Goal: Information Seeking & Learning: Learn about a topic

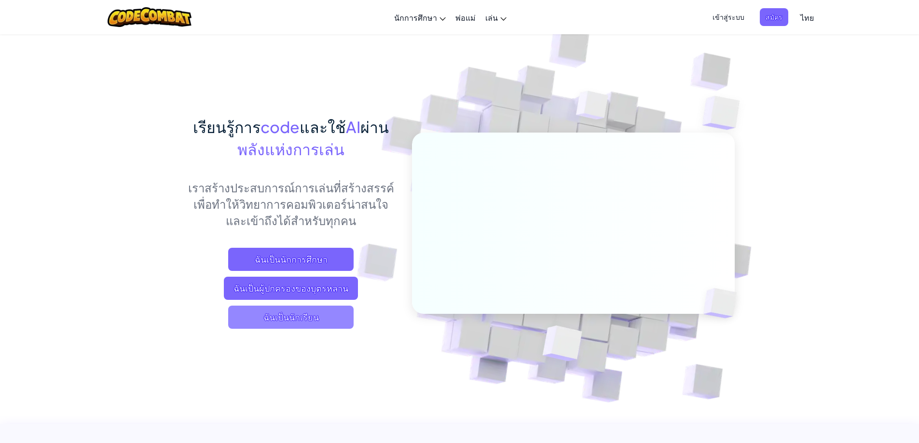
click at [315, 319] on span "ฉันเป็นนักเรียน" at bounding box center [290, 317] width 125 height 23
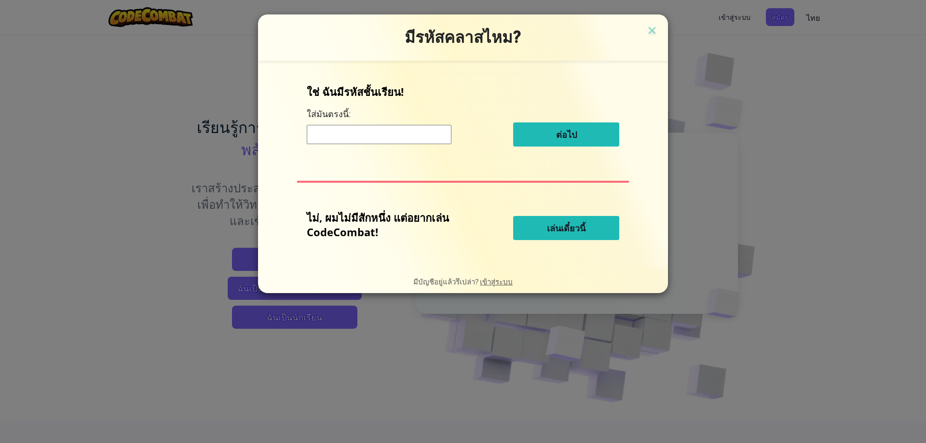
click at [558, 222] on span "เล่นเดี๋ยวนี้" at bounding box center [566, 228] width 39 height 12
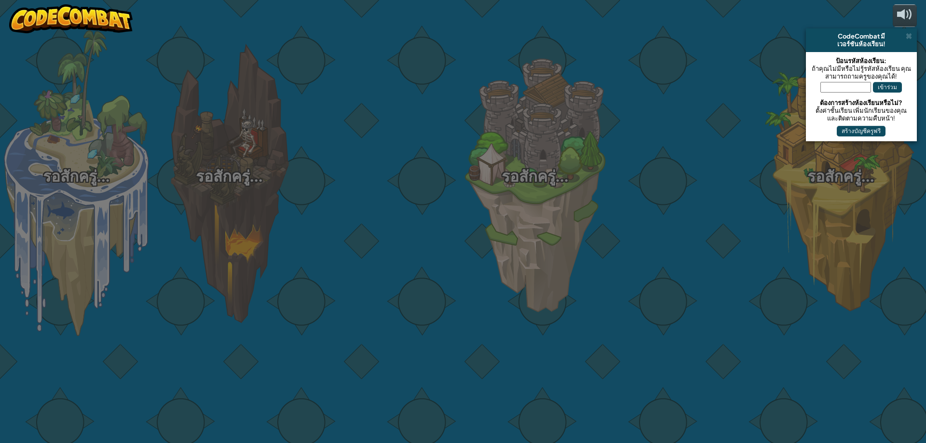
select select "th"
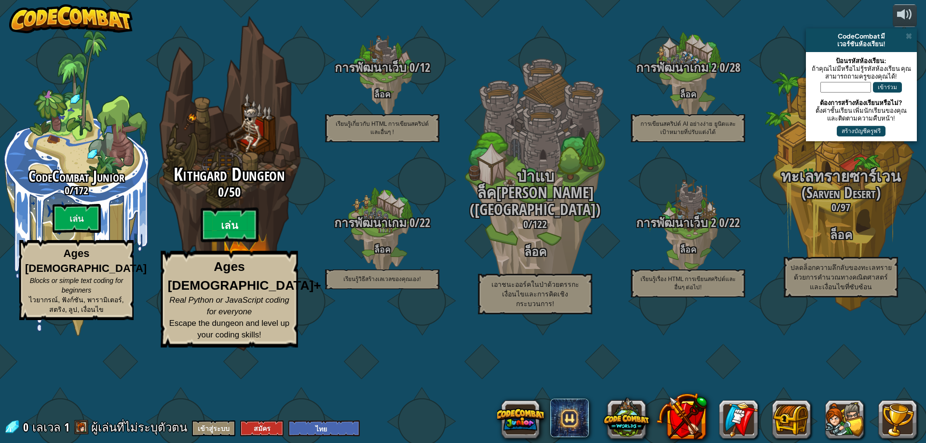
click at [218, 243] on btn "เล่น" at bounding box center [230, 225] width 58 height 35
select select "th"
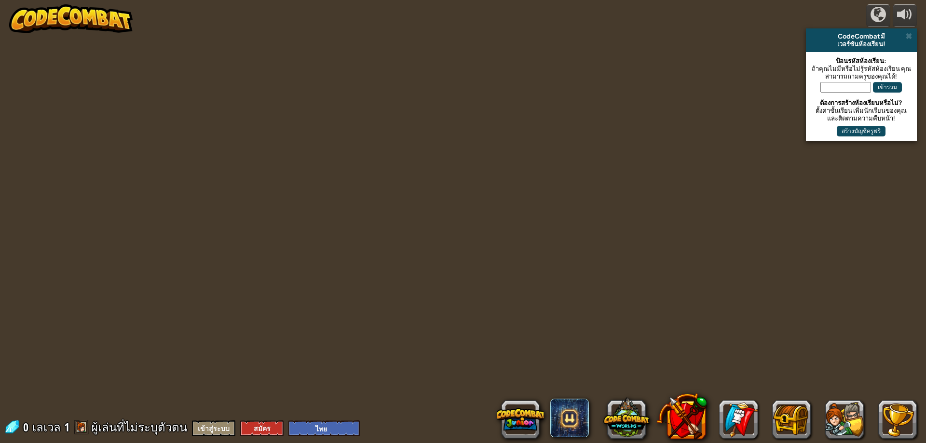
select select "th"
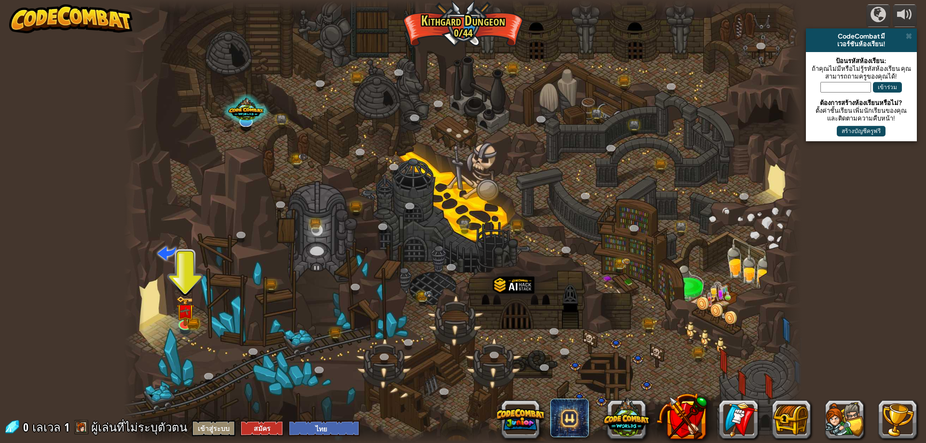
click at [334, 100] on div at bounding box center [463, 221] width 678 height 443
click at [179, 318] on img at bounding box center [185, 304] width 18 height 40
click at [181, 303] on img at bounding box center [185, 304] width 18 height 40
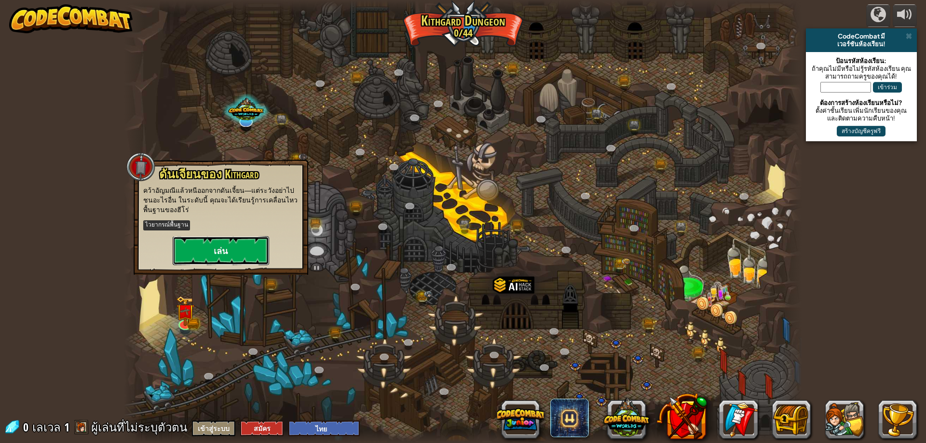
click at [223, 245] on button "เล่น" at bounding box center [221, 250] width 97 height 29
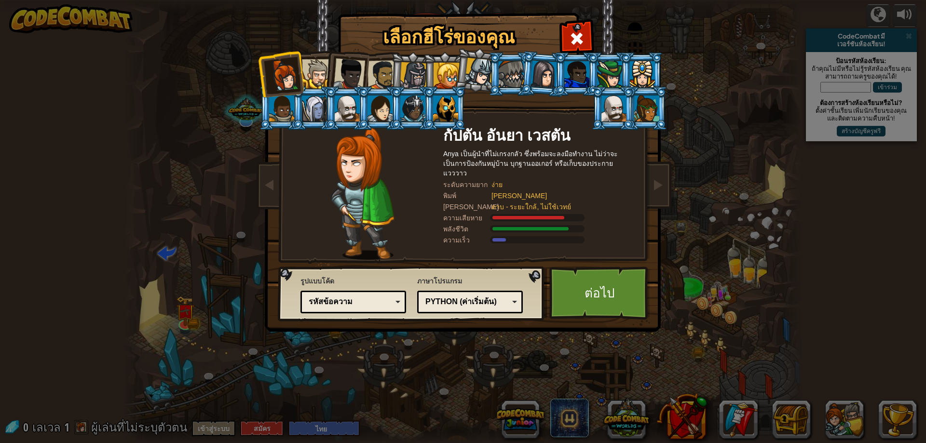
click at [382, 60] on li at bounding box center [379, 74] width 44 height 45
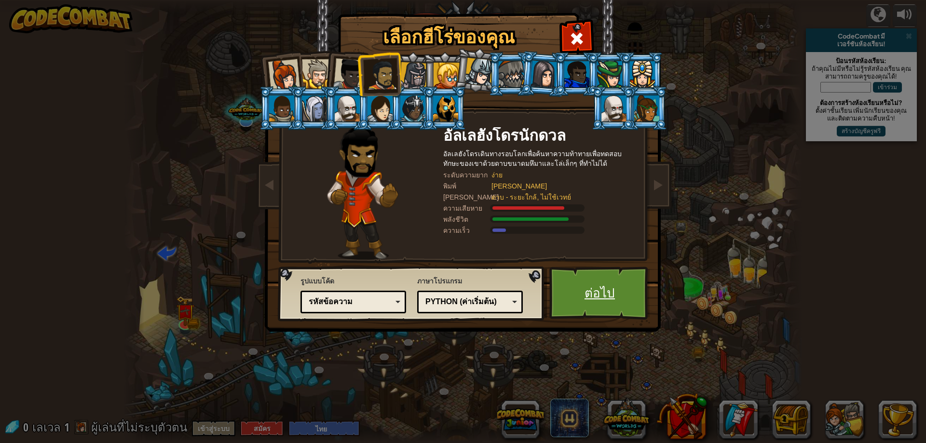
click at [620, 301] on link "ต่อไป" at bounding box center [600, 293] width 101 height 53
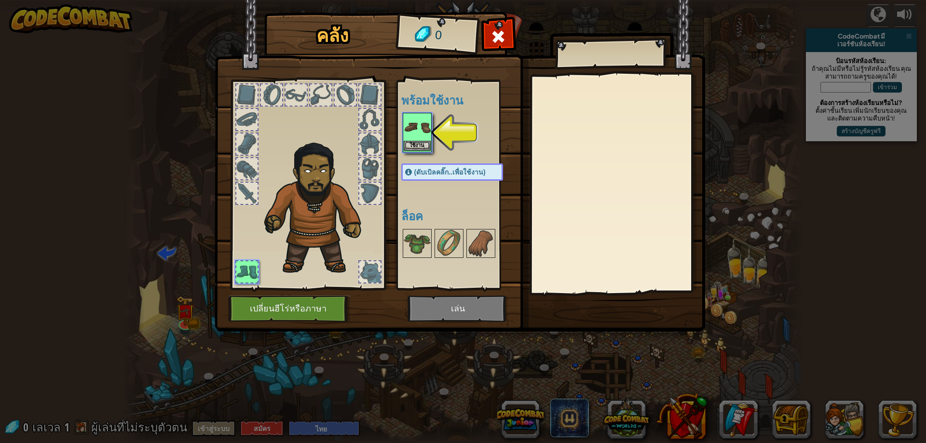
click at [415, 125] on img at bounding box center [417, 127] width 27 height 27
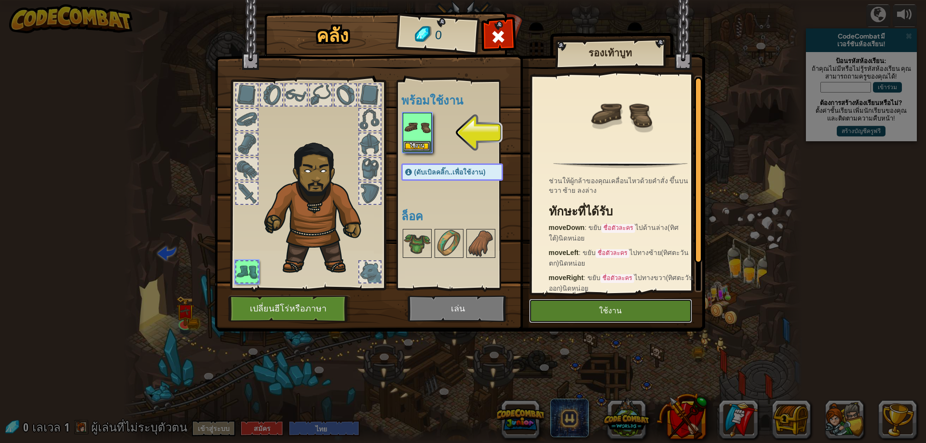
click at [664, 301] on button "ใช้งาน" at bounding box center [610, 311] width 163 height 24
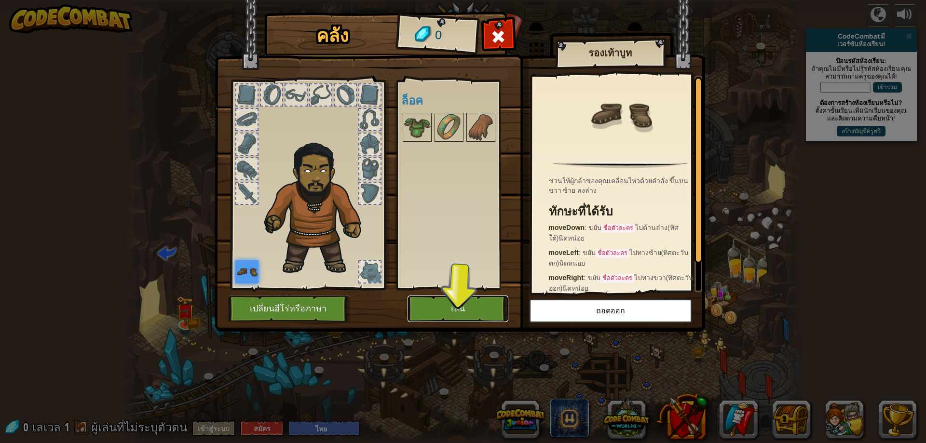
click at [466, 309] on button "เล่น" at bounding box center [458, 309] width 101 height 27
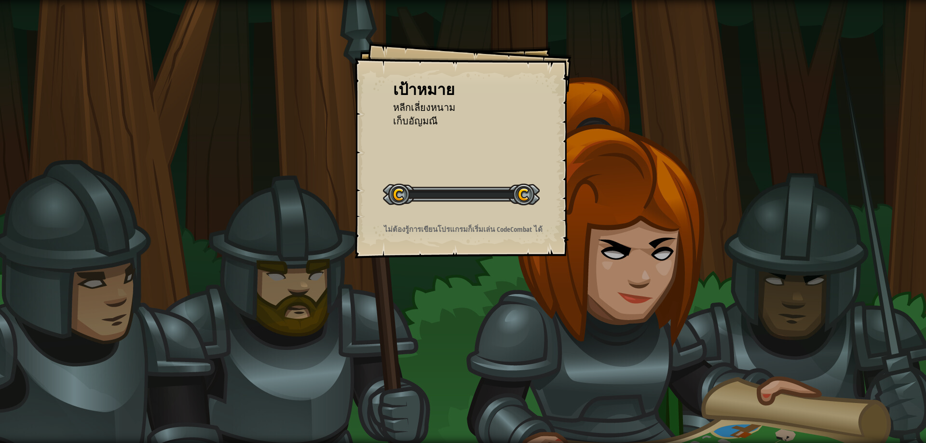
click at [483, 299] on div "เป้าหมาย หลีกเลี่ยงหนาม เก็บ[PERSON_NAME] เริ่มด่าน เกิดข้อผิดพลาดในการโหลดจากเ…" at bounding box center [463, 221] width 926 height 443
drag, startPoint x: 483, startPoint y: 299, endPoint x: 580, endPoint y: 257, distance: 105.7
click at [483, 300] on div "เป้าหมาย หลีกเลี่ยงหนาม เก็บ[PERSON_NAME] เริ่มด่าน เกิดข้อผิดพลาดในการโหลดจากเ…" at bounding box center [463, 221] width 926 height 443
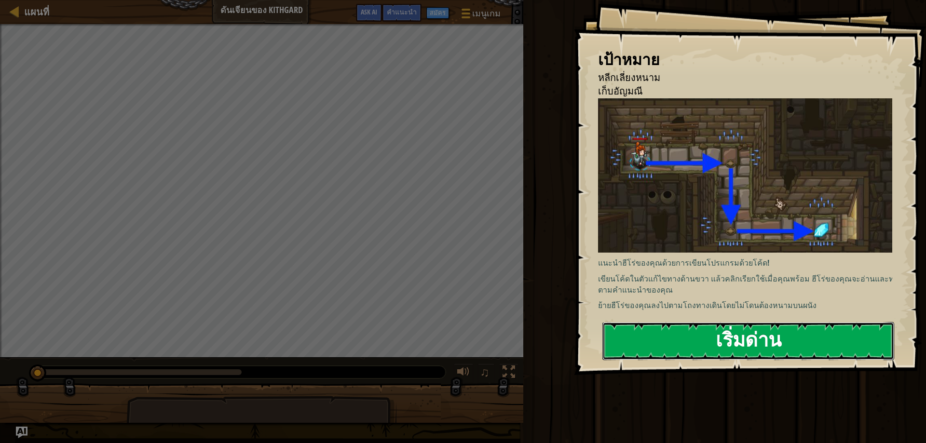
click at [778, 342] on button "เริ่มด่าน" at bounding box center [749, 341] width 292 height 38
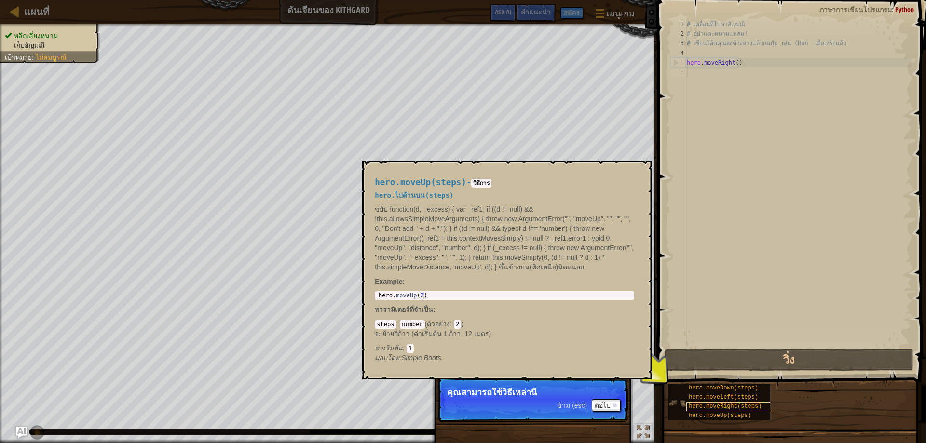
click at [727, 390] on span "hero.moveDown(steps)" at bounding box center [723, 388] width 69 height 7
click at [724, 404] on span "hero.moveRight(steps)" at bounding box center [725, 406] width 73 height 7
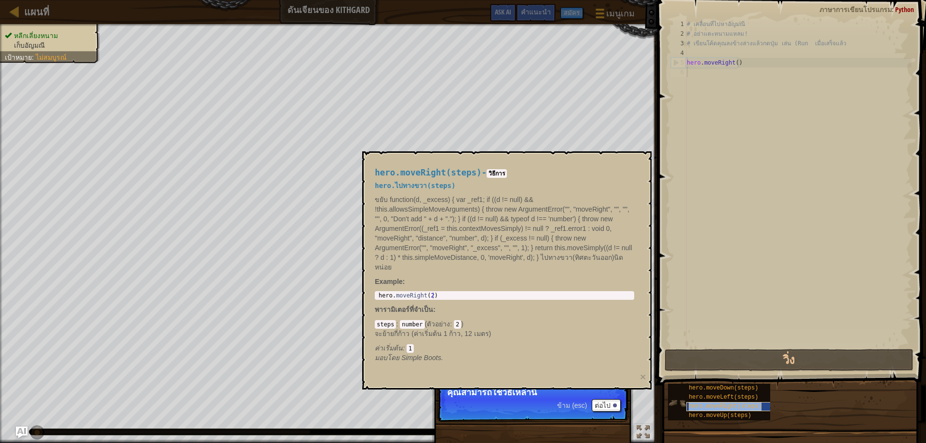
click at [725, 407] on span "hero.moveRight(steps)" at bounding box center [725, 406] width 73 height 7
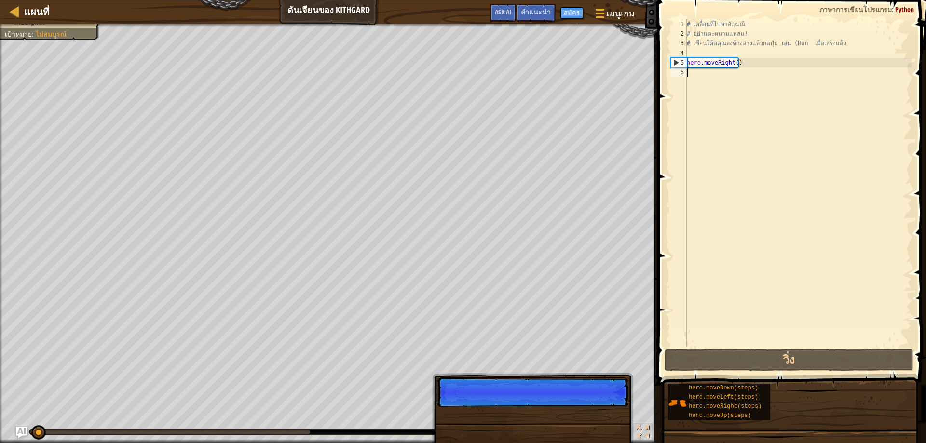
scroll to position [4, 0]
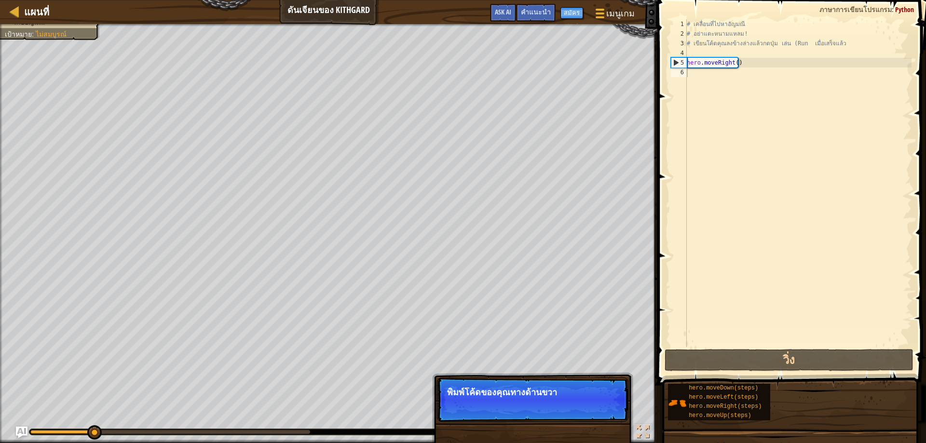
click at [574, 393] on p "พิมพ์โค้ดของคุณทางด้านขวา" at bounding box center [532, 393] width 171 height 10
click at [574, 400] on div "ข้าม (esc) ต่อไป" at bounding box center [589, 406] width 64 height 13
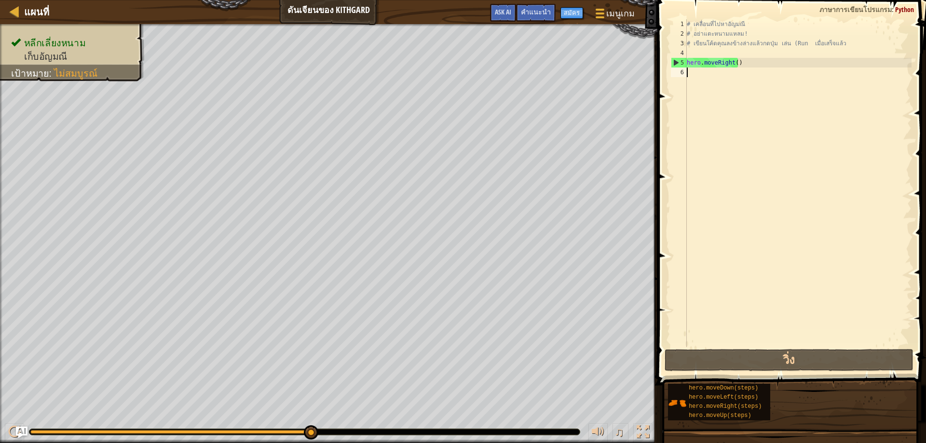
type textarea "h"
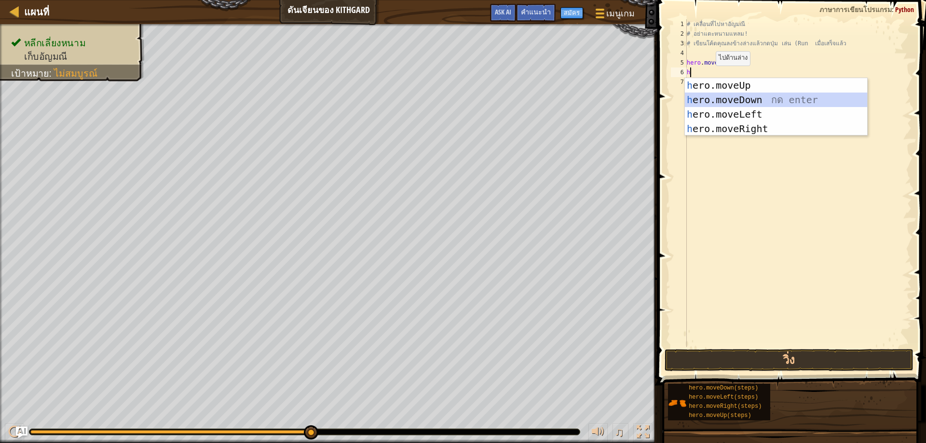
click at [712, 93] on div "h ero.moveUp กด enter h ero.moveDown กด enter h ero.moveLeft กด enter h ero.mov…" at bounding box center [776, 121] width 182 height 87
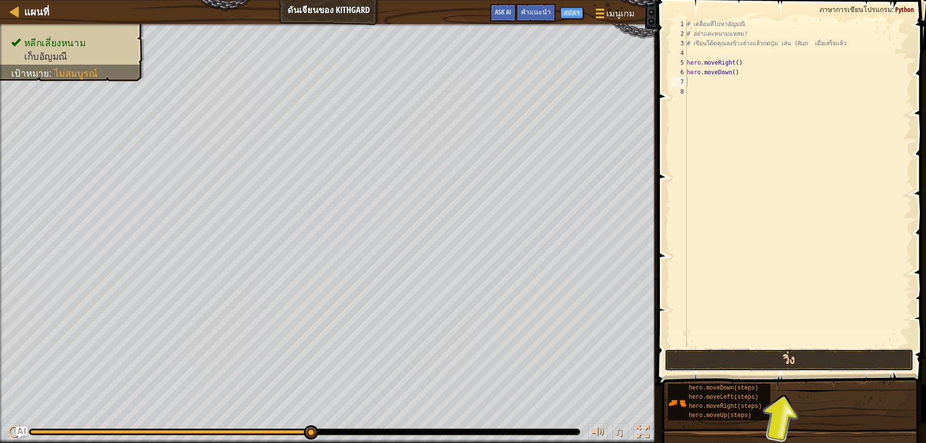
click at [746, 367] on button "วิ่ง" at bounding box center [789, 360] width 249 height 22
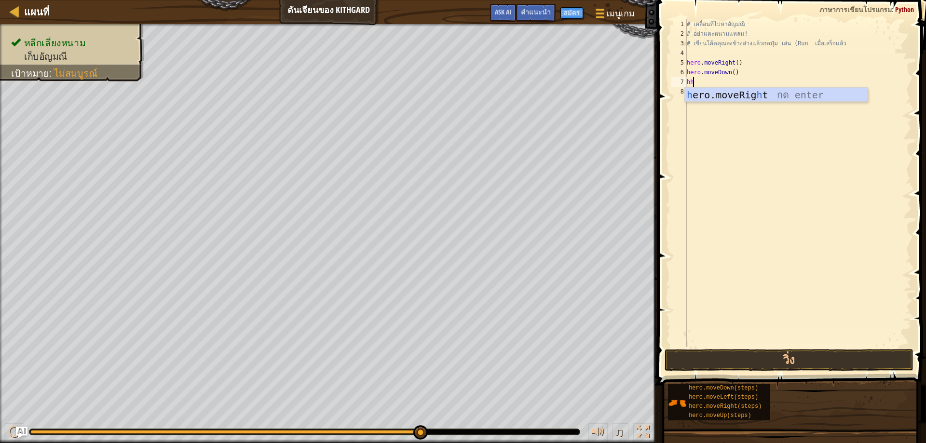
type textarea "h"
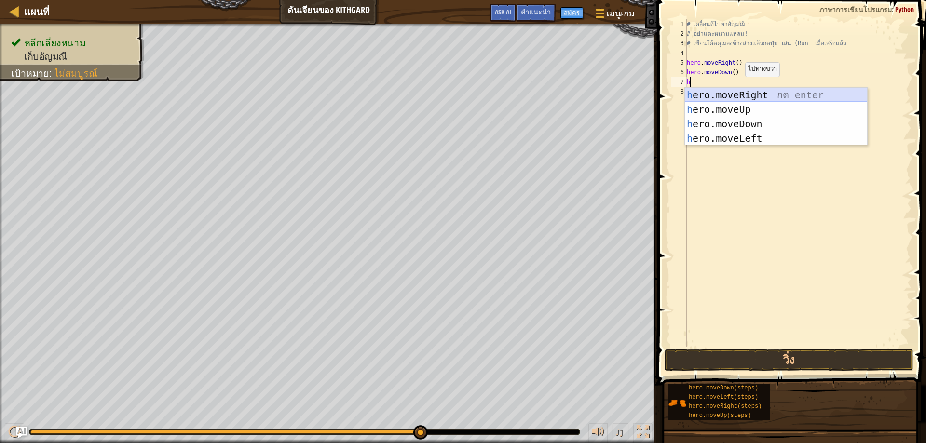
click at [745, 90] on div "h ero.moveRight กด enter h ero.moveUp กด enter h ero.moveDown กด enter h ero.mo…" at bounding box center [776, 131] width 182 height 87
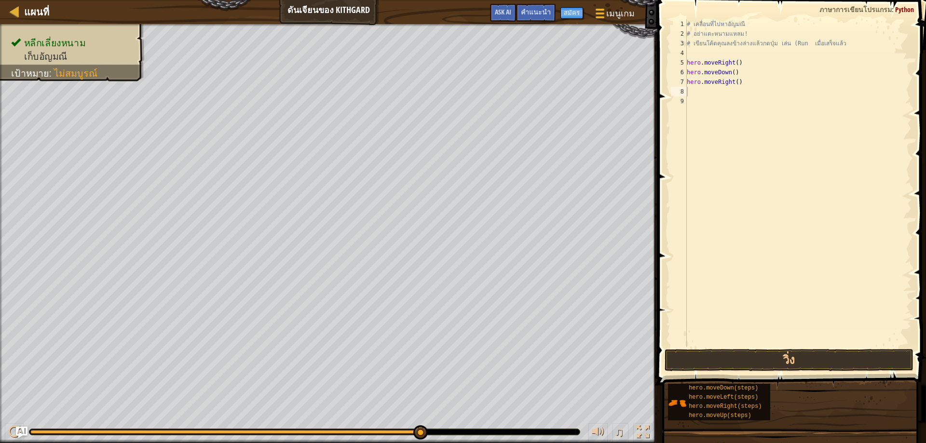
click at [693, 349] on span at bounding box center [793, 179] width 276 height 414
click at [693, 361] on button "วิ่ง" at bounding box center [789, 360] width 249 height 22
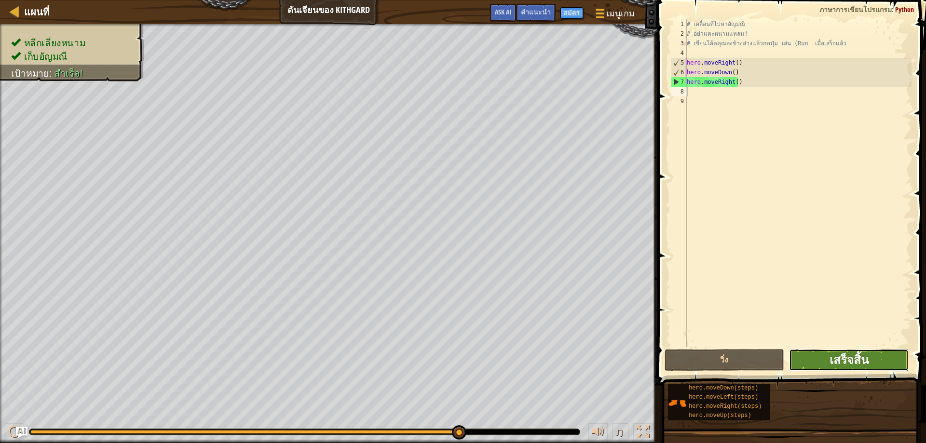
click at [839, 359] on span "เสร็จสิ้น" at bounding box center [849, 359] width 39 height 15
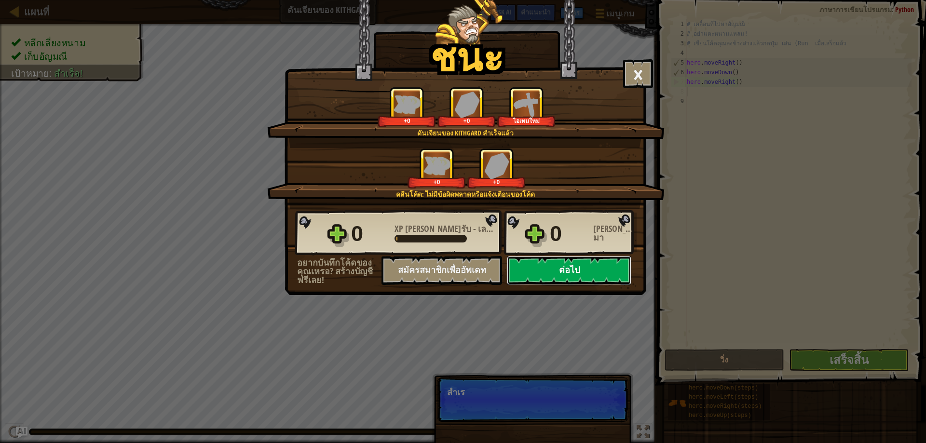
click at [542, 264] on button "ต่อไป" at bounding box center [569, 270] width 124 height 29
select select "th"
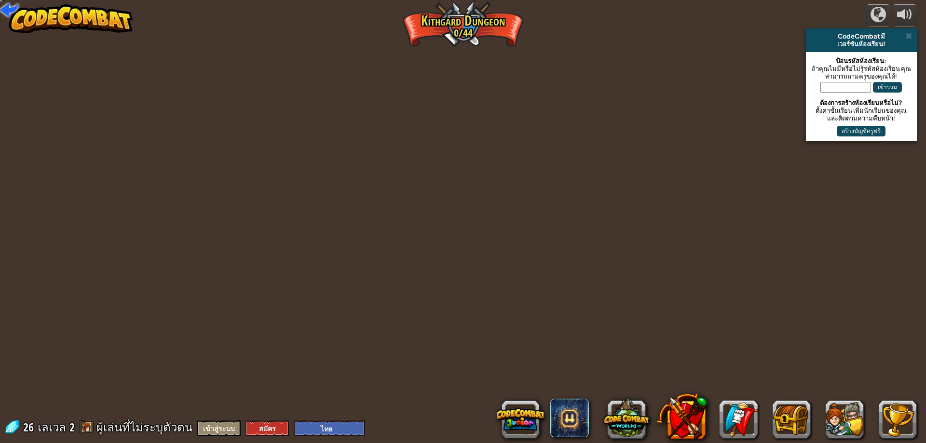
select select "th"
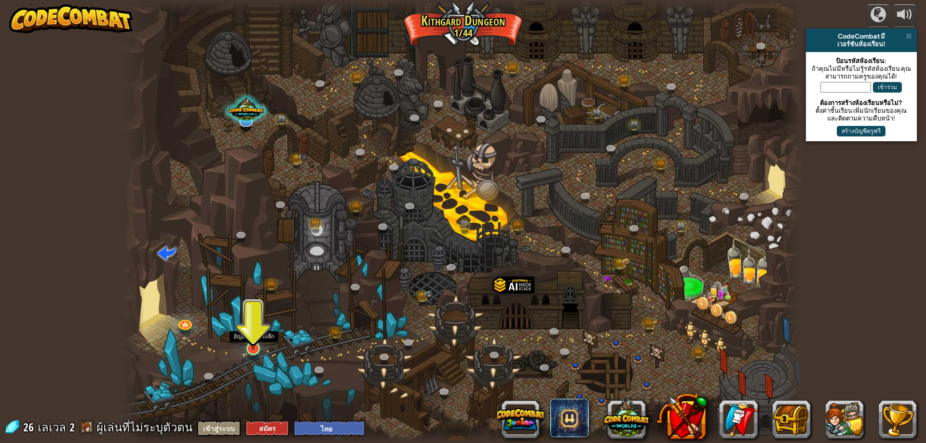
click at [255, 336] on img at bounding box center [253, 329] width 18 height 41
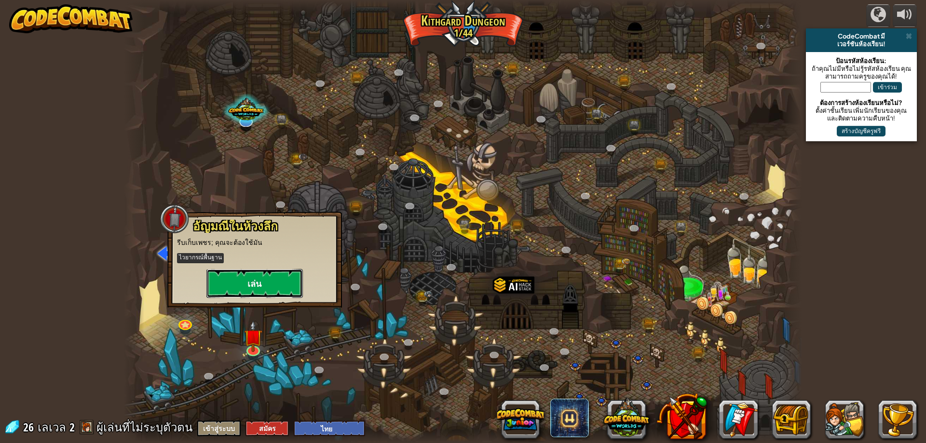
click at [272, 291] on button "เล่น" at bounding box center [255, 283] width 97 height 29
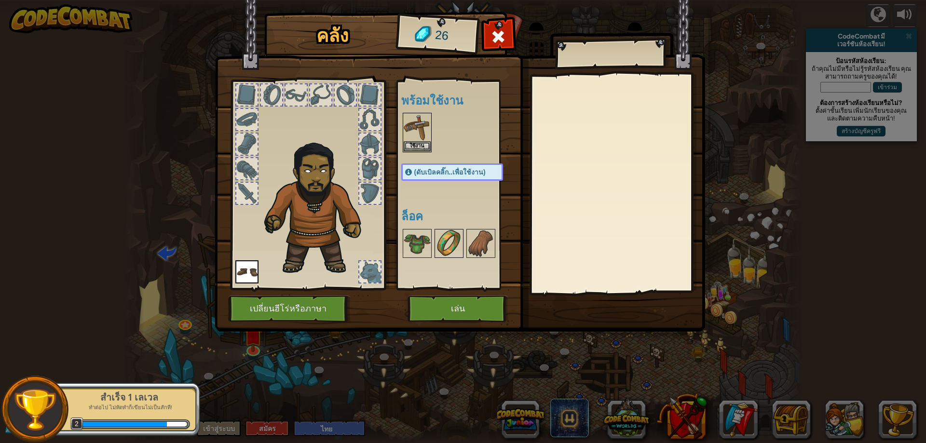
click at [462, 244] on img at bounding box center [449, 243] width 27 height 27
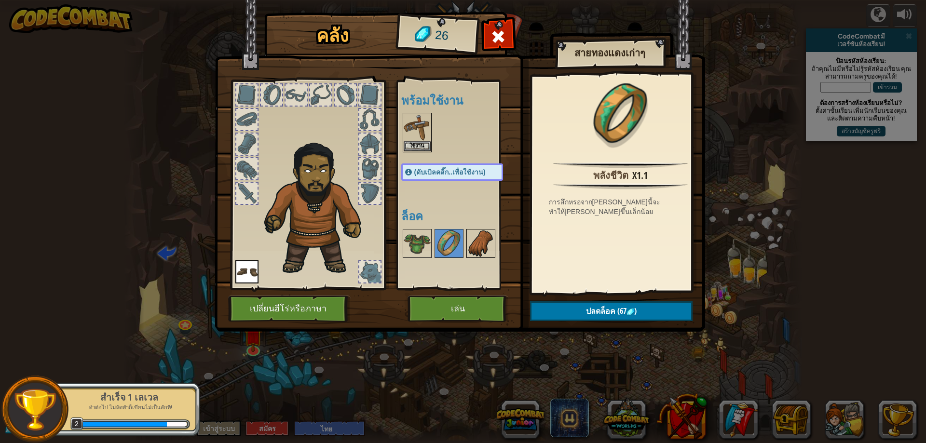
click at [480, 241] on img at bounding box center [481, 243] width 27 height 27
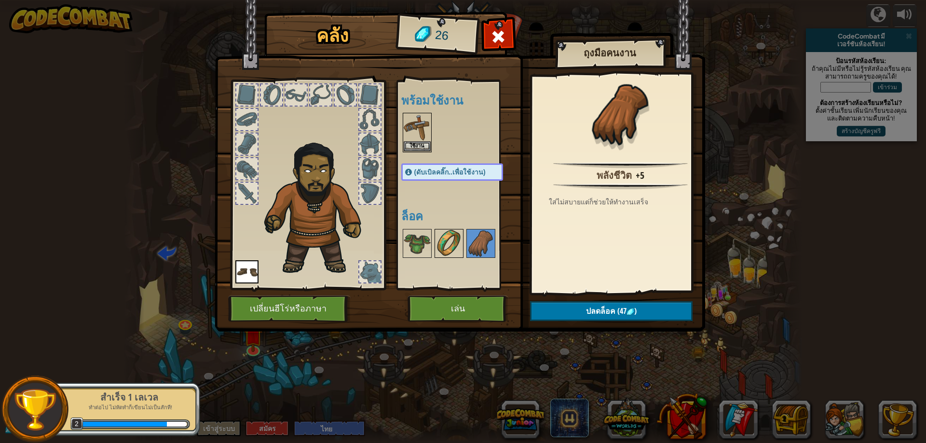
click at [451, 243] on img at bounding box center [449, 243] width 27 height 27
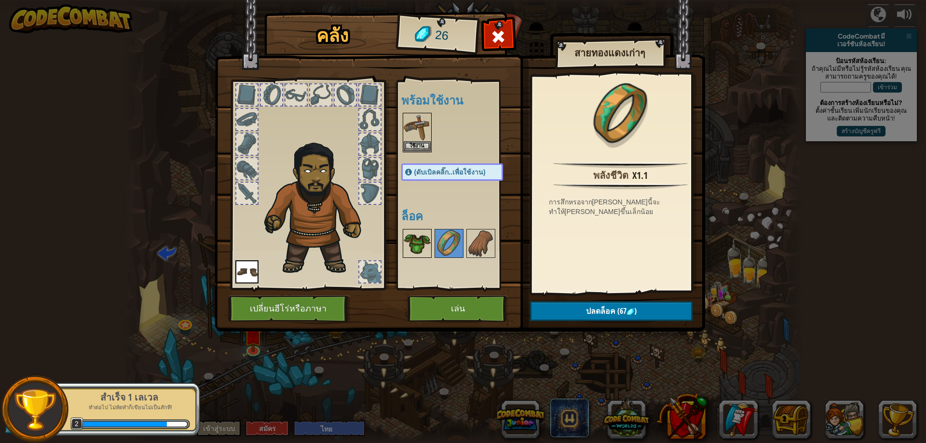
click at [422, 243] on img at bounding box center [417, 243] width 27 height 27
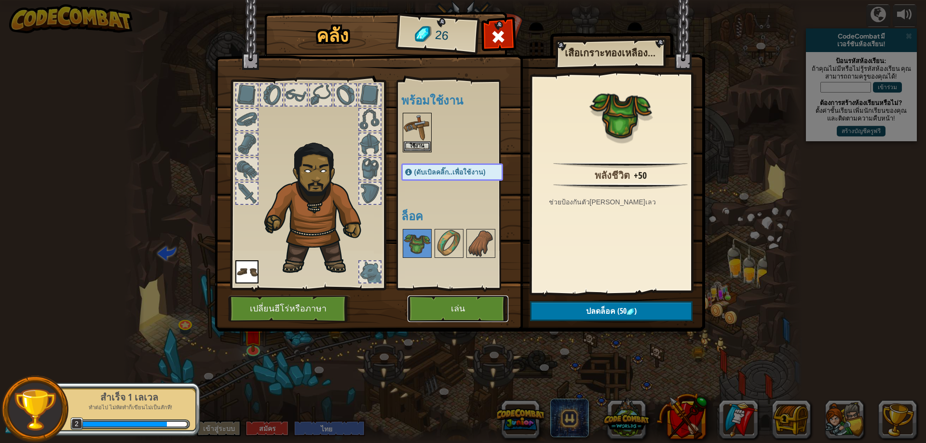
click at [464, 318] on button "เล่น" at bounding box center [458, 309] width 101 height 27
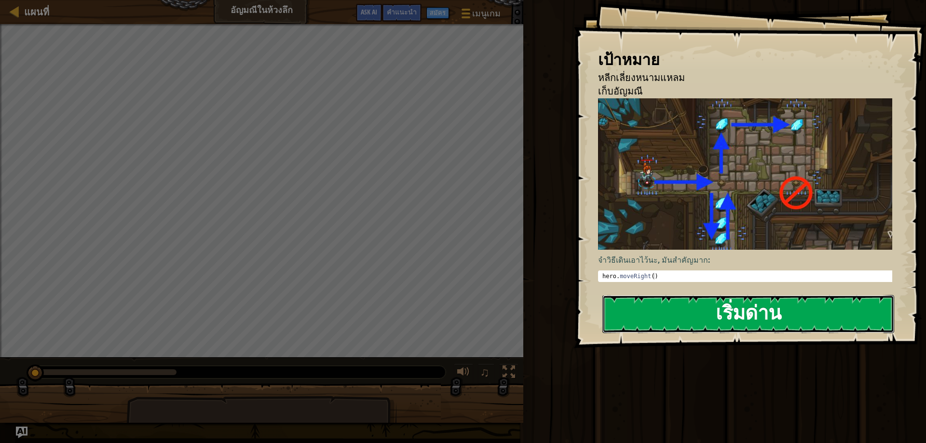
click at [717, 295] on button "เริ่มด่าน" at bounding box center [749, 314] width 292 height 38
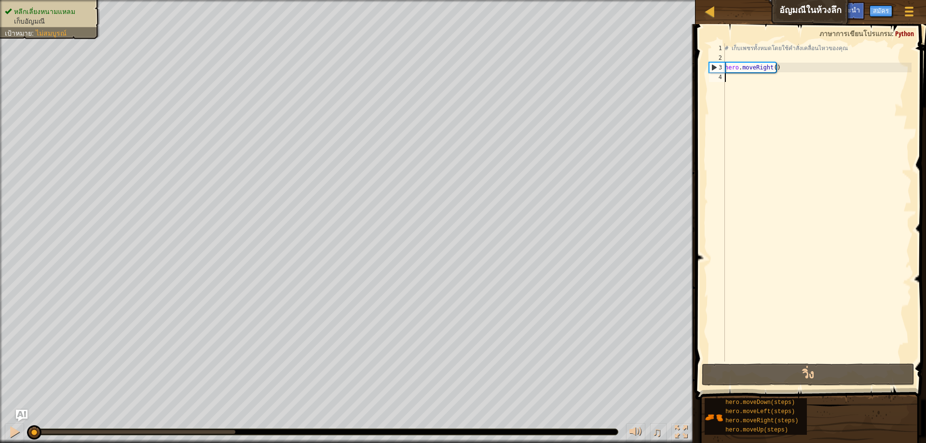
type textarea "h"
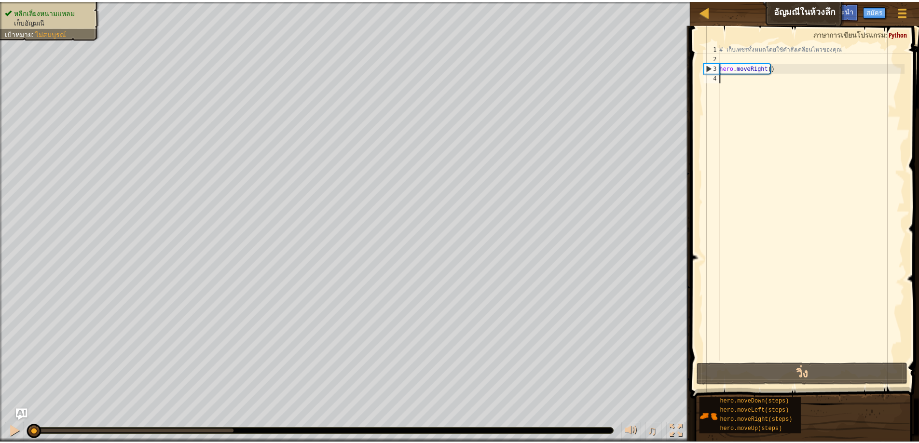
scroll to position [4, 0]
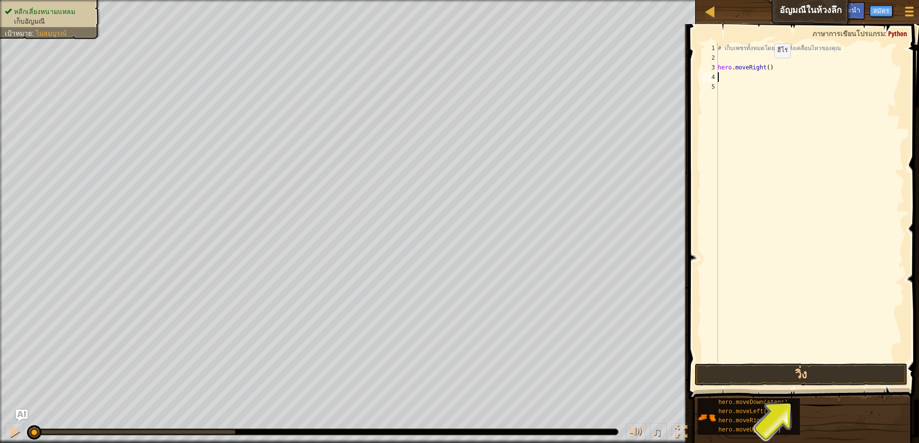
click at [766, 68] on div "# เก็บเพชรทั้งหมดโดยใช้คำสั่งเคลื่อนไหวของคุณ hero . moveRight ( )" at bounding box center [810, 212] width 189 height 338
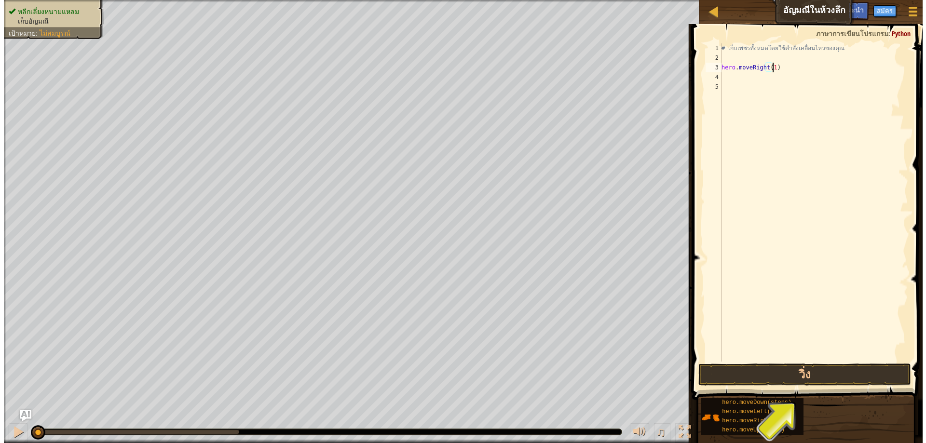
scroll to position [4, 4]
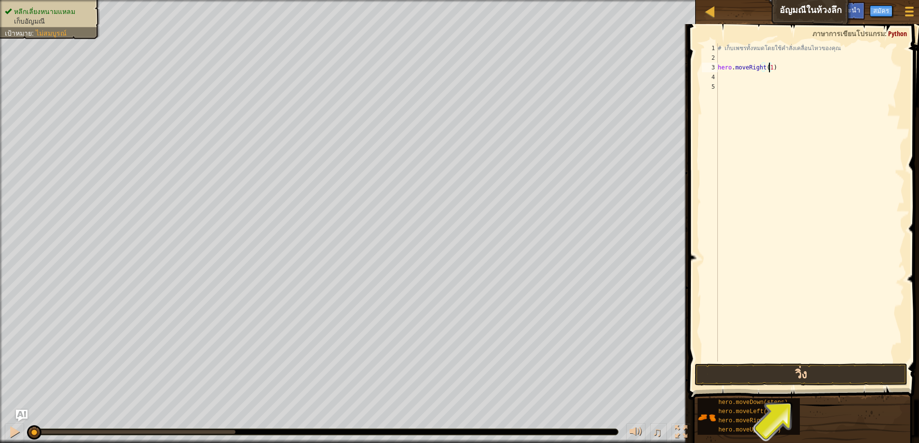
type textarea "hero.moveRight(1)"
click at [704, 374] on button "วิ่ง" at bounding box center [801, 375] width 213 height 22
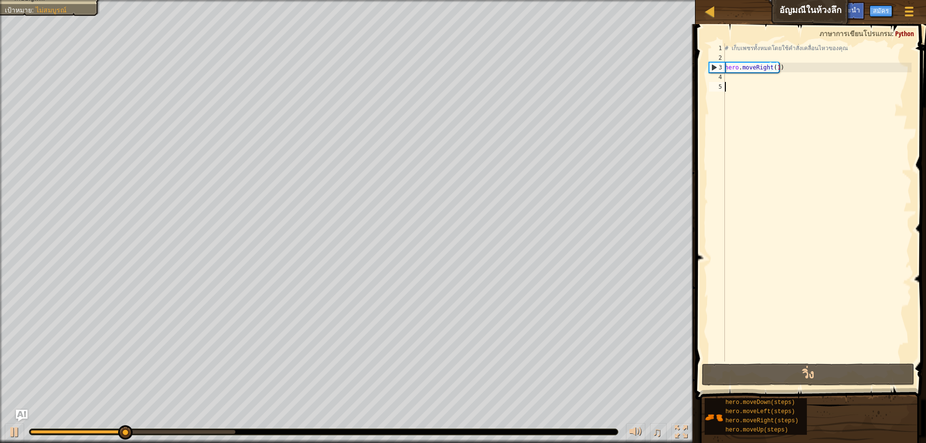
click at [744, 83] on div "# เก็บเพชรทั้งหมดโดยใช้คำสั่งเคลื่อนไหวของคุณ hero . moveRight ( 1 )" at bounding box center [817, 212] width 189 height 338
click at [744, 73] on div "# เก็บเพชรทั้งหมดโดยใช้คำสั่งเคลื่อนไหวของคุณ hero . moveRight ( 1 )" at bounding box center [817, 212] width 189 height 338
type textarea "h"
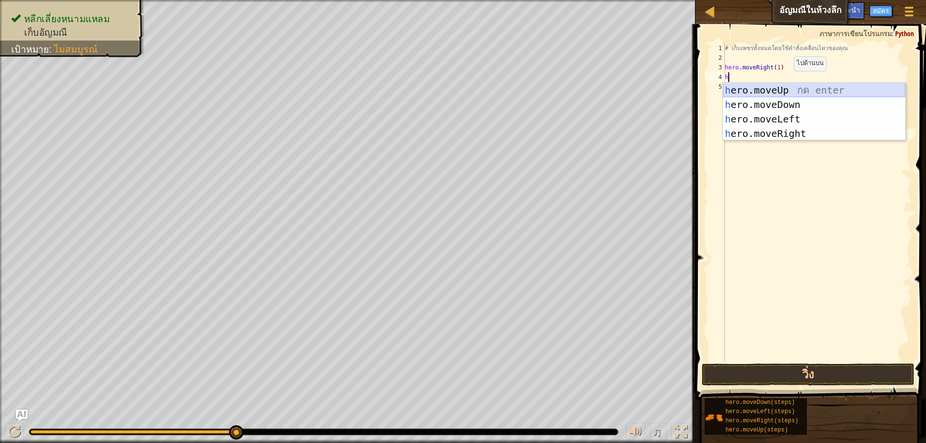
click at [779, 90] on div "h ero.moveUp กด enter h ero.moveDown กด enter h ero.moveLeft กด enter h ero.mov…" at bounding box center [814, 126] width 182 height 87
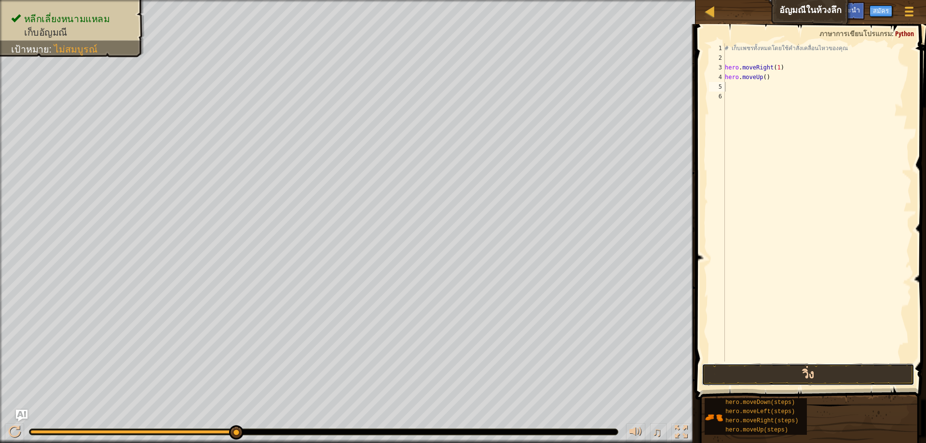
click at [796, 374] on button "วิ่ง" at bounding box center [808, 375] width 213 height 22
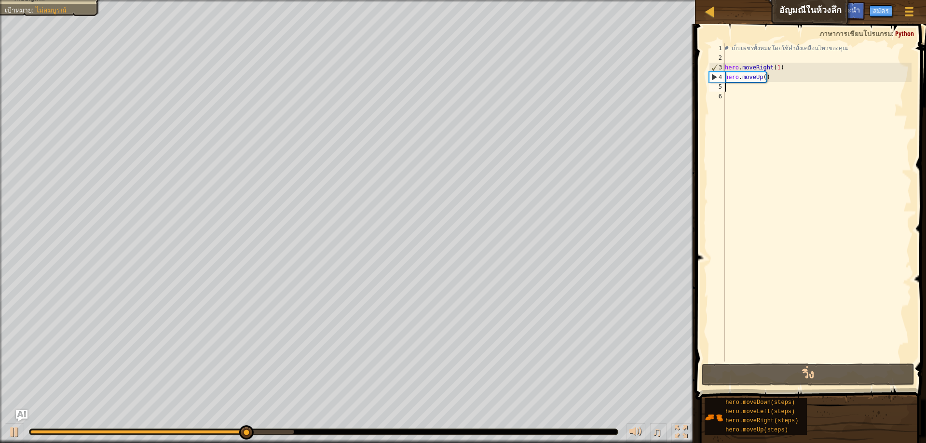
click at [780, 80] on div "# เก็บเพชรทั้งหมดโดยใช้คำสั่งเคลื่อนไหวของคุณ hero . moveRight ( 1 ) hero . mov…" at bounding box center [817, 212] width 189 height 338
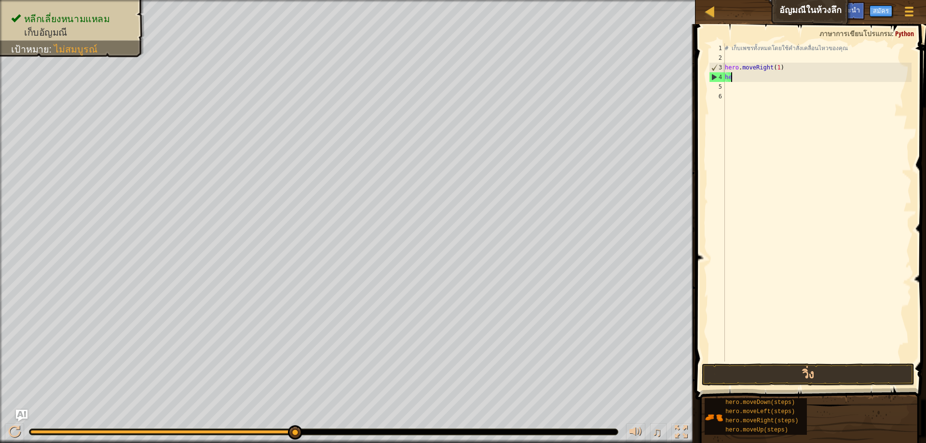
type textarea "h"
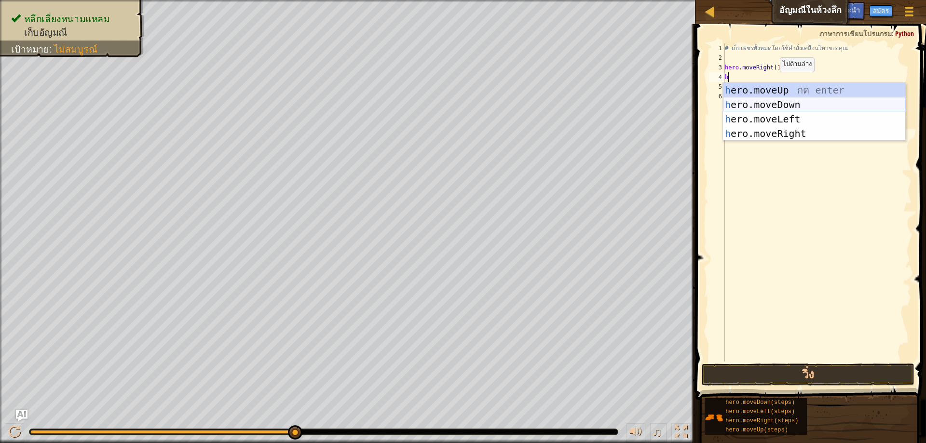
click at [793, 109] on div "h ero.moveUp กด enter h ero.moveDown กด enter h ero.moveLeft กด enter h ero.mov…" at bounding box center [814, 126] width 182 height 87
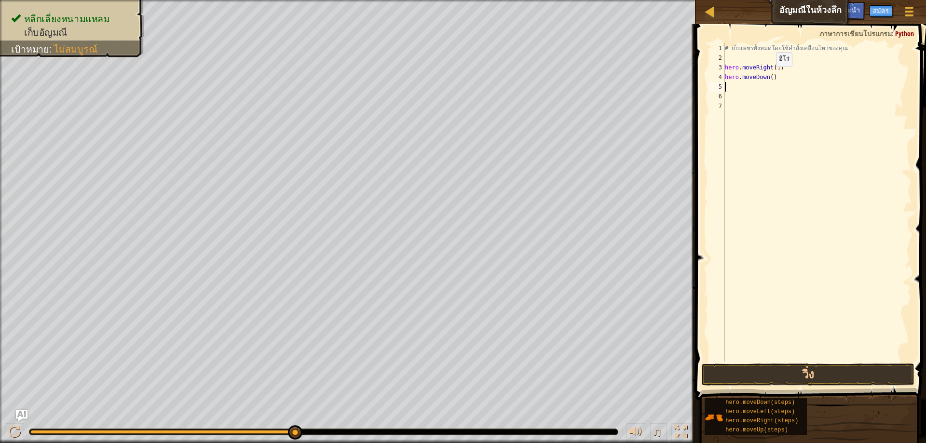
click at [768, 76] on div "# เก็บเพชรทั้งหมดโดยใช้คำสั่งเคลื่อนไหวของคุณ hero . moveRight ( 1 ) hero . mov…" at bounding box center [817, 212] width 189 height 338
type textarea "hero.moveDown(1)"
drag, startPoint x: 749, startPoint y: 109, endPoint x: 775, endPoint y: 137, distance: 38.6
click at [750, 109] on div "# เก็บเพชรทั้งหมดโดยใช้คำสั่งเคลื่อนไหวของคุณ hero . moveRight ( 1 ) hero . mov…" at bounding box center [817, 212] width 189 height 338
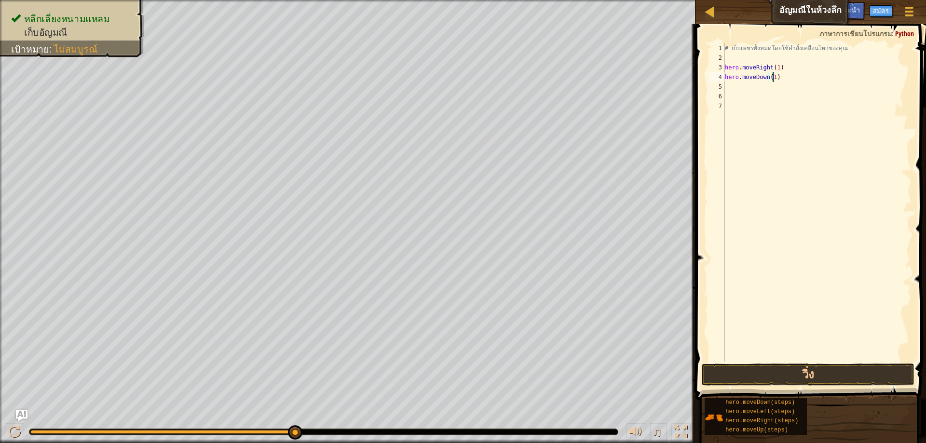
scroll to position [4, 0]
click at [762, 368] on button "วิ่ง" at bounding box center [808, 375] width 213 height 22
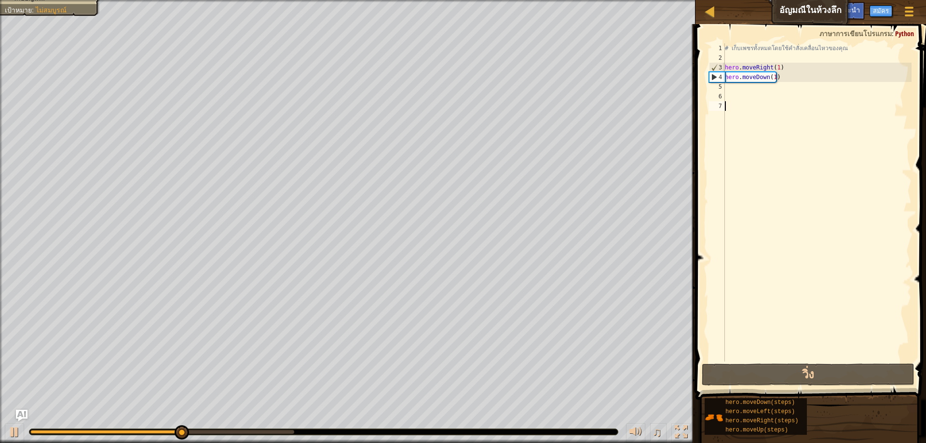
click at [731, 87] on div "# เก็บเพชรทั้งหมดโดยใช้คำสั่งเคลื่อนไหวของคุณ hero . moveRight ( 1 ) hero . mov…" at bounding box center [817, 212] width 189 height 338
type textarea "h"
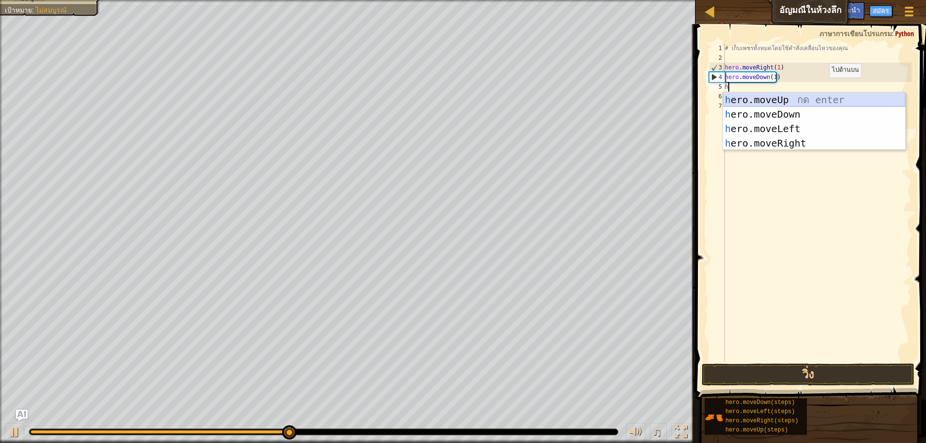
click at [818, 96] on div "h ero.moveUp กด enter h ero.moveDown กด enter h ero.moveLeft กด enter h ero.mov…" at bounding box center [814, 136] width 182 height 87
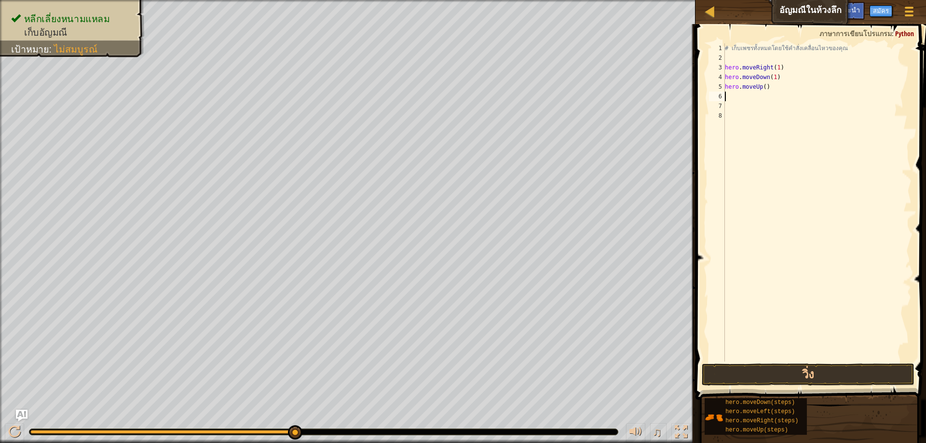
type textarea "h"
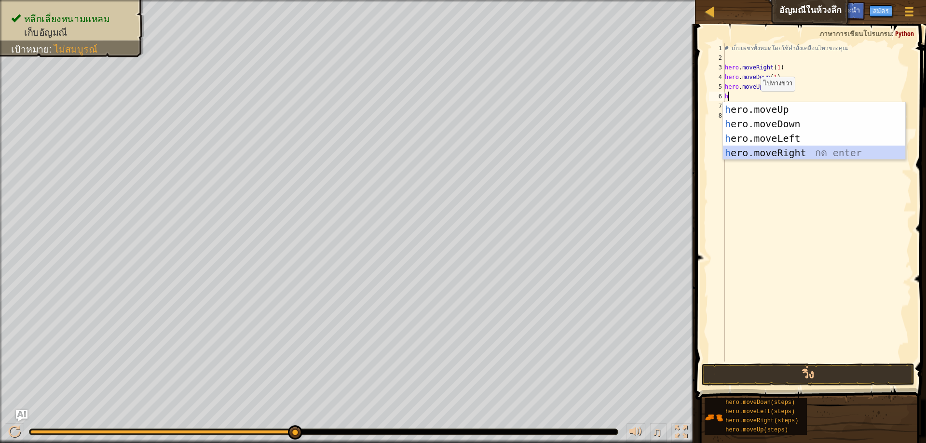
click at [754, 146] on div "h ero.moveUp กด enter h ero.moveDown กด enter h ero.moveLeft กด enter h ero.mov…" at bounding box center [814, 145] width 182 height 87
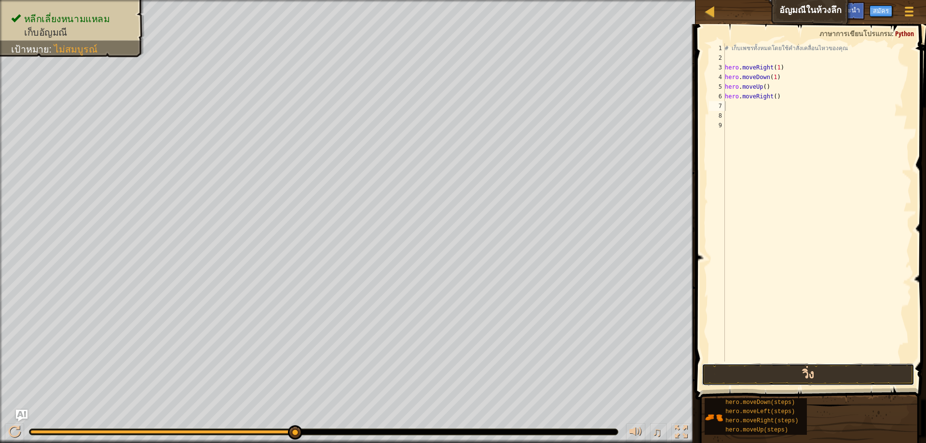
click at [804, 376] on button "วิ่ง" at bounding box center [808, 375] width 213 height 22
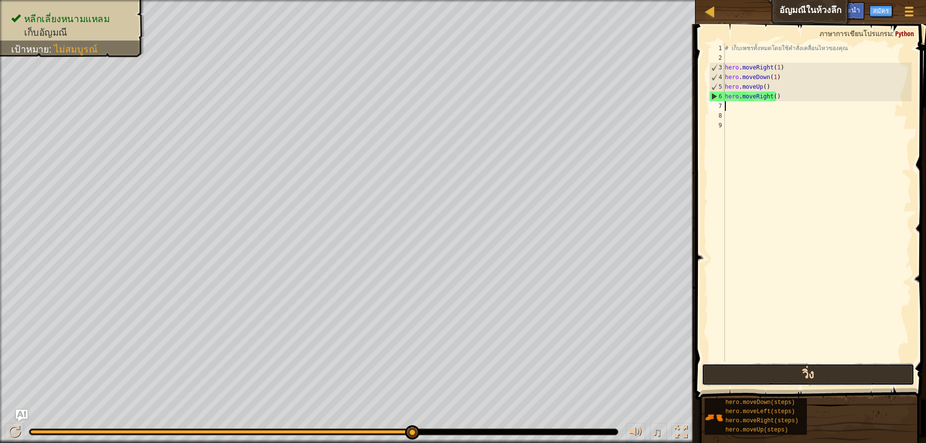
click at [762, 367] on button "วิ่ง" at bounding box center [808, 375] width 213 height 22
click at [786, 100] on div "# เก็บเพชรทั้งหมดโดยใช้คำสั่งเคลื่อนไหวของคุณ hero . moveRight ( 1 ) hero . mov…" at bounding box center [817, 212] width 189 height 338
type textarea "h"
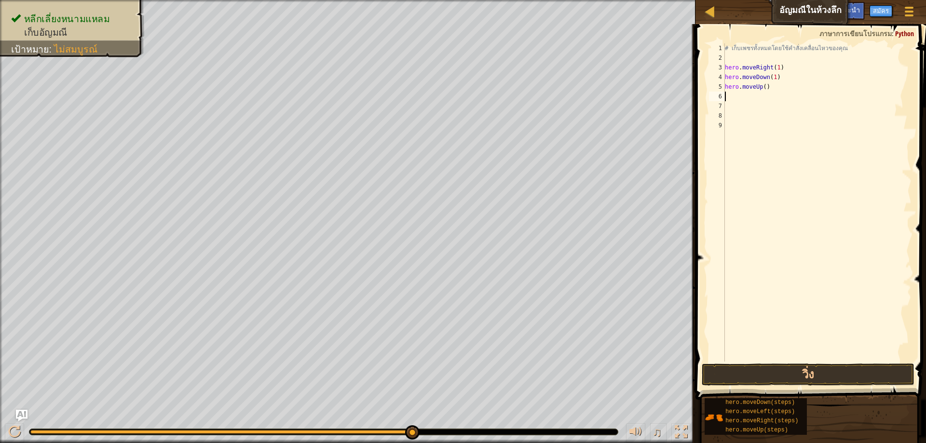
type textarea "h"
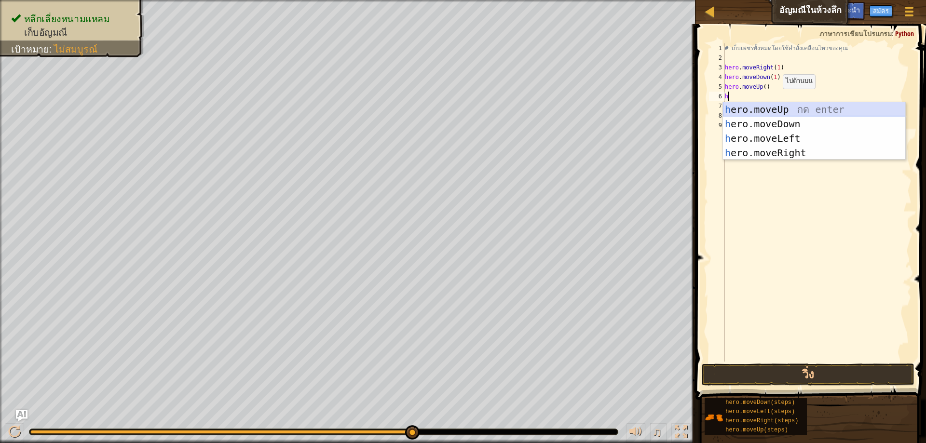
click at [785, 114] on div "h ero.moveUp กด enter h ero.moveDown กด enter h ero.moveLeft กด enter h ero.mov…" at bounding box center [814, 145] width 182 height 87
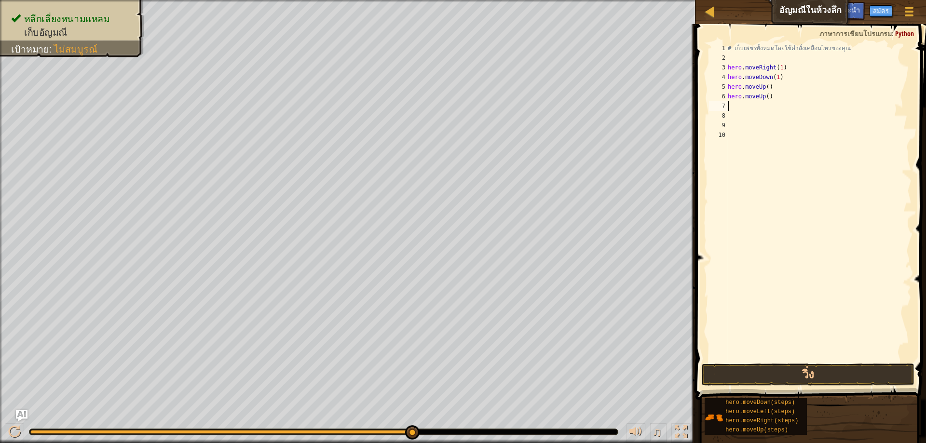
click at [740, 108] on div "# เก็บเพชรทั้งหมดโดยใช้คำสั่งเคลื่อนไหวของคุณ hero . moveRight ( 1 ) hero . mov…" at bounding box center [819, 212] width 186 height 338
type textarea "h"
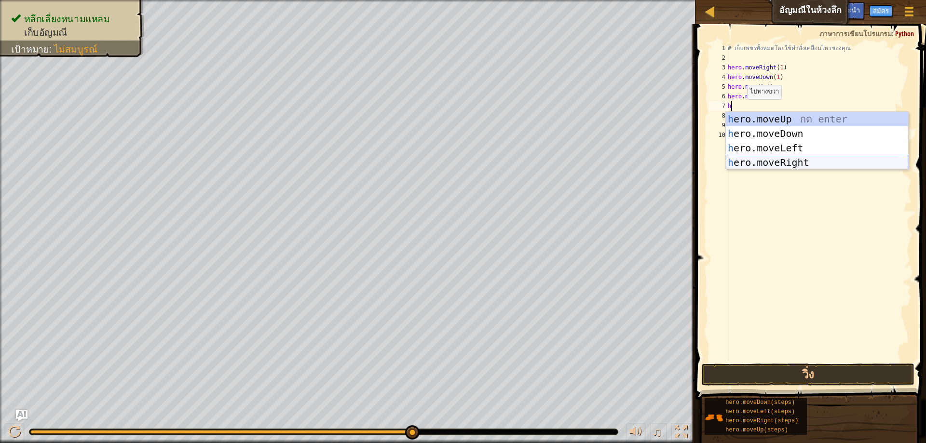
click at [736, 163] on div "h ero.moveUp กด enter h ero.moveDown กด enter h ero.moveLeft กด enter h ero.mov…" at bounding box center [817, 155] width 182 height 87
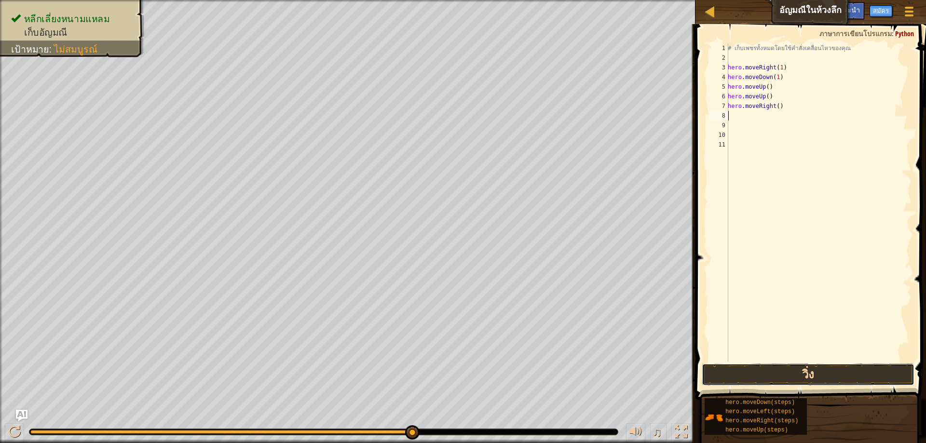
click at [776, 383] on button "วิ่ง" at bounding box center [808, 375] width 213 height 22
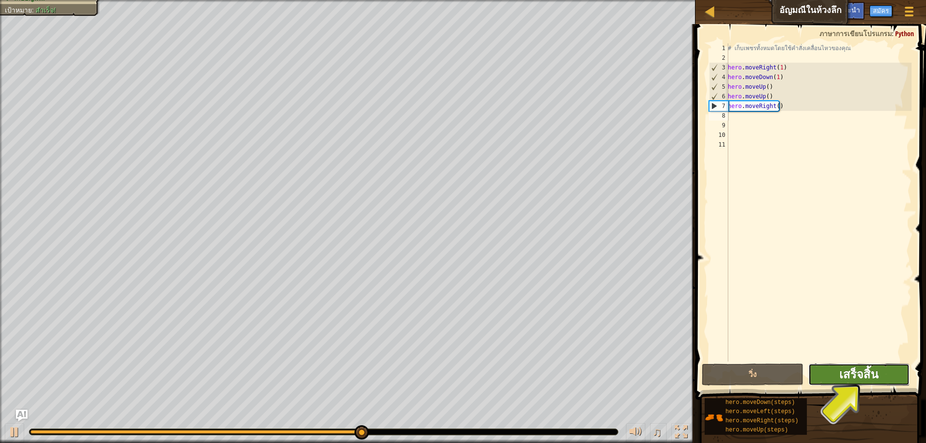
click at [860, 379] on span "เสร็จสิ้น" at bounding box center [859, 374] width 39 height 15
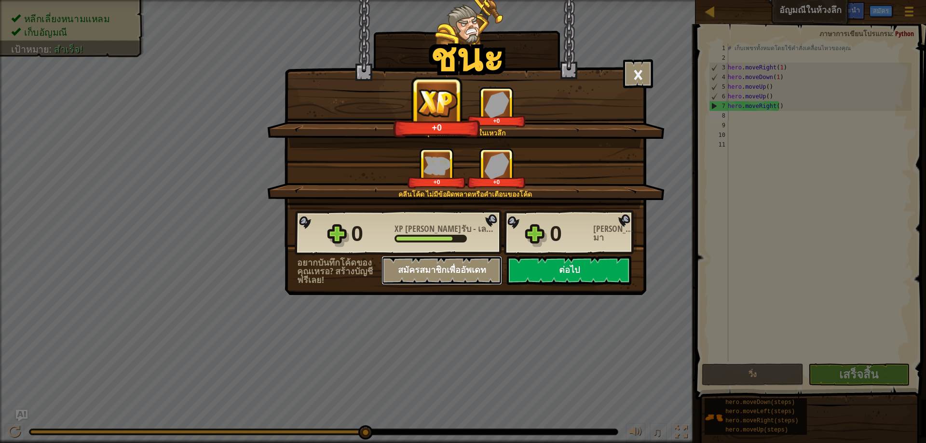
click at [461, 275] on button "สมัครสมาชิกเพื่ออัพเดท" at bounding box center [442, 270] width 121 height 29
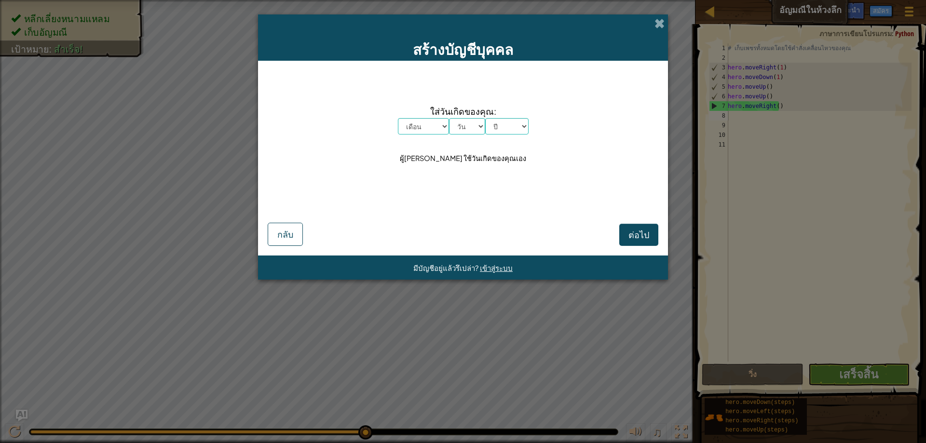
click at [654, 23] on div "สร้างบัญชีบุคคล" at bounding box center [463, 37] width 410 height 46
click at [662, 24] on span at bounding box center [660, 23] width 10 height 10
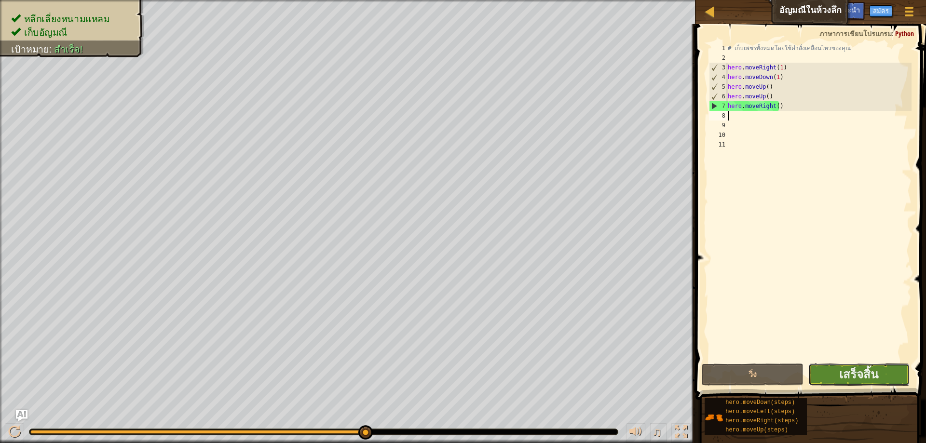
click at [893, 377] on button "เสร็จสิ้น" at bounding box center [859, 375] width 101 height 22
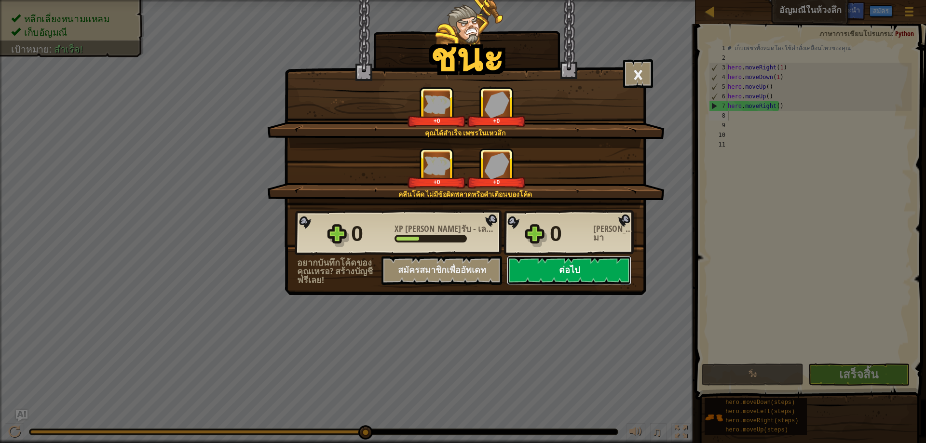
click at [586, 264] on button "ต่อไป" at bounding box center [569, 270] width 124 height 29
select select "th"
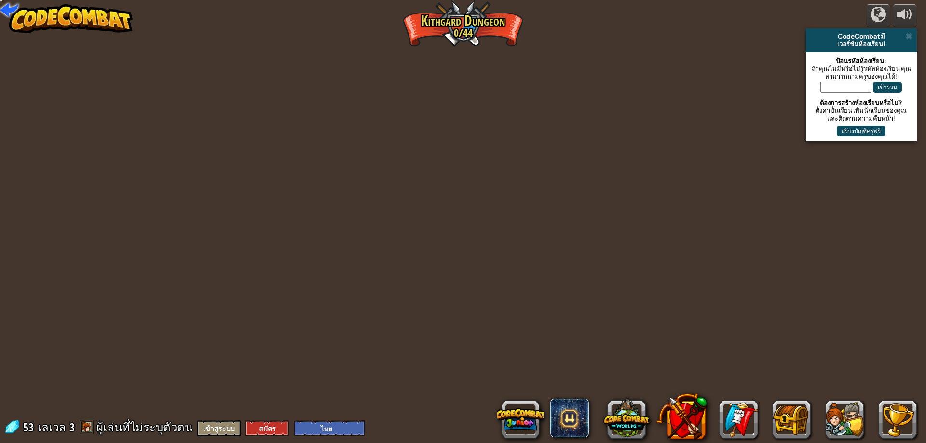
select select "th"
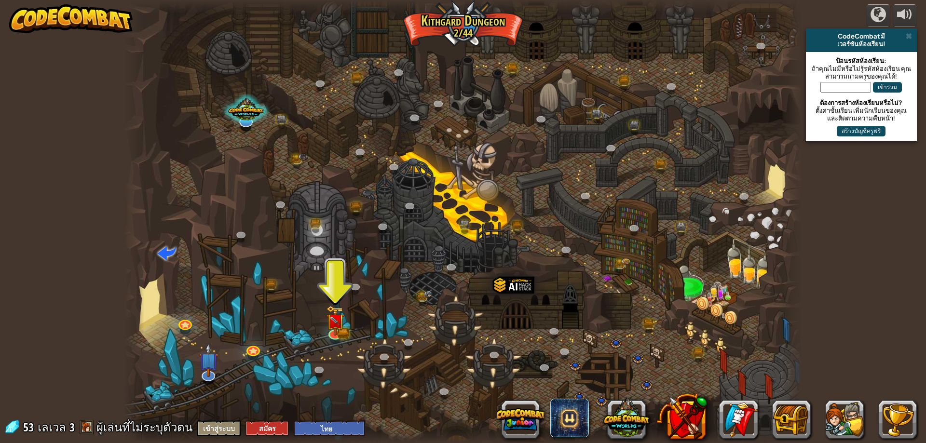
click at [337, 284] on div at bounding box center [463, 221] width 678 height 443
click at [341, 328] on img at bounding box center [335, 314] width 18 height 40
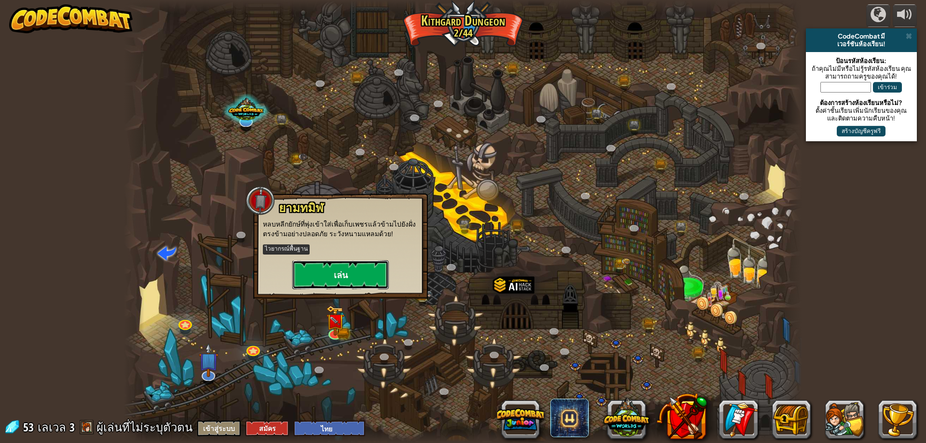
click at [339, 264] on button "เล่น" at bounding box center [340, 275] width 97 height 29
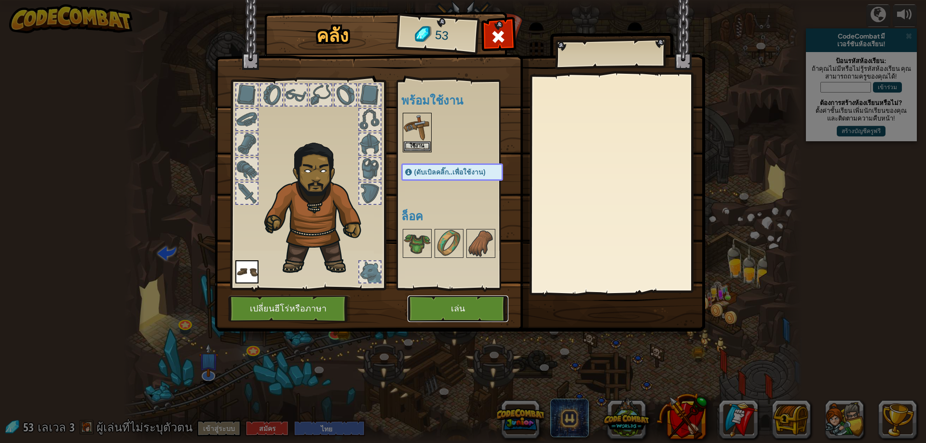
click at [439, 303] on button "เล่น" at bounding box center [458, 309] width 101 height 27
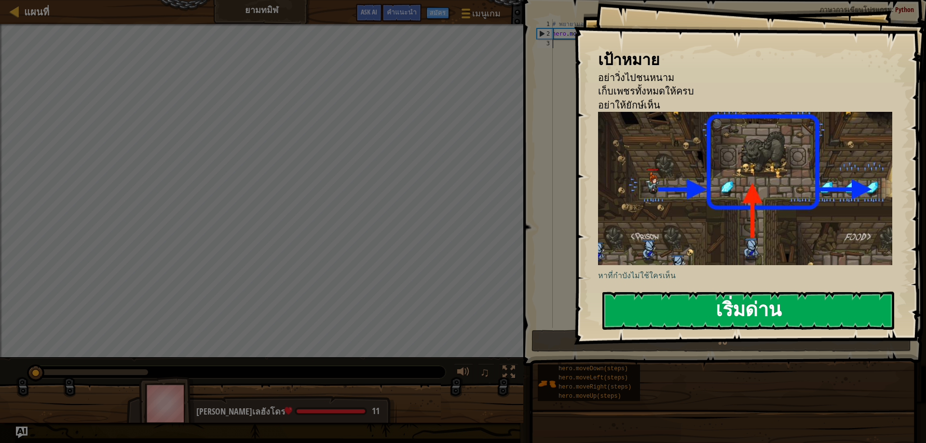
click at [729, 320] on button "เริ่มด่าน" at bounding box center [749, 311] width 292 height 38
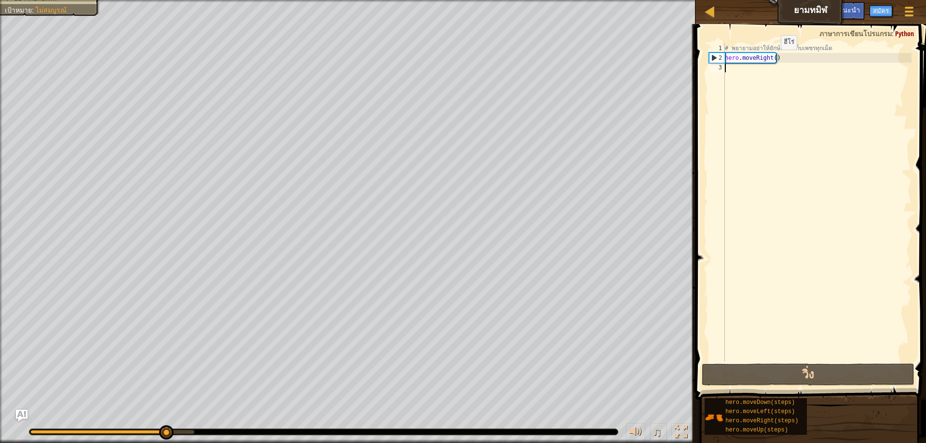
click at [773, 59] on div "# [PERSON_NAME]อย่าให้ยักษ์เห็น เก็บเพชรทุกเม็ด hero . moveRight ( )" at bounding box center [817, 212] width 189 height 338
type textarea "hero.moveRight(1)"
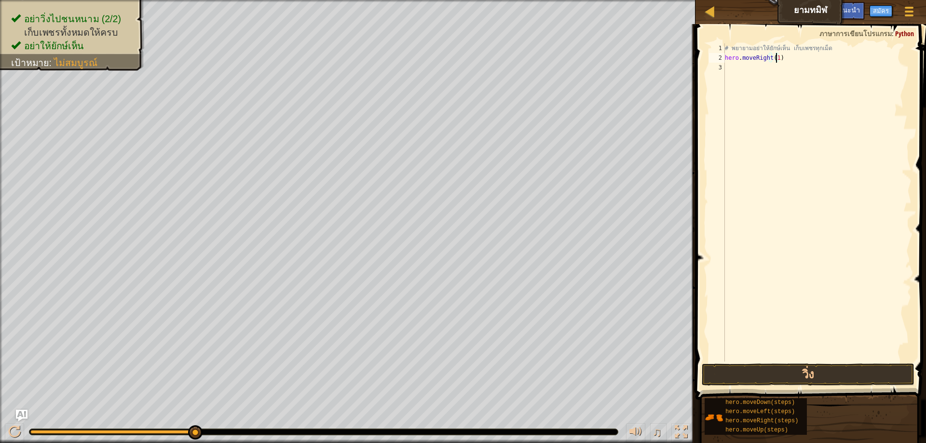
click at [770, 83] on div "# [PERSON_NAME]อย่าให้ยักษ์เห็น เก็บเพชรทุกเม็ด hero . moveRight ( 1 )" at bounding box center [817, 212] width 189 height 338
type textarea "h"
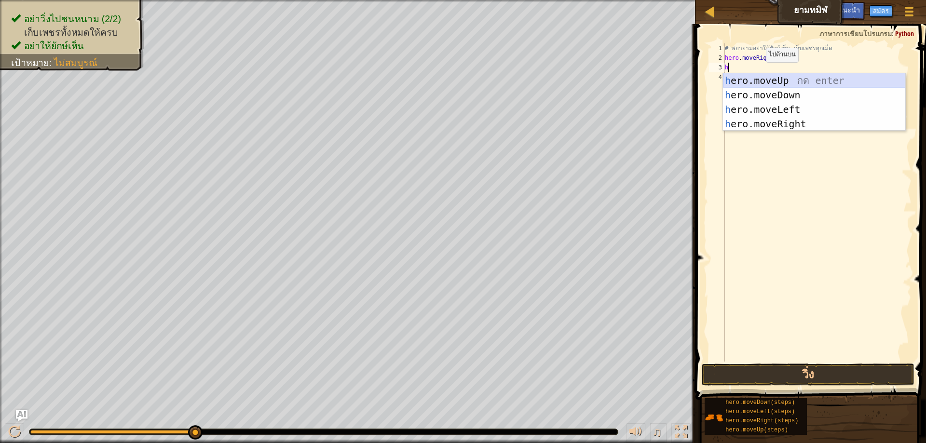
click at [774, 80] on div "h ero.moveUp กด enter h ero.moveDown กด enter h ero.moveLeft กด enter h ero.mov…" at bounding box center [814, 116] width 182 height 87
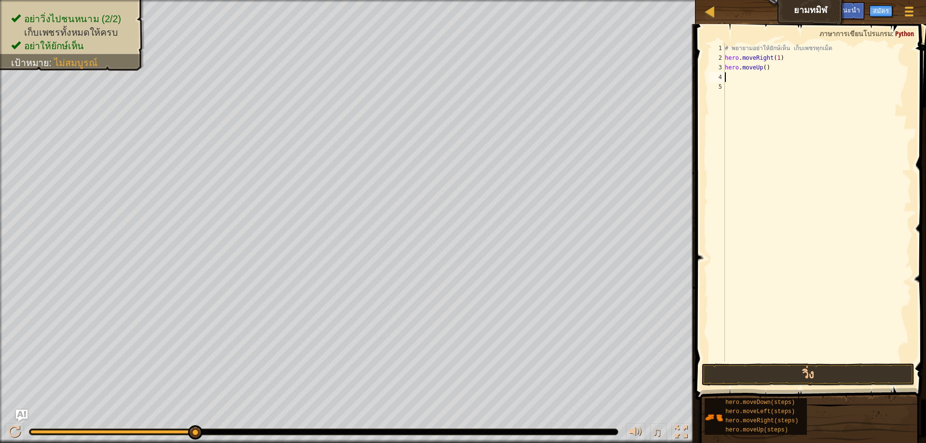
click at [729, 78] on div "# [PERSON_NAME]อย่าให้ยักษ์เห็น เก็บเพชรทุกเม็ด hero . moveRight ( 1 ) hero . m…" at bounding box center [817, 212] width 189 height 338
type textarea "h"
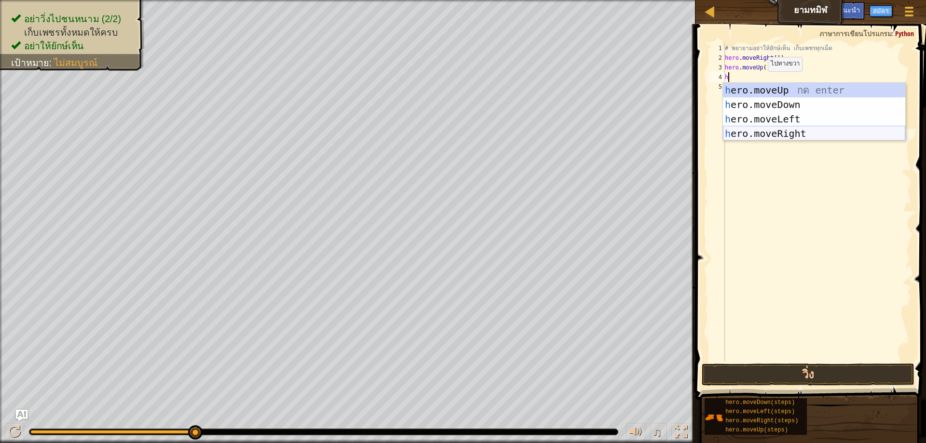
click at [745, 129] on div "h ero.moveUp กด enter h ero.moveDown กด enter h ero.moveLeft กด enter h ero.mov…" at bounding box center [814, 126] width 182 height 87
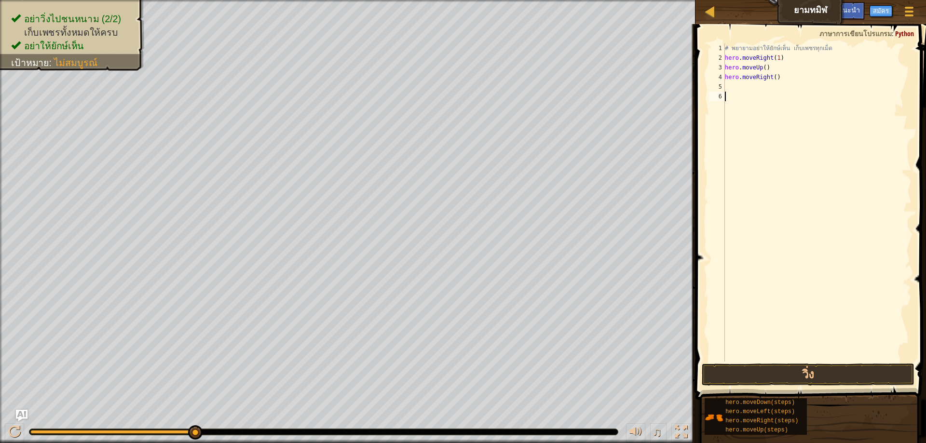
click at [729, 95] on div "# [PERSON_NAME]อย่าให้ยักษ์เห็น เก็บเพชรทุกเม็ด hero . moveRight ( 1 ) hero . m…" at bounding box center [817, 212] width 189 height 338
click at [736, 88] on div "# [PERSON_NAME]อย่าให้ยักษ์เห็น เก็บเพชรทุกเม็ด hero . moveRight ( 1 ) hero . m…" at bounding box center [817, 212] width 189 height 338
type textarea "h"
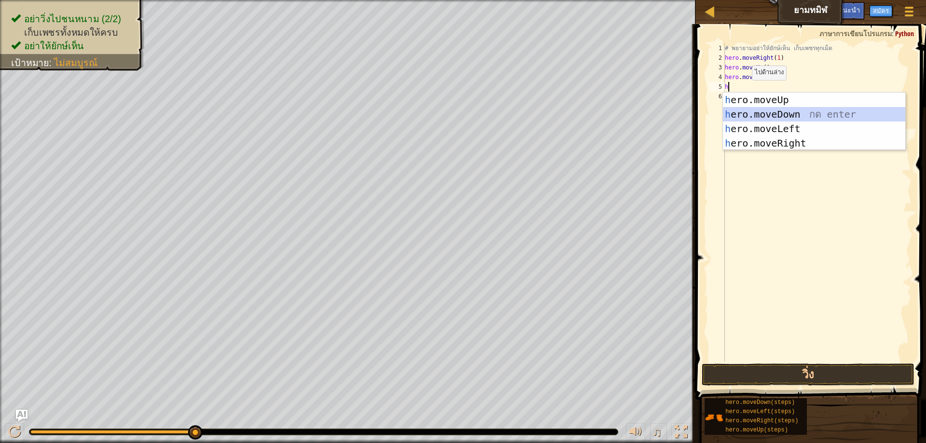
click at [773, 115] on div "h ero.moveUp กด enter h ero.moveDown กด enter h ero.moveLeft กด enter h ero.mov…" at bounding box center [814, 136] width 182 height 87
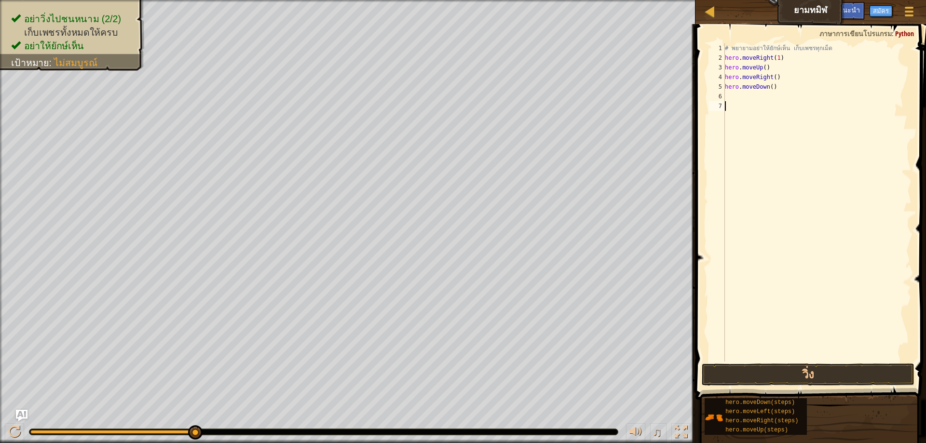
click at [738, 104] on div "# [PERSON_NAME]อย่าให้ยักษ์เห็น เก็บเพชรทุกเม็ด hero . moveRight ( 1 ) hero . m…" at bounding box center [817, 212] width 189 height 338
click at [738, 94] on div "# [PERSON_NAME]อย่าให้ยักษ์เห็น เก็บเพชรทุกเม็ด hero . moveRight ( 1 ) hero . m…" at bounding box center [817, 212] width 189 height 338
type textarea "h"
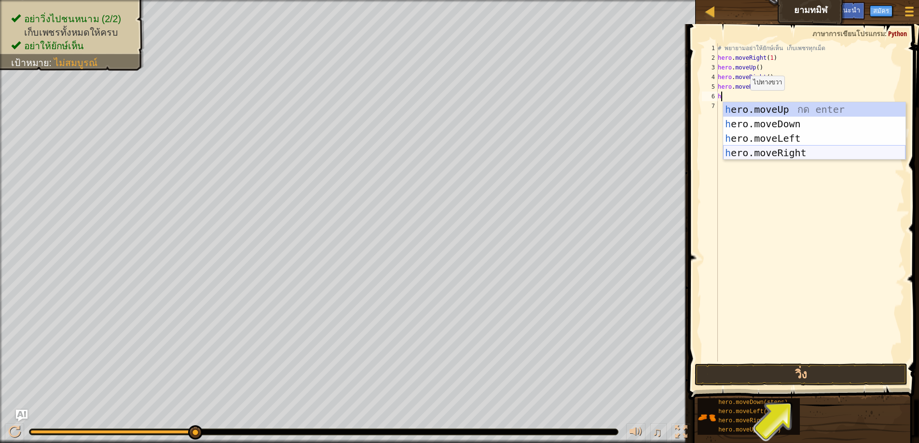
click at [773, 148] on div "h ero.moveUp กด enter h ero.moveDown กด enter h ero.moveLeft กด enter h ero.mov…" at bounding box center [814, 145] width 182 height 87
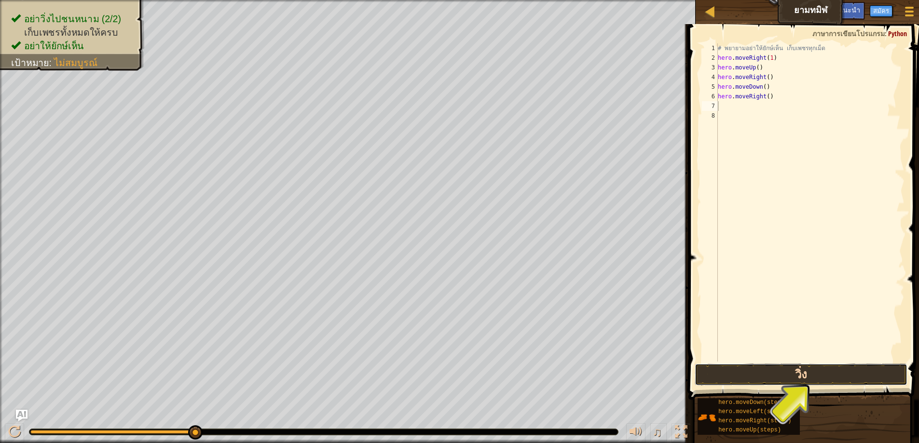
click at [786, 373] on button "วิ่ง" at bounding box center [801, 375] width 213 height 22
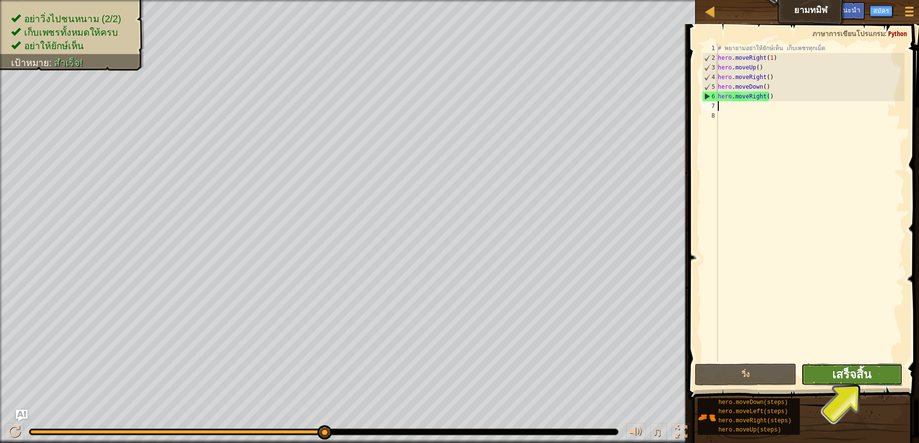
click at [848, 367] on button "เสร็จสิ้น" at bounding box center [851, 375] width 101 height 22
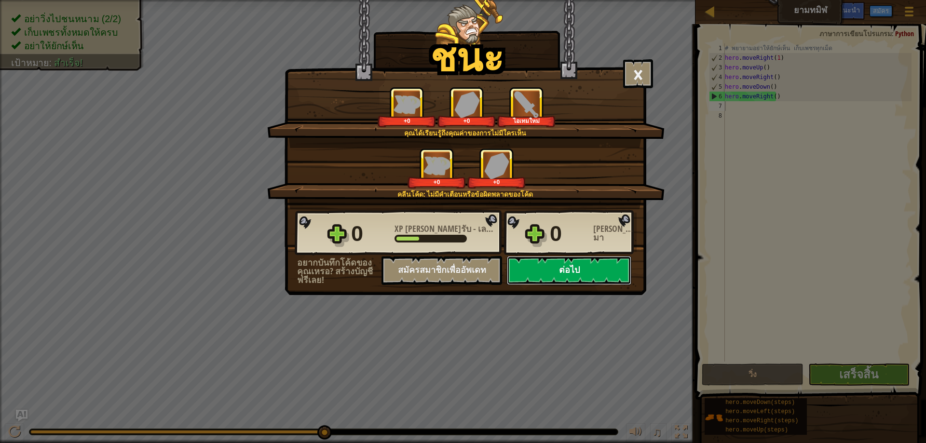
click at [562, 272] on button "ต่อไป" at bounding box center [569, 270] width 124 height 29
select select "th"
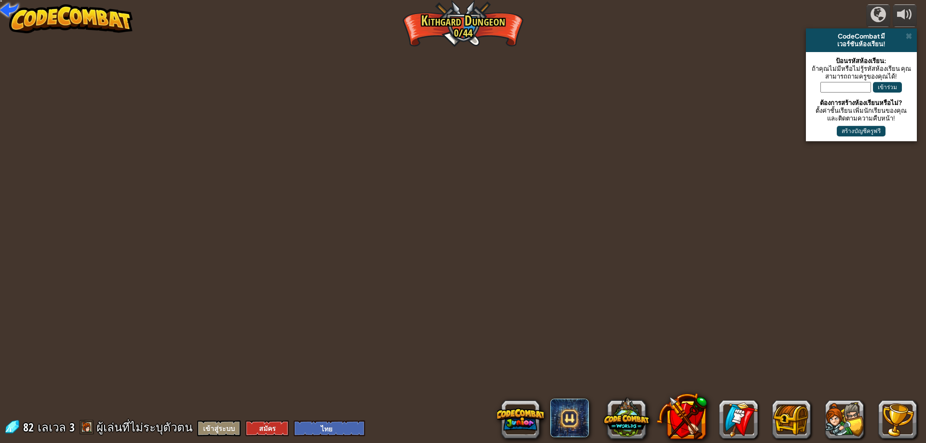
select select "th"
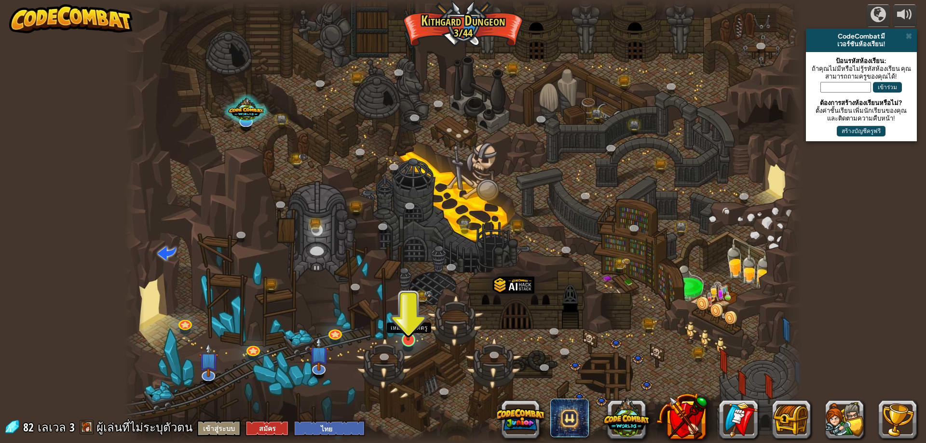
click at [414, 338] on img at bounding box center [409, 320] width 18 height 41
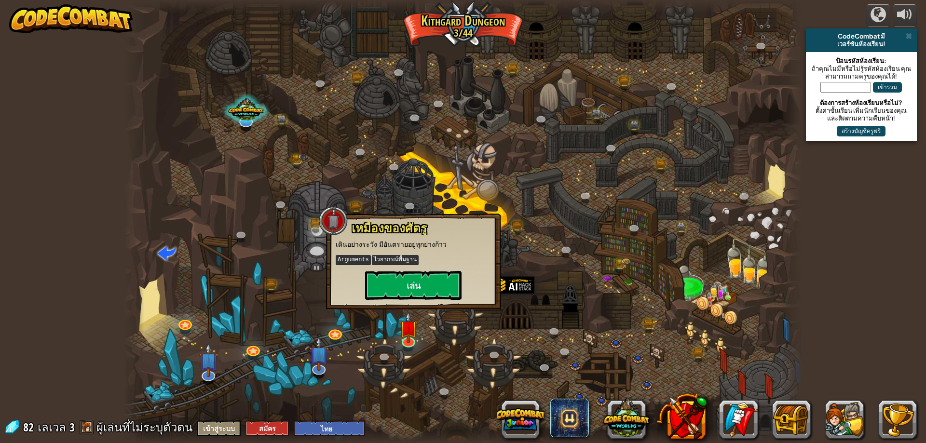
click at [415, 302] on div "เหมืองของศัตรู เดินอย่างระวัง มีอันตรายอยู่ทุกย่างก้าว Arguments ไวยากรณ์พื้นฐา…" at bounding box center [413, 262] width 175 height 96
click at [427, 284] on button "เล่น" at bounding box center [413, 285] width 97 height 29
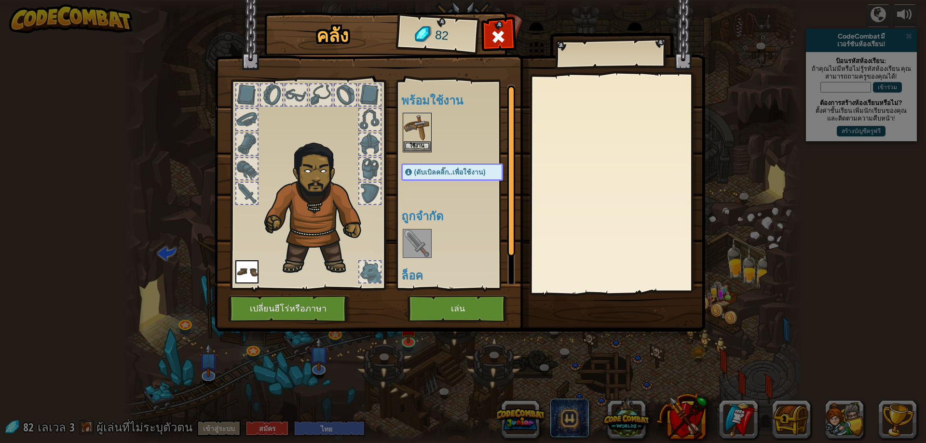
click at [425, 262] on div "พร้อมใช้งาน ใช้งาน ใช้งาน (ดับเบิลคลิ๊ก..เพื่อใช้งาน) ถูกจำกัด ล็อค" at bounding box center [461, 184] width 121 height 201
click at [419, 251] on img at bounding box center [417, 243] width 27 height 27
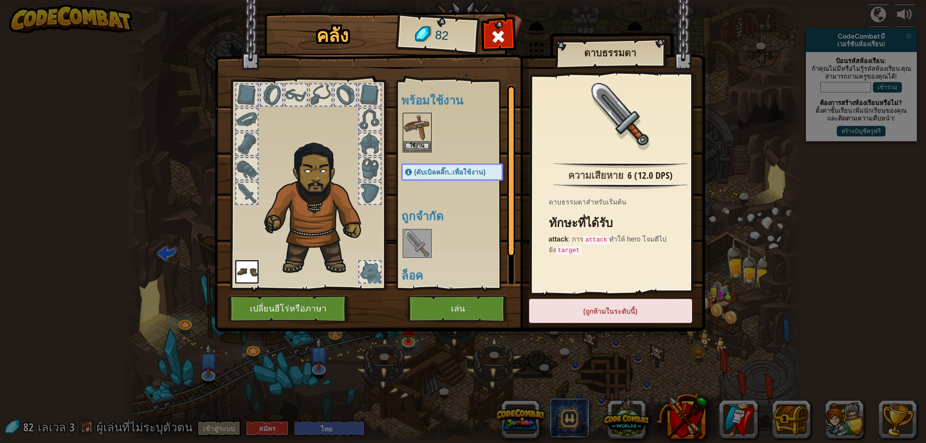
click at [417, 248] on img at bounding box center [417, 243] width 27 height 27
click at [449, 311] on button "เล่น" at bounding box center [458, 309] width 101 height 27
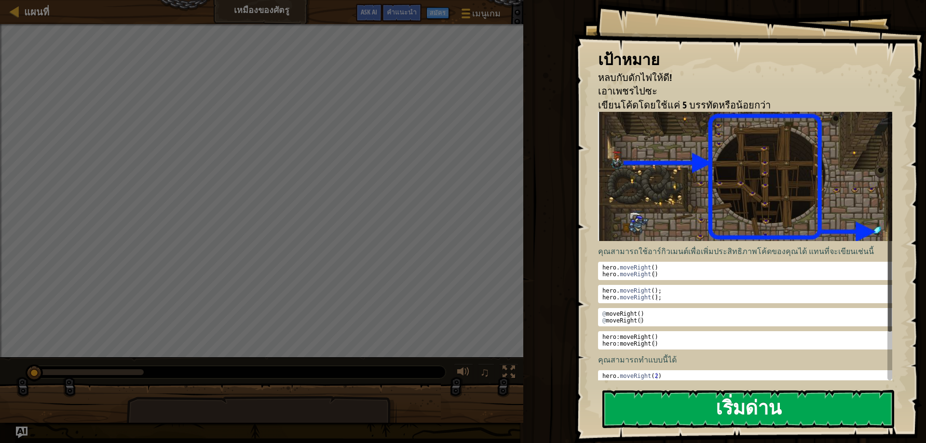
click at [678, 390] on button "เริ่มด่าน" at bounding box center [749, 409] width 292 height 38
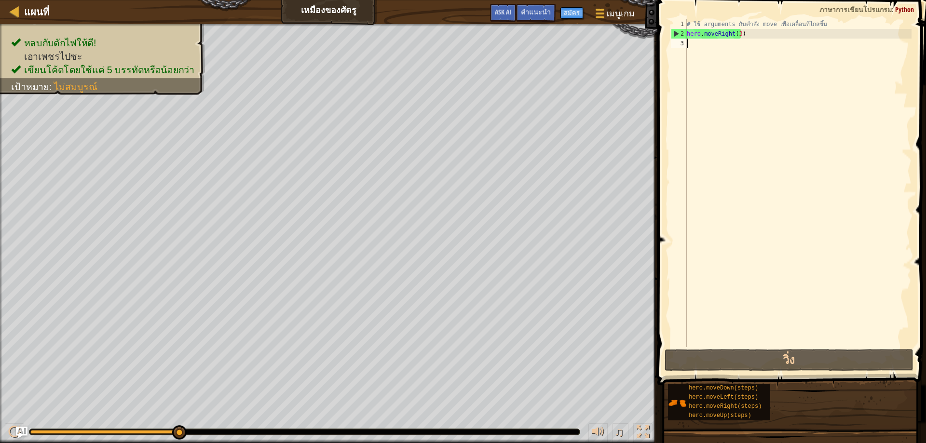
click at [697, 48] on div "# ใช้ arguments กับคำสั่ง move เพื่อเคลื่อนที่ไกลขึ้น hero . moveRight ( 3 )" at bounding box center [798, 192] width 227 height 347
type textarea "h"
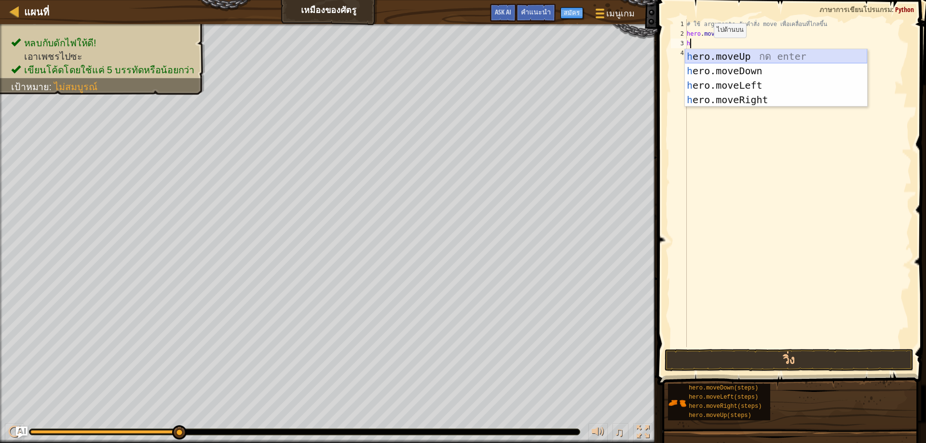
click at [717, 56] on div "h ero.moveUp กด enter h ero.moveDown กด enter h ero.moveLeft กด enter h ero.mov…" at bounding box center [776, 92] width 182 height 87
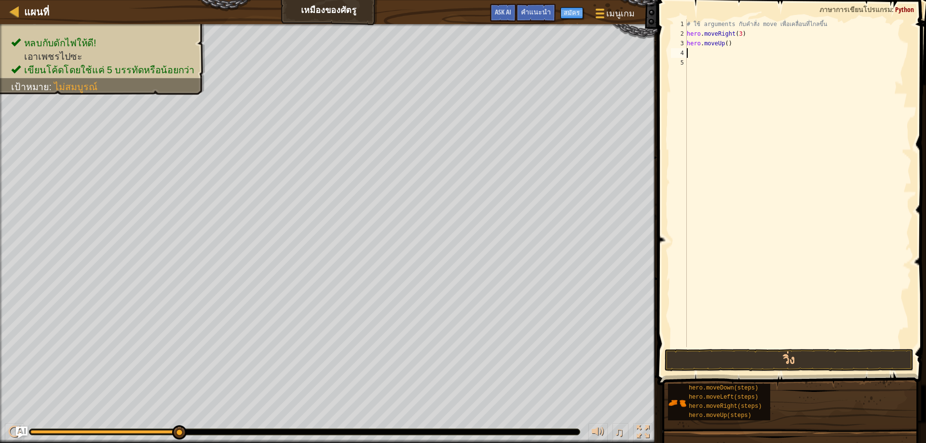
click at [701, 59] on div "# ใช้ arguments กับคำสั่ง move เพื่อเคลื่อนที่ไกลขึ้น hero . moveRight ( 3 ) he…" at bounding box center [798, 192] width 227 height 347
click at [701, 53] on div "# ใช้ arguments กับคำสั่ง move เพื่อเคลื่อนที่ไกลขึ้น hero . moveRight ( 3 ) he…" at bounding box center [798, 192] width 227 height 347
type textarea "h"
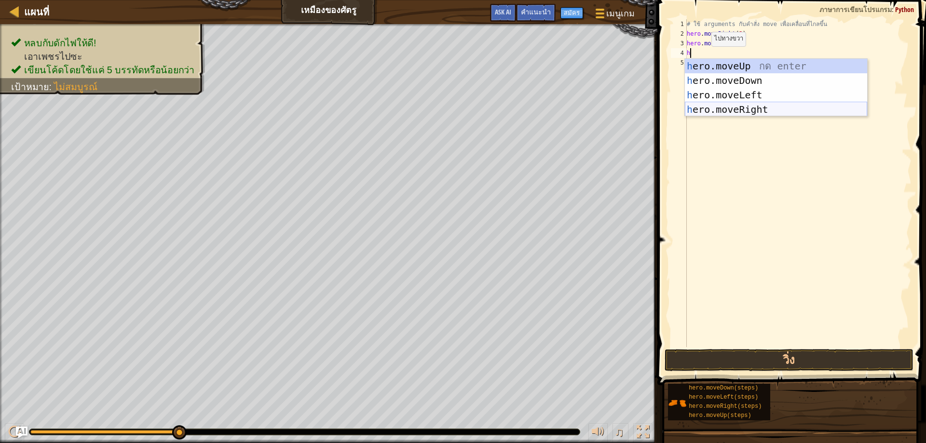
click at [731, 114] on div "h ero.moveUp กด enter h ero.moveDown กด enter h ero.moveLeft กด enter h ero.mov…" at bounding box center [776, 102] width 182 height 87
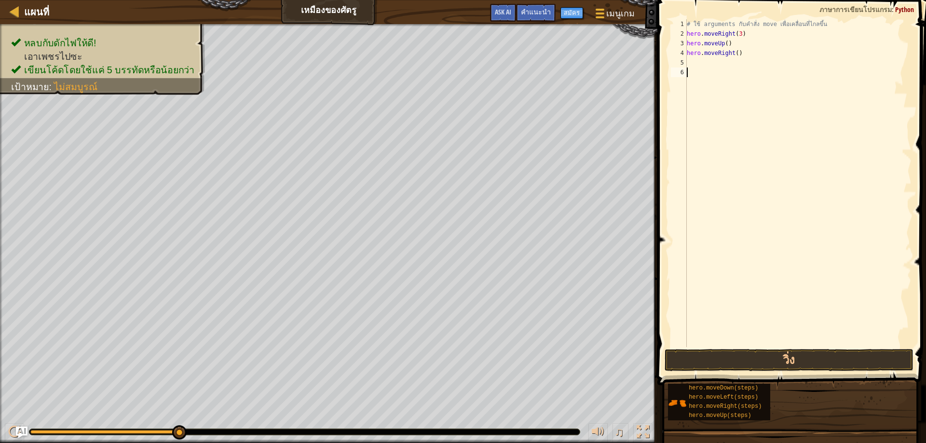
click at [711, 73] on div "# ใช้ arguments กับคำสั่ง move เพื่อเคลื่อนที่ไกลขึ้น hero . moveRight ( 3 ) he…" at bounding box center [798, 192] width 227 height 347
click at [711, 66] on div "# ใช้ arguments กับคำสั่ง move เพื่อเคลื่อนที่ไกลขึ้น hero . moveRight ( 3 ) he…" at bounding box center [798, 192] width 227 height 347
type textarea "h"
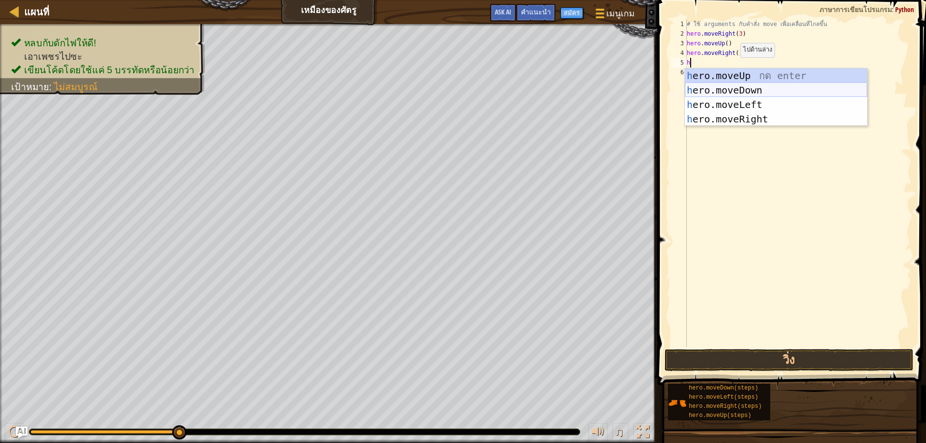
click at [742, 87] on div "h ero.moveUp กด enter h ero.moveDown กด enter h ero.moveLeft กด enter h ero.mov…" at bounding box center [776, 112] width 182 height 87
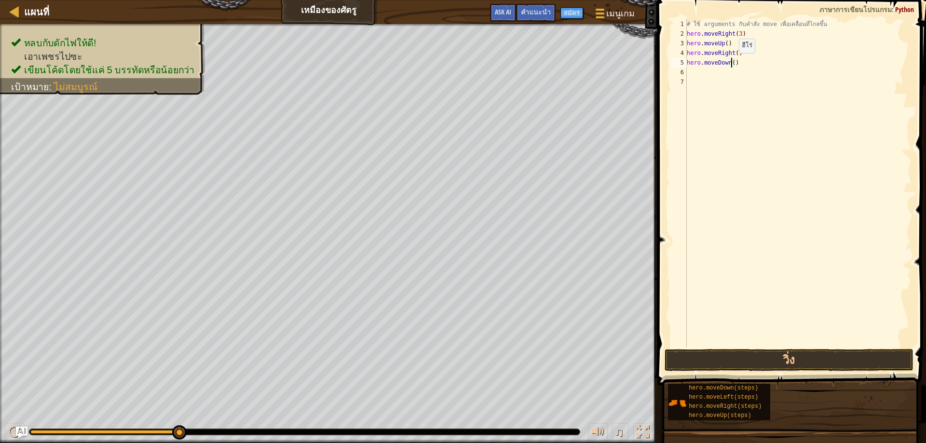
click at [731, 63] on div "# ใช้ arguments กับคำสั่ง move เพื่อเคลื่อนที่ไกลขึ้น hero . moveRight ( 3 ) he…" at bounding box center [798, 192] width 227 height 347
type textarea "hero.moveDown(3)"
drag, startPoint x: 762, startPoint y: 82, endPoint x: 714, endPoint y: 82, distance: 48.3
click at [748, 82] on div "# ใช้ arguments กับคำสั่ง move เพื่อเคลื่อนที่ไกลขึ้น hero . moveRight ( 3 ) he…" at bounding box center [798, 192] width 227 height 347
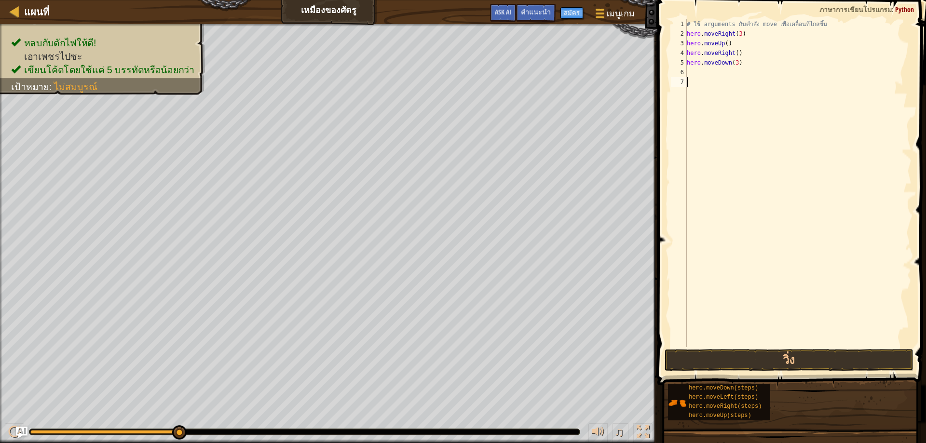
scroll to position [4, 0]
click at [696, 75] on div "# ใช้ arguments กับคำสั่ง move เพื่อเคลื่อนที่ไกลขึ้น hero . moveRight ( 3 ) he…" at bounding box center [798, 192] width 227 height 347
click at [734, 63] on div "# ใช้ arguments กับคำสั่ง move เพื่อเคลื่อนที่ไกลขึ้น hero . moveRight ( 3 ) he…" at bounding box center [798, 192] width 227 height 347
type textarea "hero.moveDown(4)"
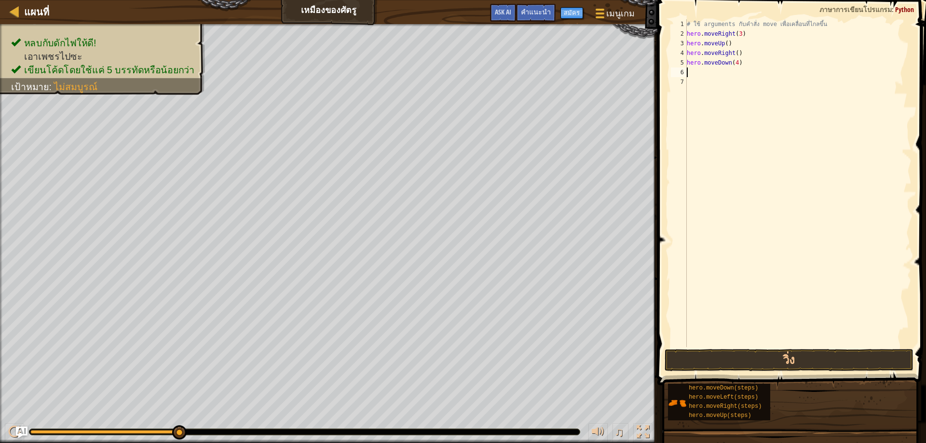
click at [692, 72] on div "# ใช้ arguments กับคำสั่ง move เพื่อเคลื่อนที่ไกลขึ้น hero . moveRight ( 3 ) he…" at bounding box center [798, 192] width 227 height 347
type textarea "h"
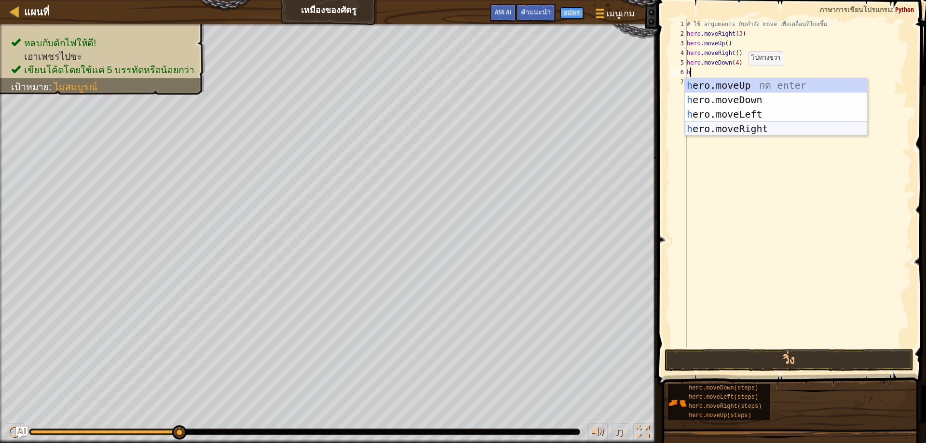
click at [742, 127] on div "h ero.moveUp กด enter h ero.moveDown กด enter h ero.moveLeft กด enter h ero.mov…" at bounding box center [776, 121] width 182 height 87
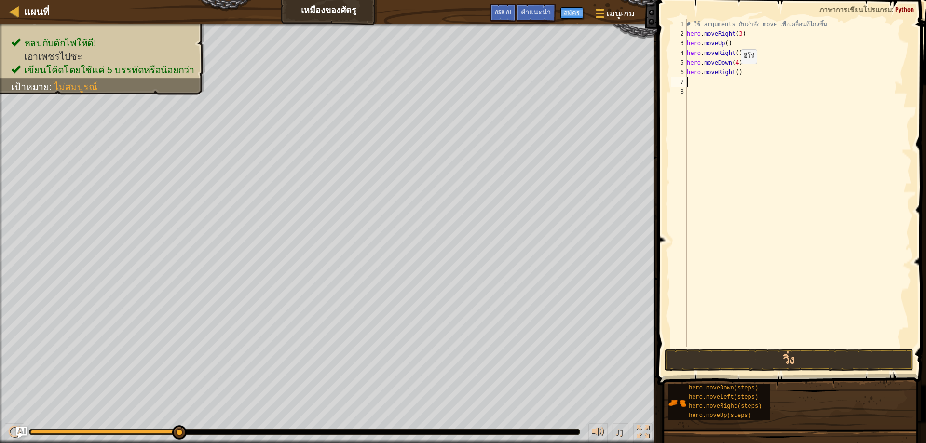
click at [733, 73] on div "# ใช้ arguments กับคำสั่ง move เพื่อเคลื่อนที่ไกลขึ้น hero . moveRight ( 3 ) he…" at bounding box center [798, 192] width 227 height 347
click at [734, 73] on div "# ใช้ arguments กับคำสั่ง move เพื่อเคลื่อนที่ไกลขึ้น hero . moveRight ( 3 ) he…" at bounding box center [798, 192] width 227 height 347
type textarea "hero.moveRight(2)"
click at [741, 122] on div "# ใช้ arguments กับคำสั่ง move เพื่อเคลื่อนที่ไกลขึ้น hero . moveRight ( 3 ) he…" at bounding box center [798, 192] width 227 height 347
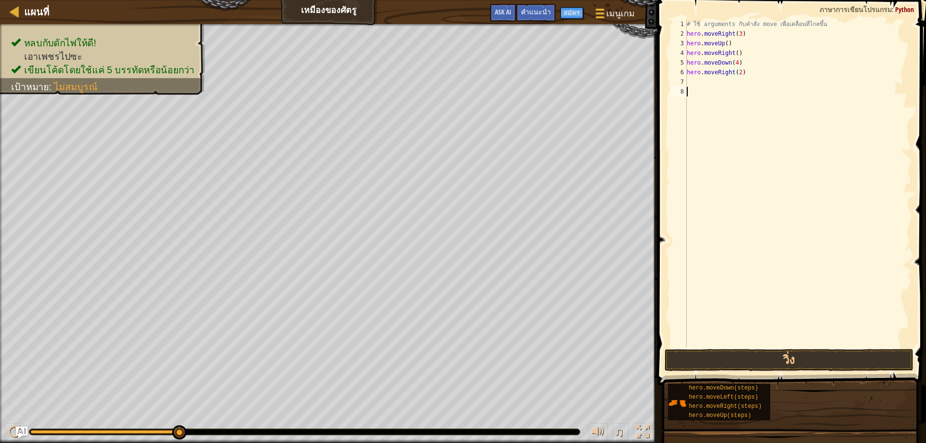
scroll to position [4, 0]
click at [822, 363] on button "วิ่ง" at bounding box center [789, 360] width 249 height 22
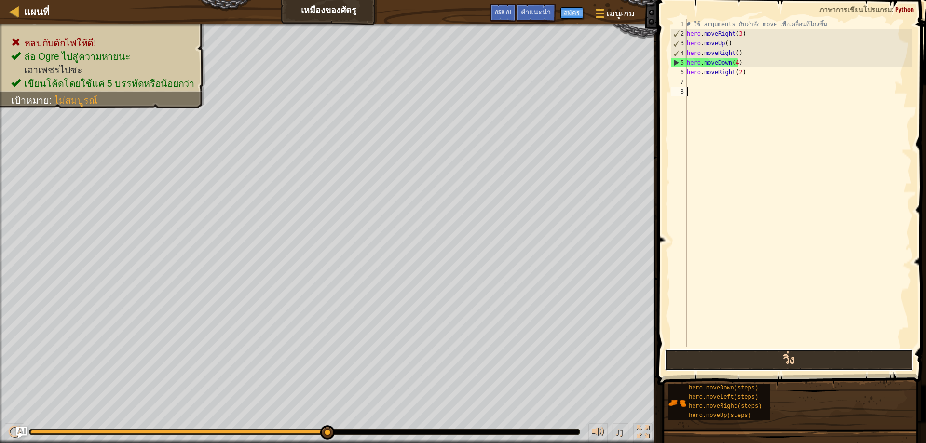
click at [722, 355] on button "วิ่ง" at bounding box center [789, 360] width 249 height 22
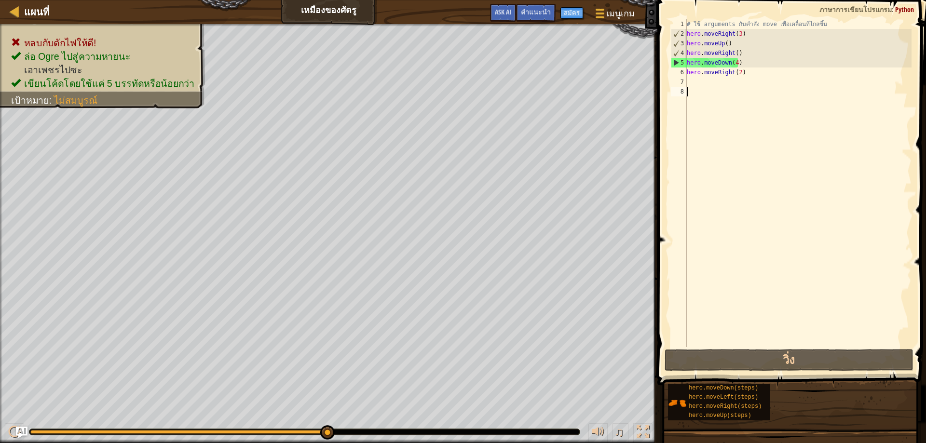
click at [766, 74] on div "# ใช้ arguments กับคำสั่ง move เพื่อเคลื่อนที่ไกลขึ้น hero . moveRight ( 3 ) he…" at bounding box center [798, 192] width 227 height 347
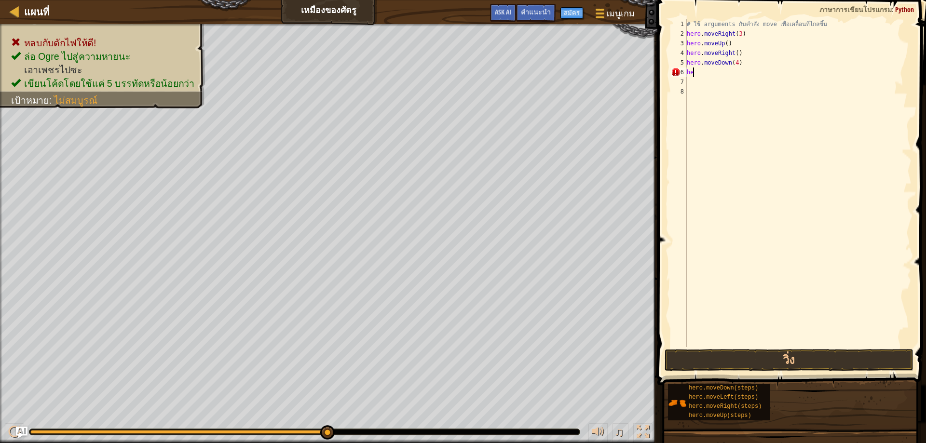
type textarea "h"
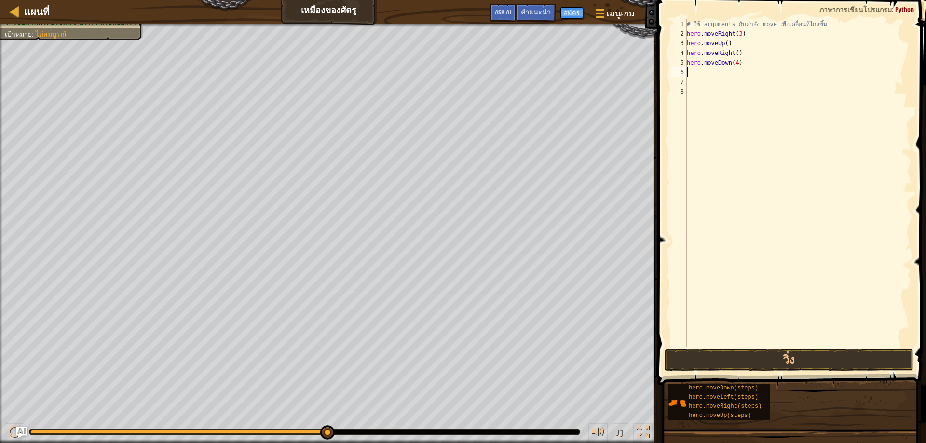
type textarea "h"
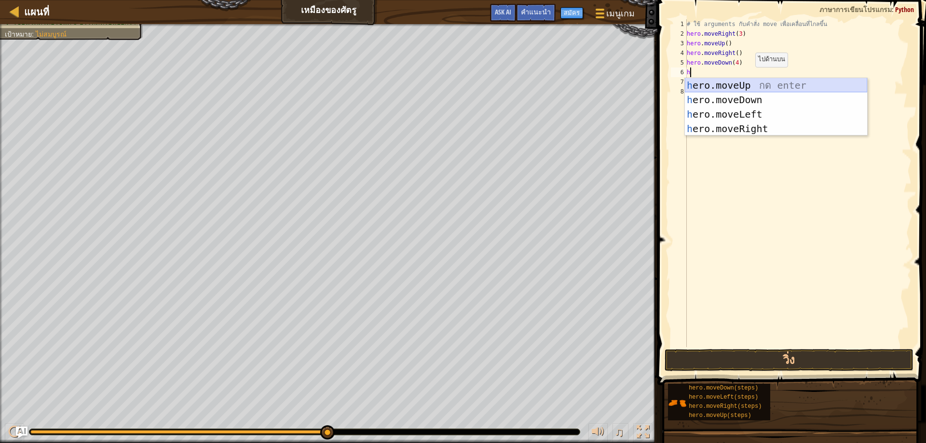
click at [752, 86] on div "h ero.moveUp กด enter h ero.moveDown กด enter h ero.moveLeft กด enter h ero.mov…" at bounding box center [776, 121] width 182 height 87
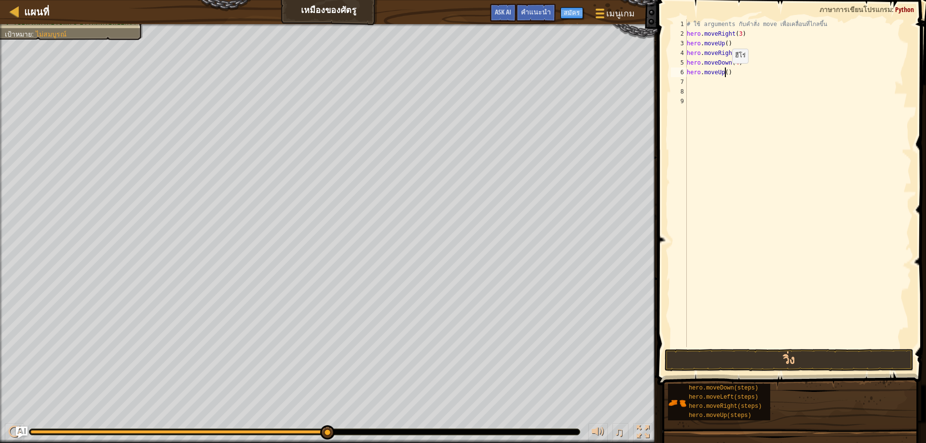
click at [724, 73] on div "# ใช้ arguments กับคำสั่ง move เพื่อเคลื่อนที่ไกลขึ้น hero . moveRight ( 3 ) he…" at bounding box center [798, 192] width 227 height 347
type textarea "hero.moveUp(4)"
click at [728, 90] on div "# ใช้ arguments กับคำสั่ง move เพื่อเคลื่อนที่ไกลขึ้น hero . moveRight ( 3 ) he…" at bounding box center [798, 192] width 227 height 347
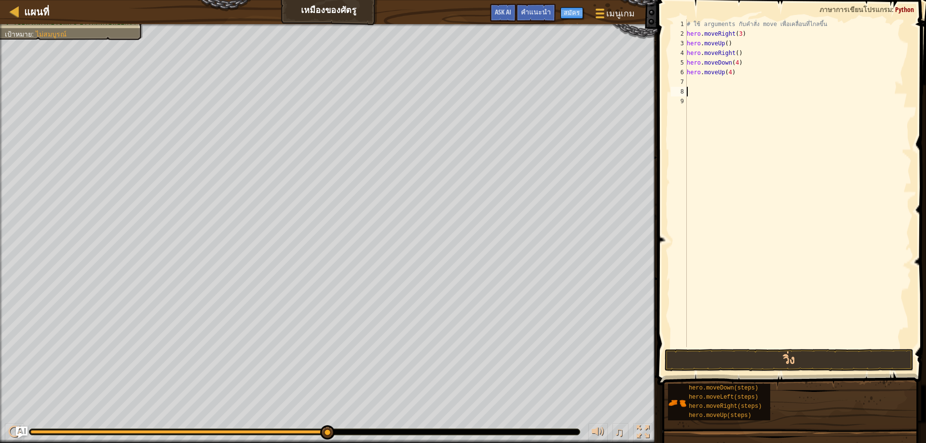
click at [713, 80] on div "# ใช้ arguments กับคำสั่ง move เพื่อเคลื่อนที่ไกลขึ้น hero . moveRight ( 3 ) he…" at bounding box center [798, 192] width 227 height 347
type textarea "h"
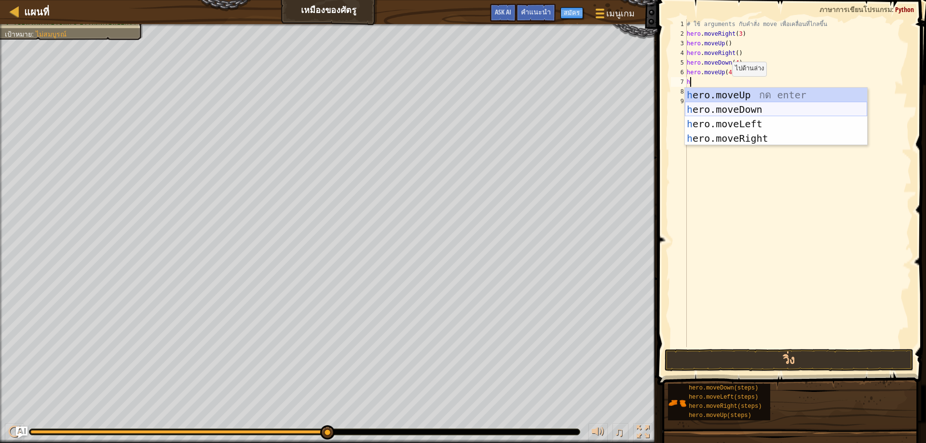
click at [729, 106] on div "h ero.moveUp กด enter h ero.moveDown กด enter h ero.moveLeft กด enter h ero.mov…" at bounding box center [776, 131] width 182 height 87
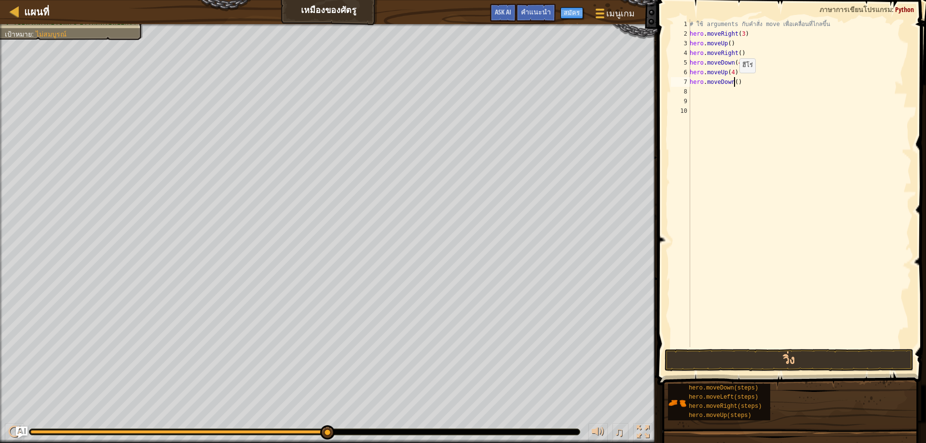
click at [734, 83] on div "# ใช้ arguments กับคำสั่ง move เพื่อเคลื่อนที่ไกลขึ้น hero . moveRight ( 3 ) he…" at bounding box center [800, 192] width 224 height 347
type textarea "hero.moveDown(4)"
click at [695, 93] on div "# ใช้ arguments กับคำสั่ง move เพื่อเคลื่อนที่ไกลขึ้น hero . moveRight ( 3 ) he…" at bounding box center [800, 192] width 224 height 347
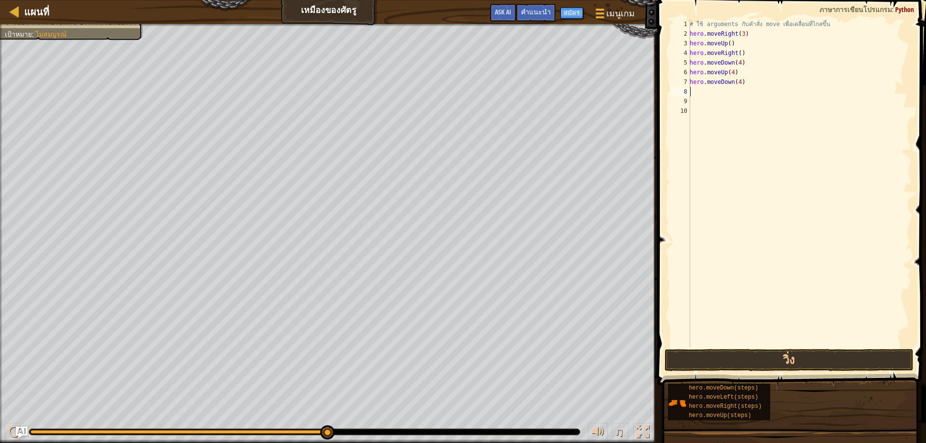
type textarea "h"
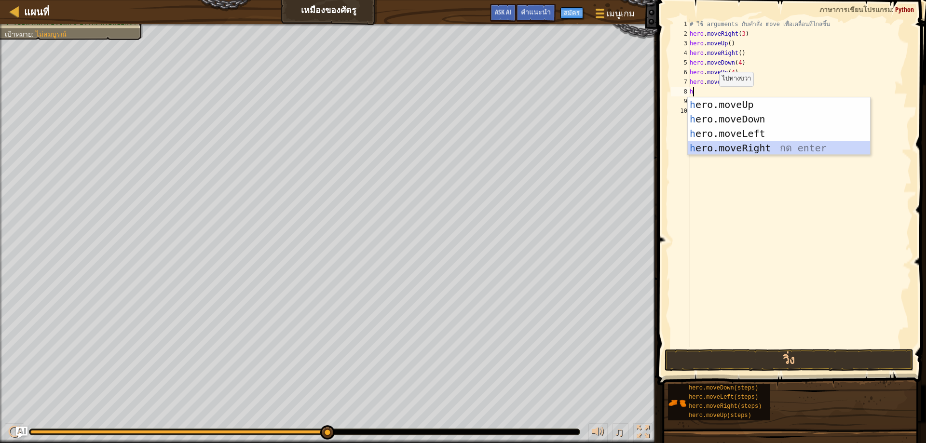
click at [732, 148] on div "h ero.moveUp กด enter h ero.moveDown กด enter h ero.moveLeft กด enter h ero.mov…" at bounding box center [779, 140] width 182 height 87
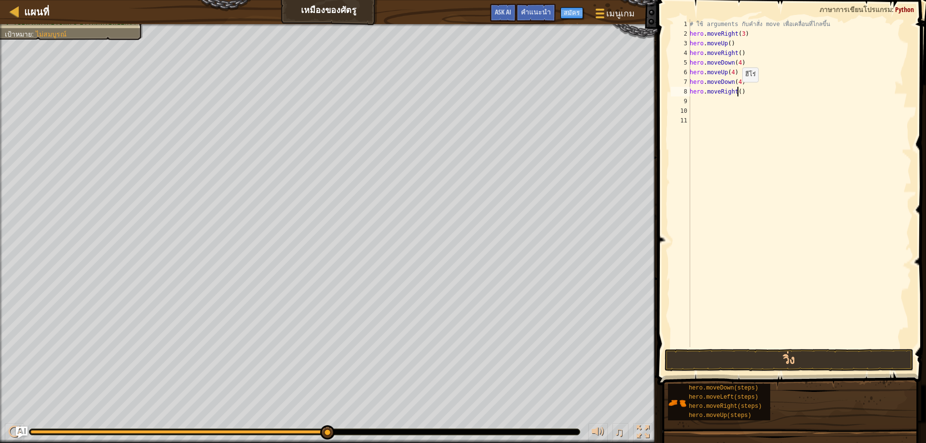
click at [737, 92] on div "# ใช้ arguments กับคำสั่ง move เพื่อเคลื่อนที่ไกลขึ้น hero . moveRight ( 3 ) he…" at bounding box center [800, 192] width 224 height 347
type textarea "hero.moveRight()"
click at [731, 110] on div "# ใช้ arguments กับคำสั่ง move เพื่อเคลื่อนที่ไกลขึ้น hero . moveRight ( 3 ) he…" at bounding box center [800, 192] width 224 height 347
click at [728, 351] on button "วิ่ง" at bounding box center [789, 360] width 249 height 22
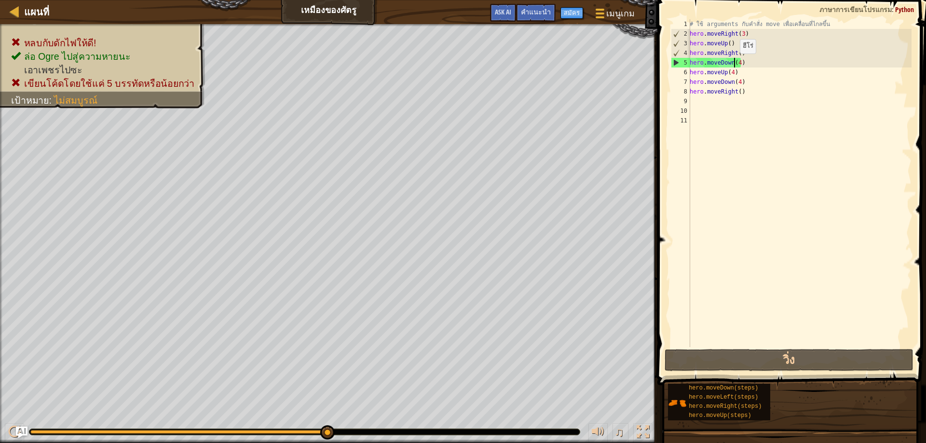
click at [735, 63] on div "# ใช้ arguments กับคำสั่ง move เพื่อเคลื่อนที่ไกลขึ้น hero . moveRight ( 3 ) he…" at bounding box center [800, 192] width 224 height 347
click at [737, 63] on div "# ใช้ arguments กับคำสั่ง move เพื่อเคลื่อนที่ไกลขึ้น hero . moveRight ( 3 ) he…" at bounding box center [800, 192] width 224 height 347
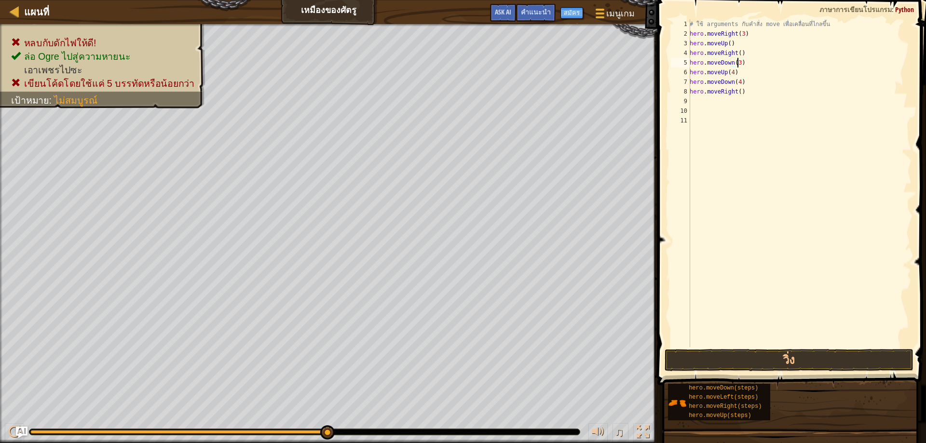
scroll to position [4, 4]
click at [731, 72] on div "# ใช้ arguments กับคำสั่ง move เพื่อเคลื่อนที่ไกลขึ้น hero . moveRight ( 3 ) he…" at bounding box center [800, 192] width 224 height 347
type textarea "hero.moveUp(3)"
click at [728, 117] on div "# ใช้ arguments กับคำสั่ง move เพื่อเคลื่อนที่ไกลขึ้น hero . moveRight ( 3 ) he…" at bounding box center [800, 192] width 224 height 347
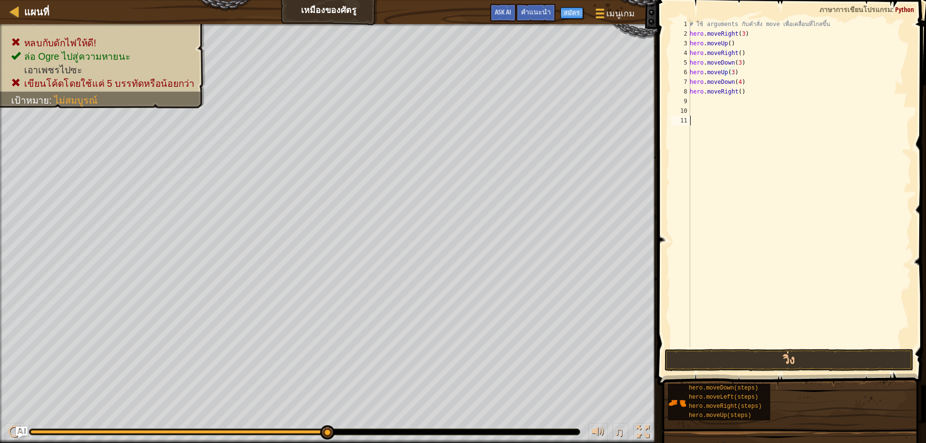
scroll to position [4, 0]
click at [749, 354] on button "วิ่ง" at bounding box center [789, 360] width 249 height 22
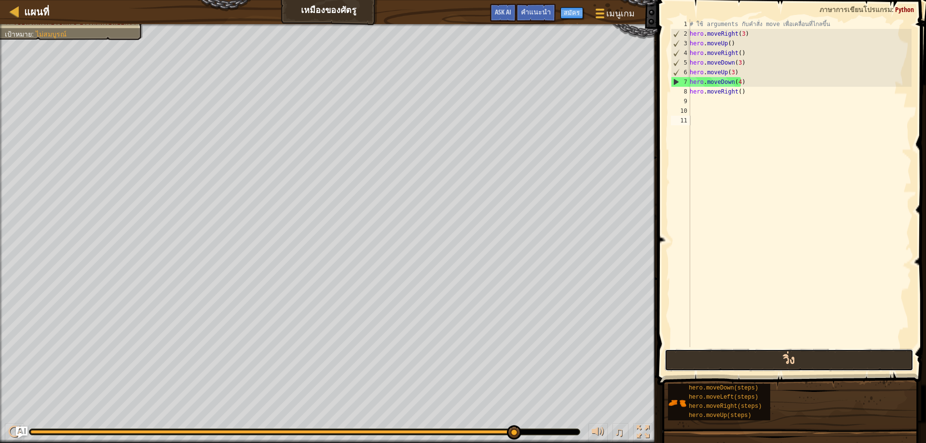
click at [734, 354] on button "วิ่ง" at bounding box center [789, 360] width 249 height 22
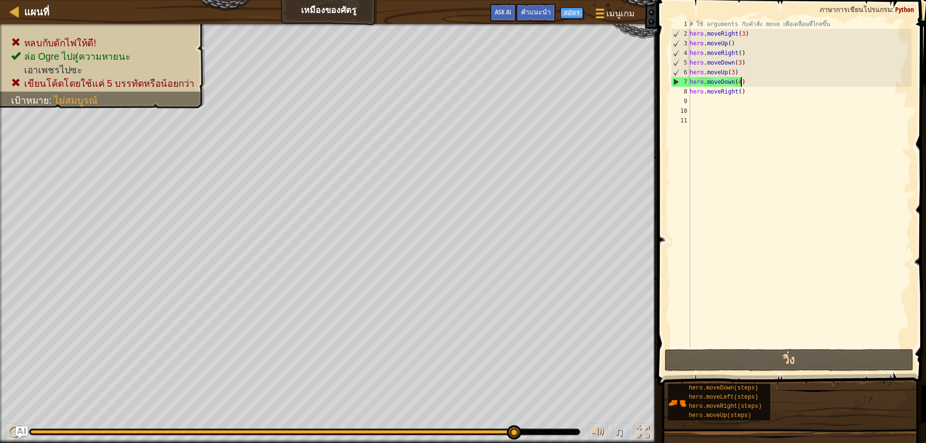
click at [747, 83] on div "# ใช้ arguments กับคำสั่ง move เพื่อเคลื่อนที่ไกลขึ้น hero . moveRight ( 3 ) he…" at bounding box center [800, 192] width 224 height 347
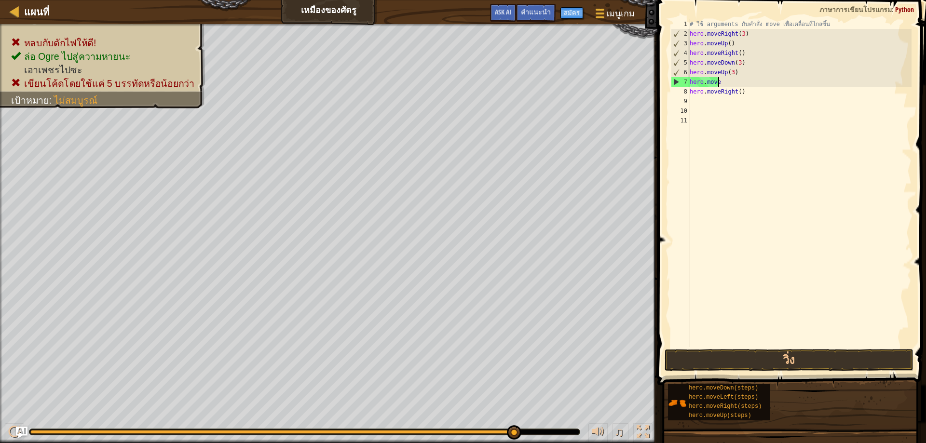
type textarea "h"
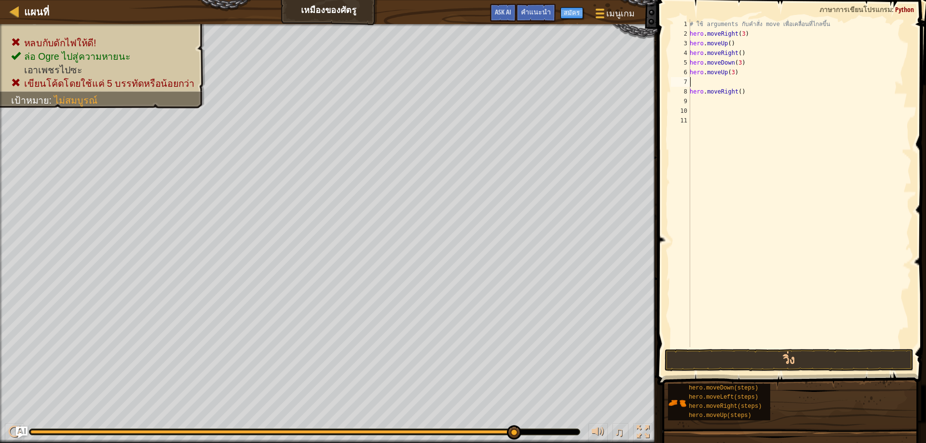
click at [742, 91] on div "# ใช้ arguments กับคำสั่ง move เพื่อเคลื่อนที่ไกลขึ้น hero . moveRight ( 3 ) he…" at bounding box center [800, 192] width 224 height 347
type textarea "h"
click at [746, 366] on button "วิ่ง" at bounding box center [789, 360] width 249 height 22
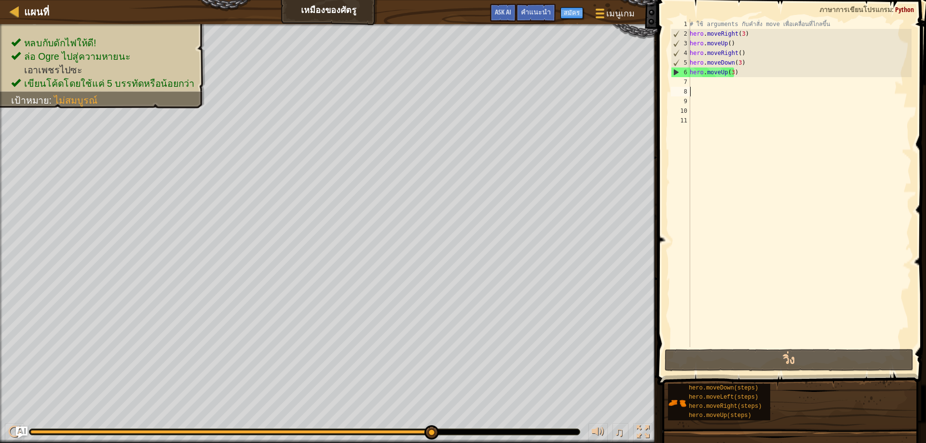
click at [692, 83] on div "# ใช้ arguments กับคำสั่ง move เพื่อเคลื่อนที่ไกลขึ้น hero . moveRight ( 3 ) he…" at bounding box center [800, 192] width 224 height 347
type textarea "h"
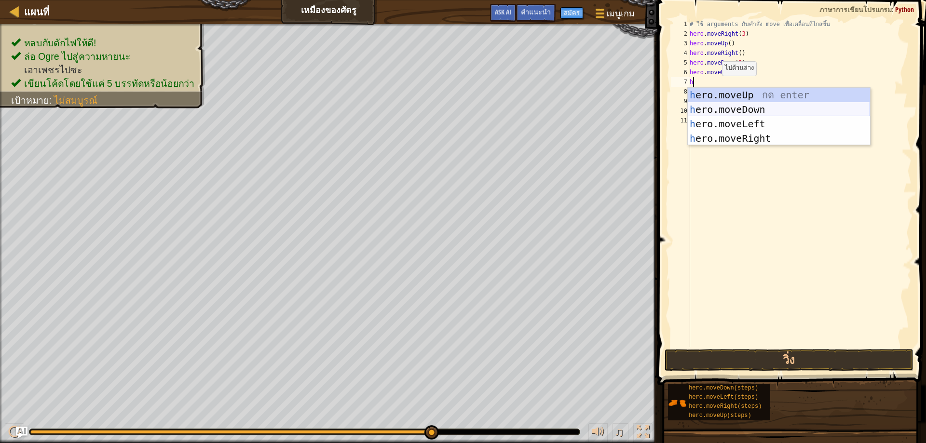
click at [731, 104] on div "h ero.moveUp กด enter h ero.moveDown กด enter h ero.moveLeft กด enter h ero.mov…" at bounding box center [779, 131] width 182 height 87
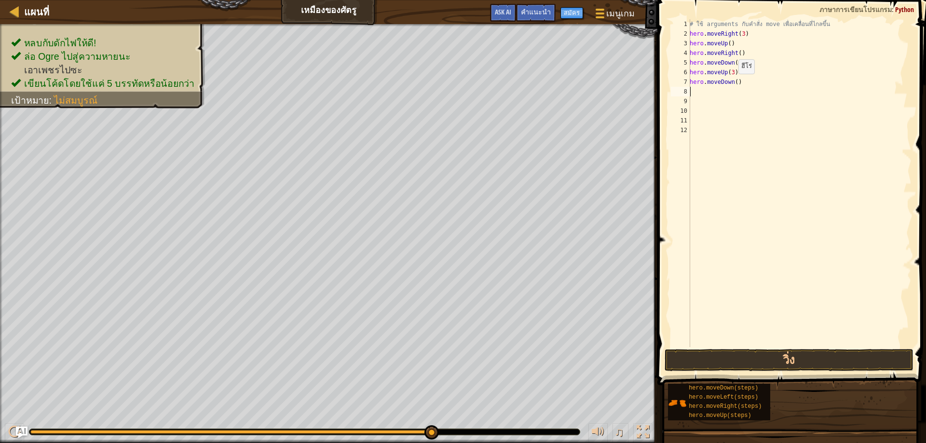
click at [733, 83] on div "# ใช้ arguments กับคำสั่ง move เพื่อเคลื่อนที่ไกลขึ้น hero . moveRight ( 3 ) he…" at bounding box center [800, 192] width 224 height 347
type textarea "hero.moveDown(3)"
click at [716, 127] on div "# ใช้ arguments กับคำสั่ง move เพื่อเคลื่อนที่ไกลขึ้น hero . moveRight ( 3 ) he…" at bounding box center [800, 192] width 224 height 347
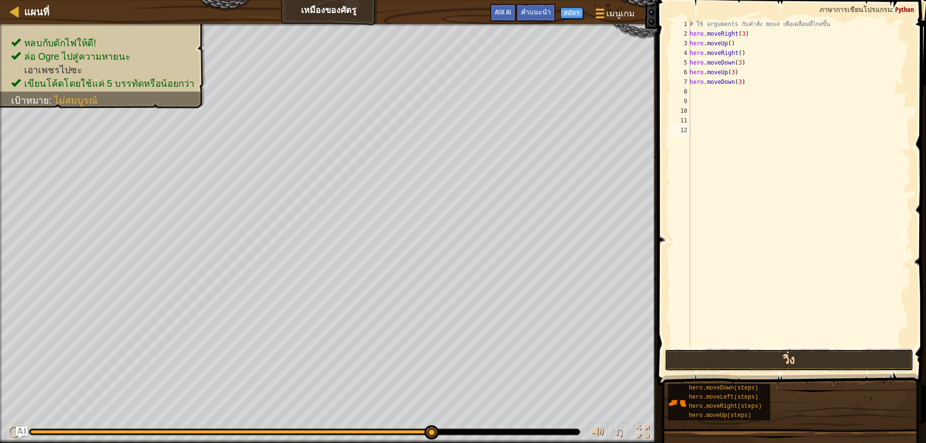
click at [724, 357] on button "วิ่ง" at bounding box center [789, 360] width 249 height 22
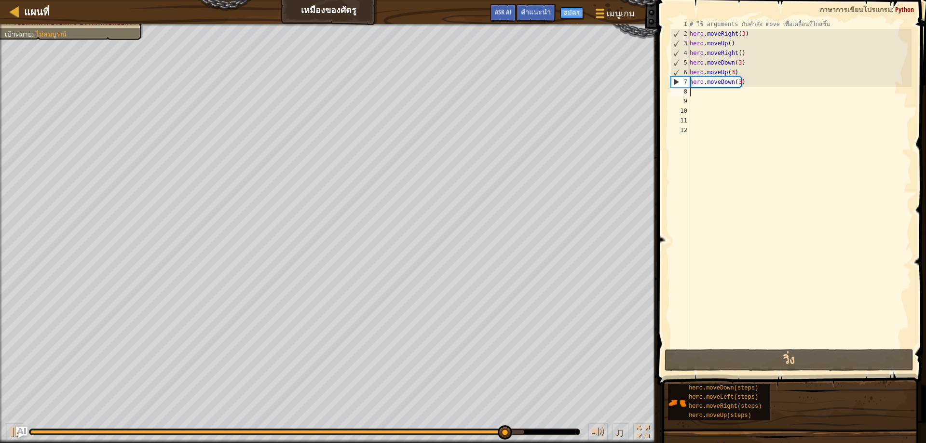
click at [696, 95] on div "# ใช้ arguments กับคำสั่ง move เพื่อเคลื่อนที่ไกลขึ้น hero . moveRight ( 3 ) he…" at bounding box center [800, 192] width 224 height 347
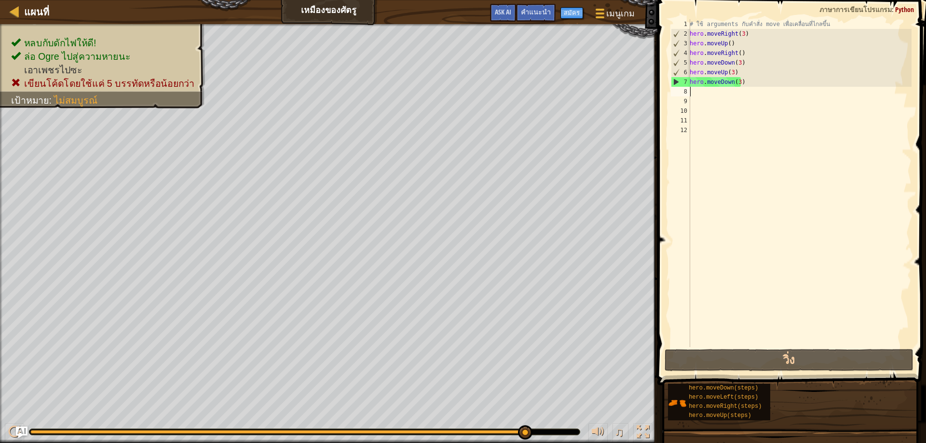
type textarea "h"
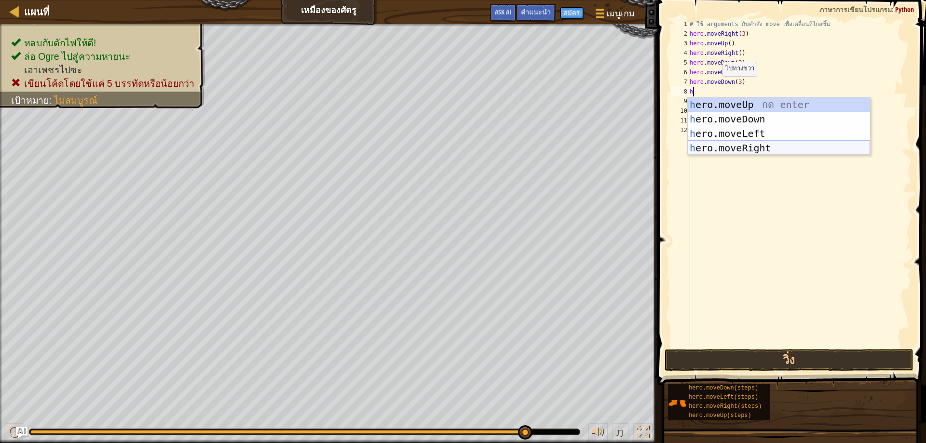
click at [749, 148] on div "h ero.moveUp กด enter h ero.moveDown กด enter h ero.moveLeft กด enter h ero.mov…" at bounding box center [779, 140] width 182 height 87
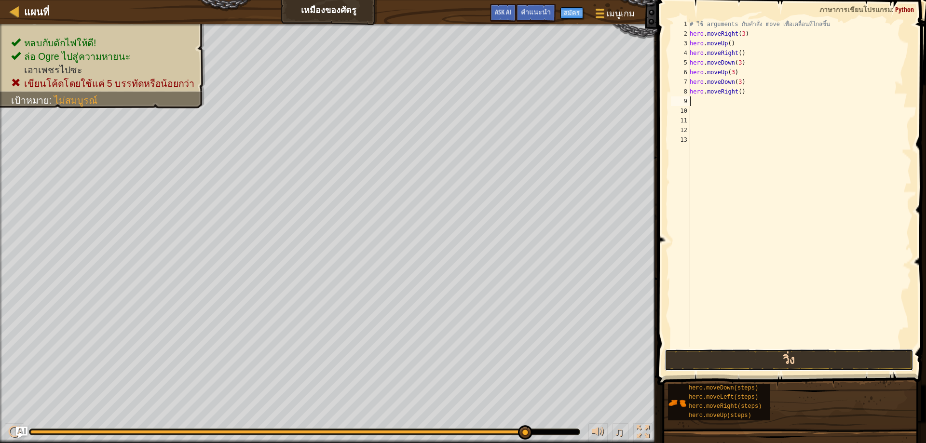
click at [741, 351] on button "วิ่ง" at bounding box center [789, 360] width 249 height 22
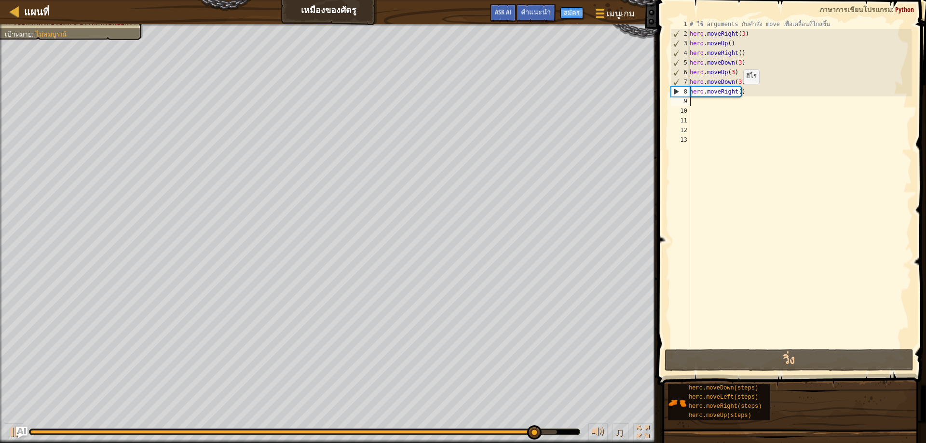
click at [738, 94] on div "# ใช้ arguments กับคำสั่ง move เพื่อเคลื่อนที่ไกลขึ้น hero . moveRight ( 3 ) he…" at bounding box center [800, 192] width 224 height 347
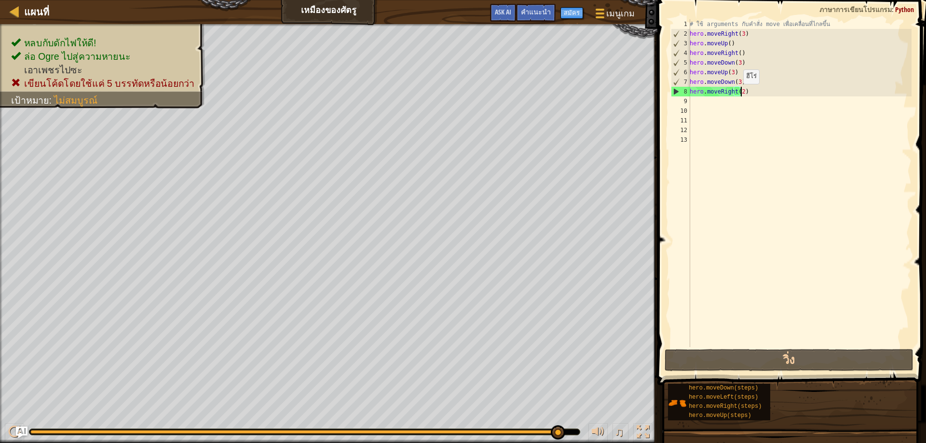
scroll to position [4, 4]
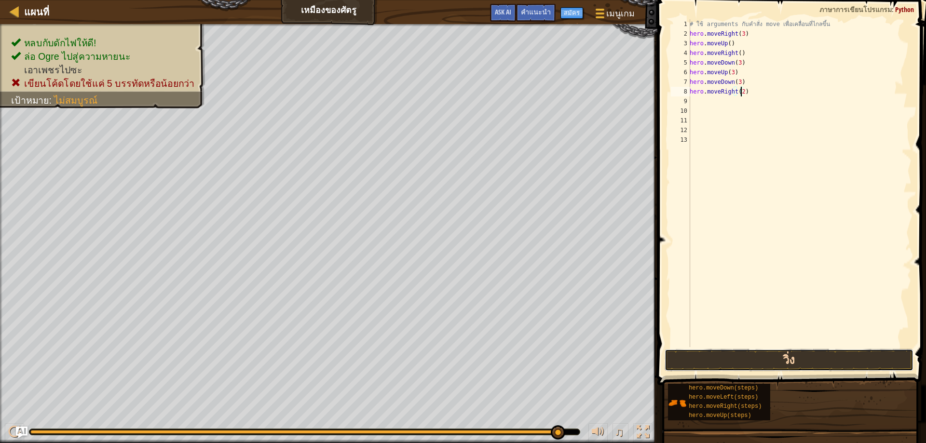
click at [736, 356] on button "วิ่ง" at bounding box center [789, 360] width 249 height 22
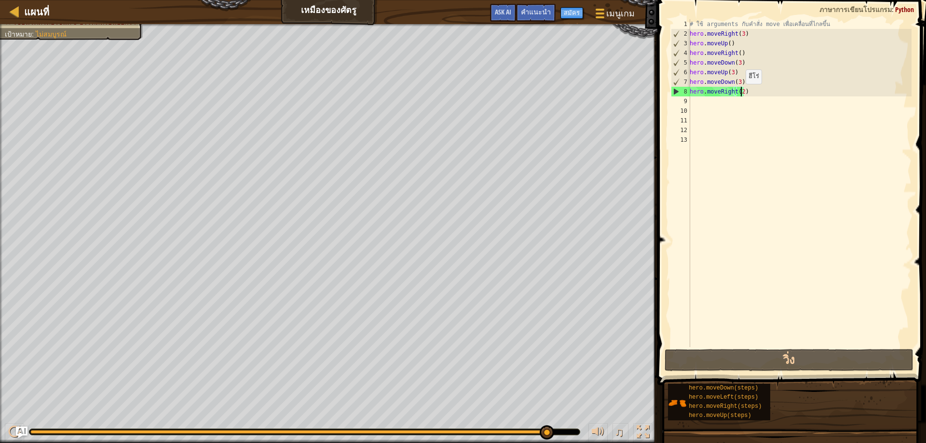
click at [741, 94] on div "# ใช้ arguments กับคำสั่ง move เพื่อเคลื่อนที่ไกลขึ้น hero . moveRight ( 3 ) he…" at bounding box center [800, 192] width 224 height 347
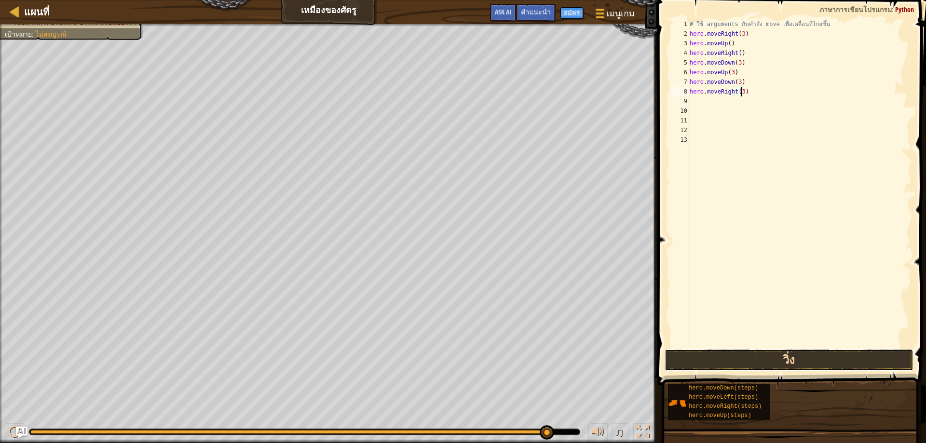
click at [717, 356] on button "วิ่ง" at bounding box center [789, 360] width 249 height 22
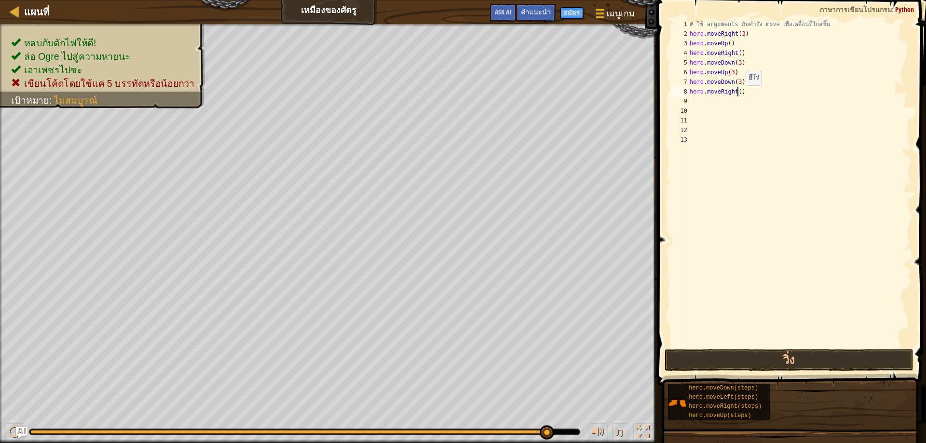
type textarea "hero.moveRight(2)"
click at [739, 112] on div "# ใช้ arguments กับคำสั่ง move เพื่อเคลื่อนที่ไกลขึ้น hero . moveRight ( 3 ) he…" at bounding box center [800, 192] width 224 height 347
click at [699, 100] on div "# ใช้ arguments กับคำสั่ง move เพื่อเคลื่อนที่ไกลขึ้น hero . moveRight ( 3 ) he…" at bounding box center [800, 192] width 224 height 347
type textarea "h"
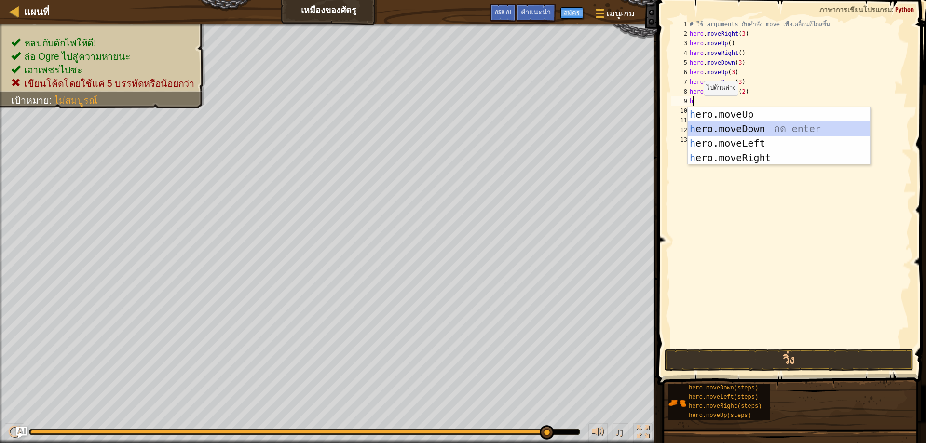
click at [746, 135] on div "h ero.moveUp กด enter h ero.moveDown กด enter h ero.moveLeft กด enter h ero.mov…" at bounding box center [779, 150] width 182 height 87
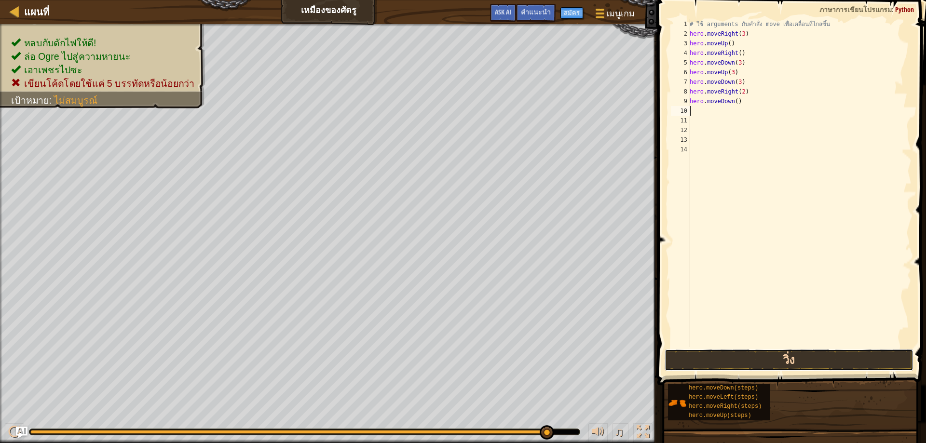
click at [762, 358] on button "วิ่ง" at bounding box center [789, 360] width 249 height 22
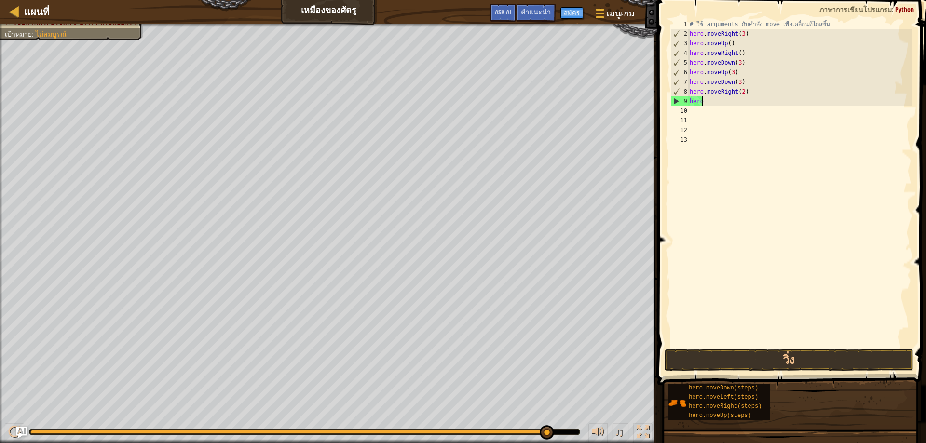
type textarea "h"
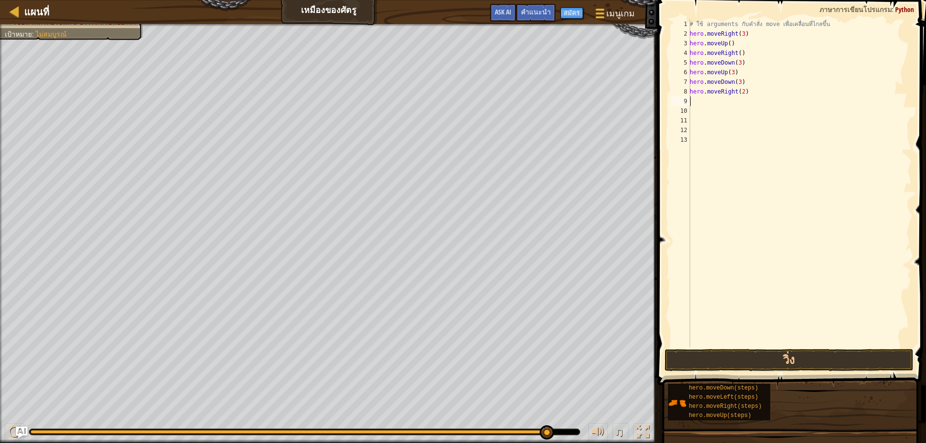
click at [762, 90] on div "# ใช้ arguments กับคำสั่ง move เพื่อเคลื่อนที่ไกลขึ้น hero . moveRight ( 3 ) he…" at bounding box center [800, 192] width 224 height 347
type textarea "h"
click at [753, 75] on div "# ใช้ arguments กับคำสั่ง move เพื่อเคลื่อนที่ไกลขึ้น hero . moveRight ( 3 ) he…" at bounding box center [800, 192] width 224 height 347
type textarea "h"
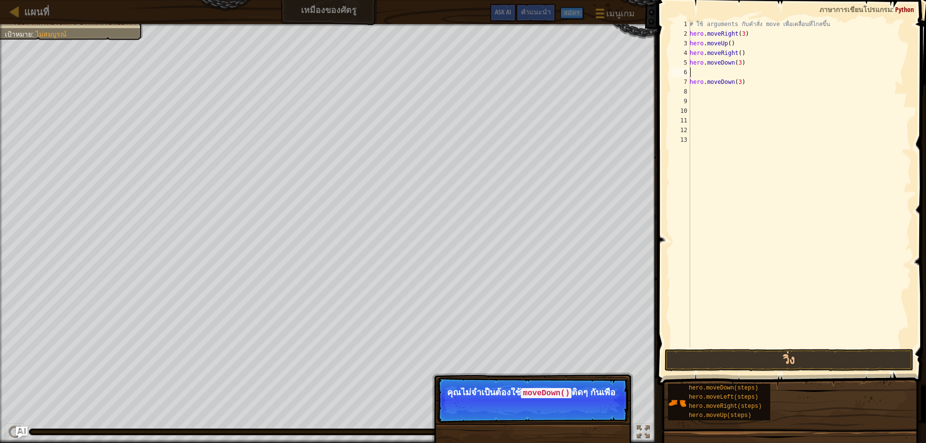
click at [748, 83] on div "# ใช้ arguments กับคำสั่ง move เพื่อเคลื่อนที่ไกลขึ้น hero . moveRight ( 3 ) he…" at bounding box center [800, 192] width 224 height 347
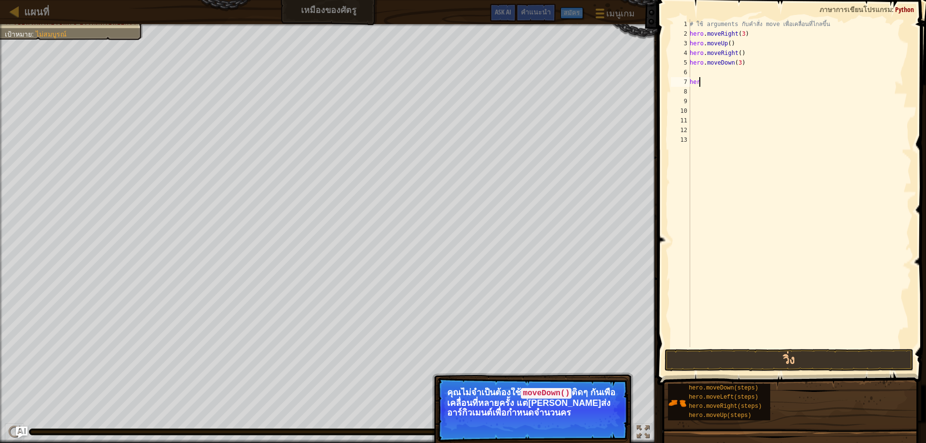
type textarea "h"
type textarea "hero.moveDown(3)"
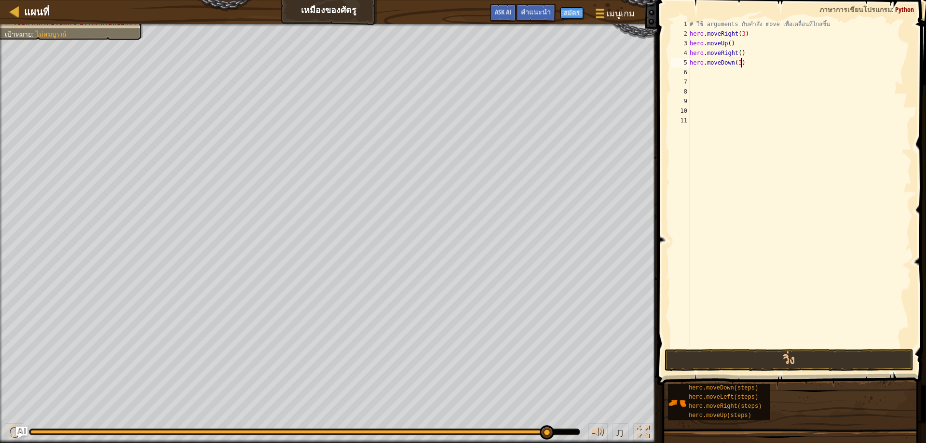
click at [755, 138] on div "# ใช้ arguments กับคำสั่ง move เพื่อเคลื่อนที่ไกลขึ้น hero . moveRight ( 3 ) he…" at bounding box center [800, 192] width 224 height 347
click at [703, 74] on div "# ใช้ arguments กับคำสั่ง move เพื่อเคลื่อนที่ไกลขึ้น hero . moveRight ( 3 ) he…" at bounding box center [800, 192] width 224 height 347
click at [751, 55] on div "# ใช้ arguments กับคำสั่ง move เพื่อเคลื่อนที่ไกลขึ้น hero . moveRight ( 3 ) he…" at bounding box center [800, 192] width 224 height 347
type textarea "h"
click at [754, 120] on div "# ใช้ arguments กับคำสั่ง move เพื่อเคลื่อนที่ไกลขึ้น hero . moveRight ( 3 ) he…" at bounding box center [800, 192] width 224 height 347
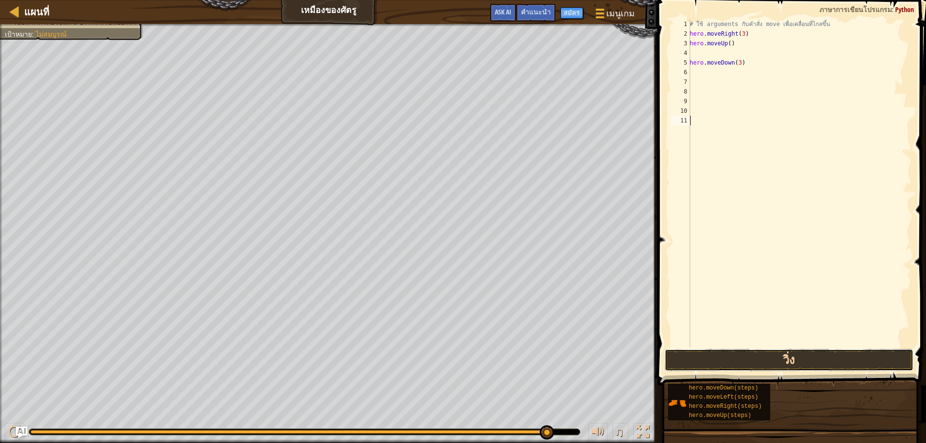
click at [772, 361] on button "วิ่ง" at bounding box center [789, 360] width 249 height 22
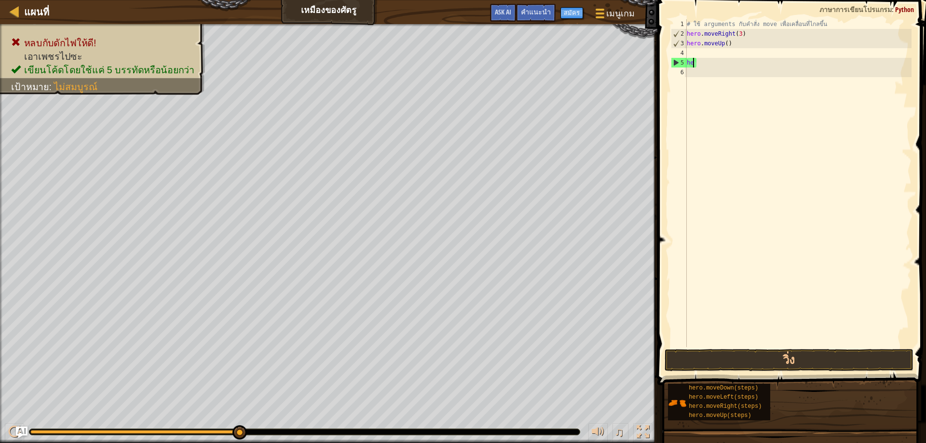
type textarea "h"
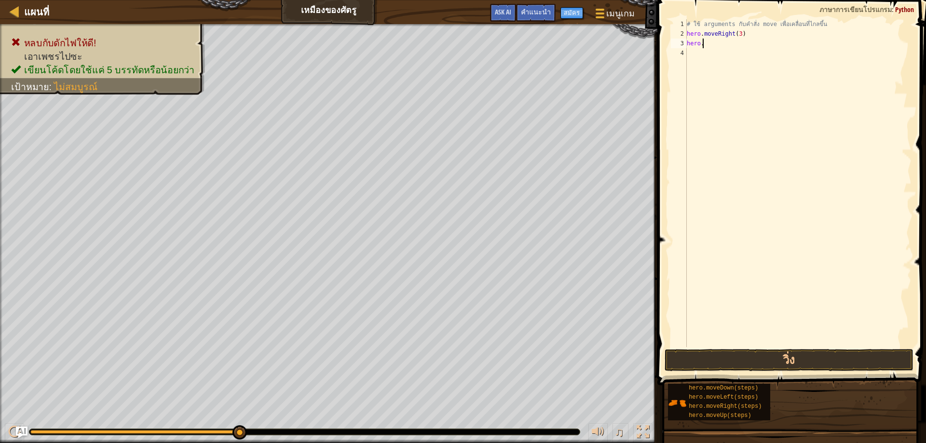
type textarea "h"
click at [764, 356] on button "วิ่ง" at bounding box center [789, 360] width 249 height 22
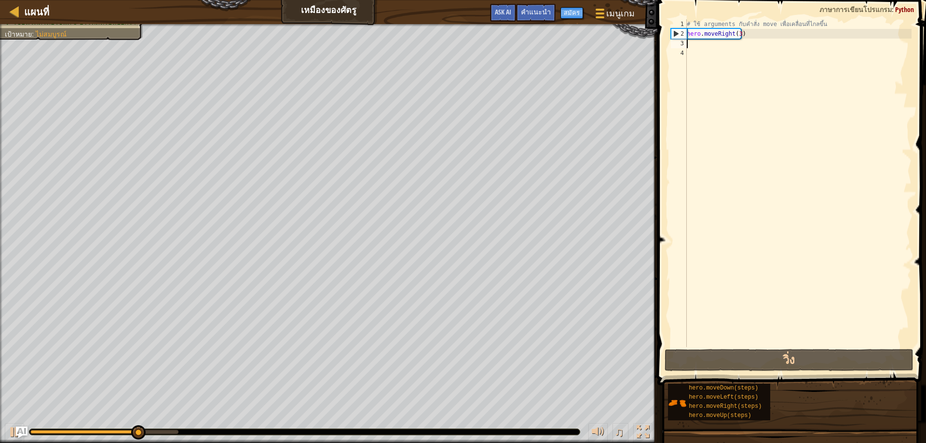
click at [694, 47] on div "# ใช้ arguments กับคำสั่ง move เพื่อเคลื่อนที่ไกลขึ้น hero . moveRight ( 3 )" at bounding box center [798, 192] width 227 height 347
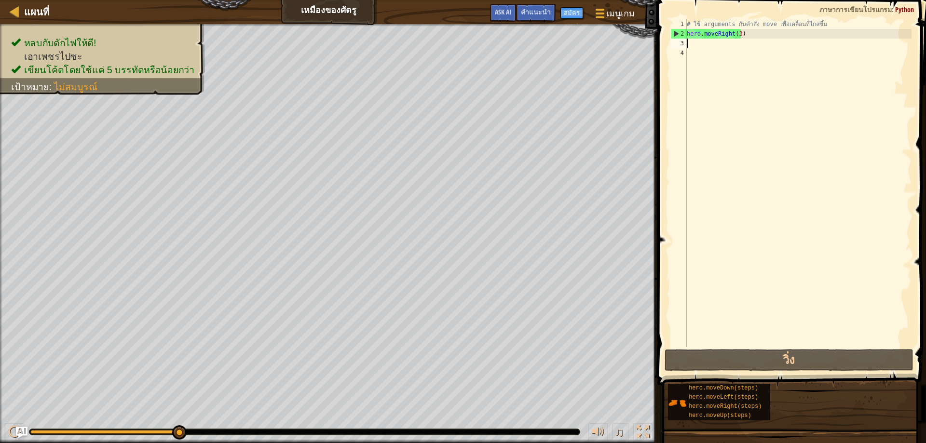
type textarea "h"
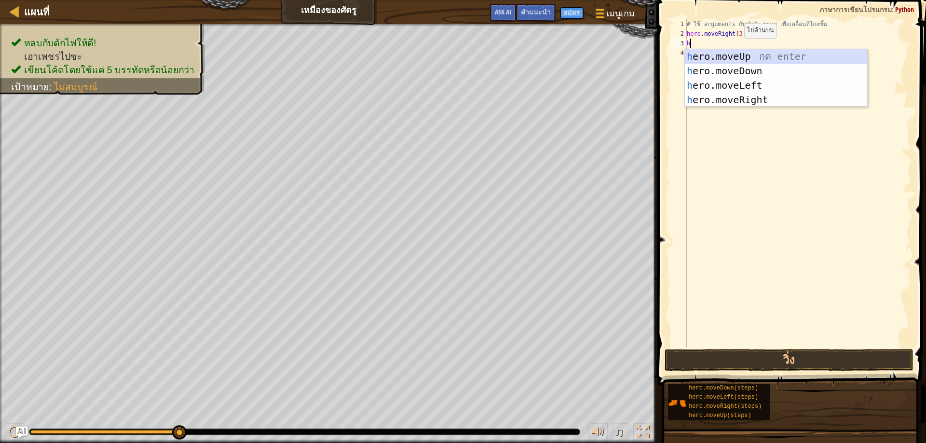
click at [731, 55] on div "h ero.moveUp กด enter h ero.moveDown กด enter h ero.moveLeft กด enter h ero.mov…" at bounding box center [776, 92] width 182 height 87
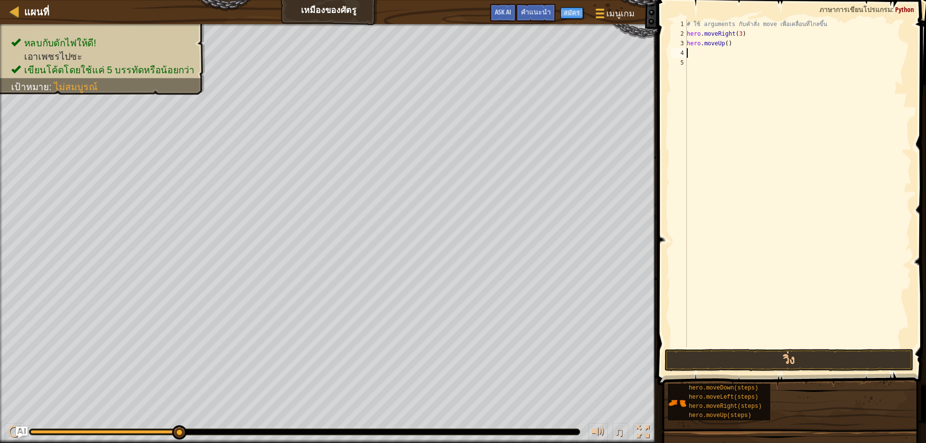
type textarea "h"
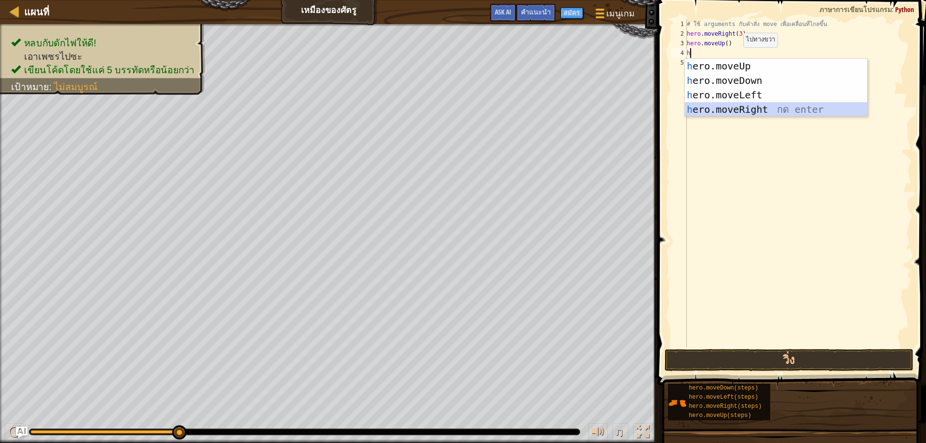
click at [747, 106] on div "h ero.moveUp กด enter h ero.moveDown กด enter h ero.moveLeft กด enter h ero.mov…" at bounding box center [776, 102] width 182 height 87
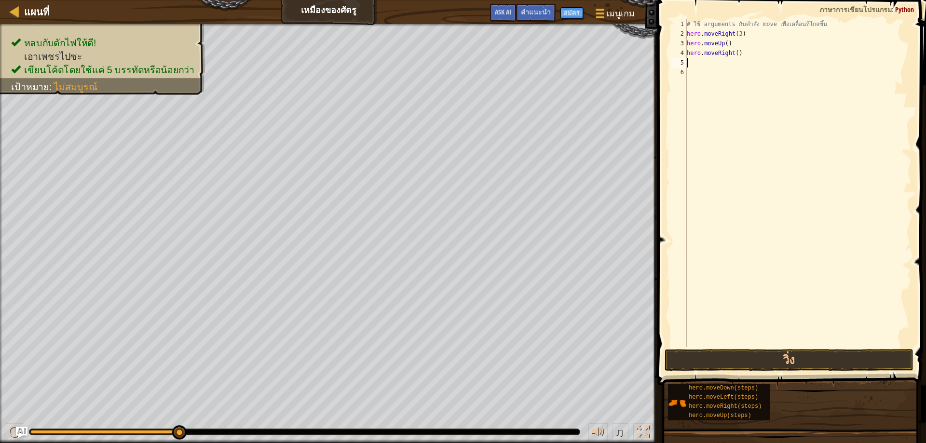
type textarea "h"
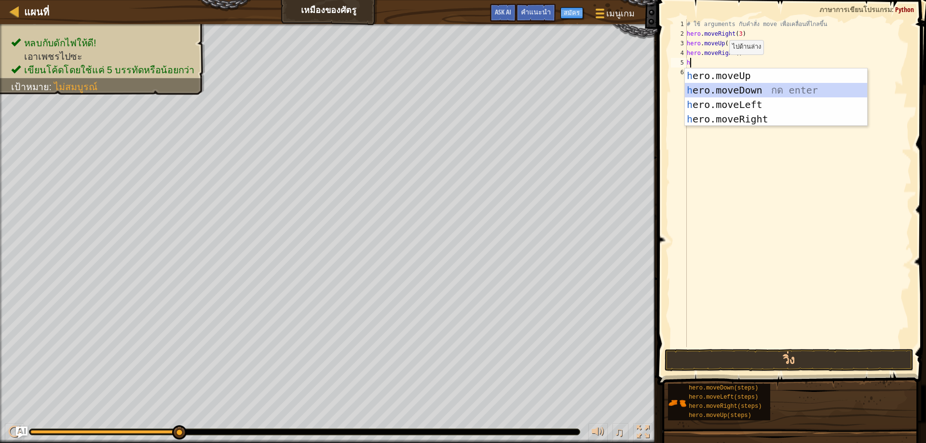
click at [727, 93] on div "h ero.moveUp กด enter h ero.moveDown กด enter h ero.moveLeft กด enter h ero.mov…" at bounding box center [776, 112] width 182 height 87
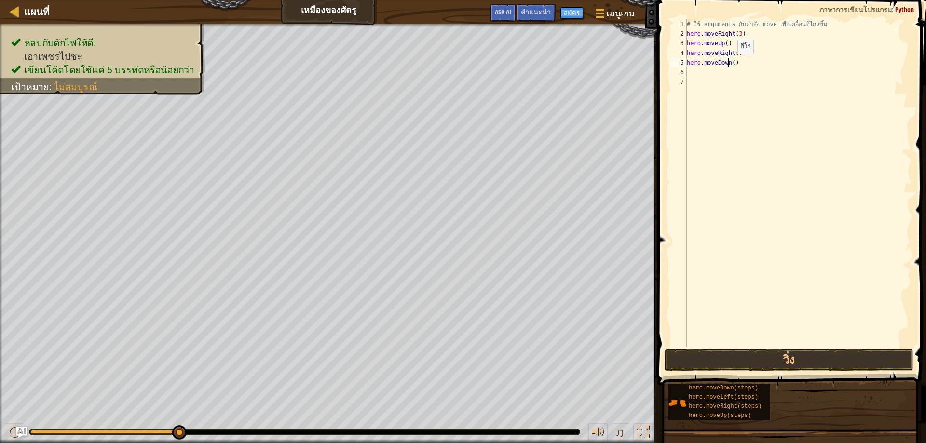
click at [730, 64] on div "# ใช้ arguments กับคำสั่ง move เพื่อเคลื่อนที่ไกลขึ้น hero . moveRight ( 3 ) he…" at bounding box center [798, 192] width 227 height 347
click at [732, 64] on div "# ใช้ arguments กับคำสั่ง move เพื่อเคลื่อนที่ไกลขึ้น hero . moveRight ( 3 ) he…" at bounding box center [798, 192] width 227 height 347
type textarea "hero.moveDown(3)"
click at [698, 75] on div "# ใช้ arguments กับคำสั่ง move เพื่อเคลื่อนที่ไกลขึ้น hero . moveRight ( 3 ) he…" at bounding box center [798, 192] width 227 height 347
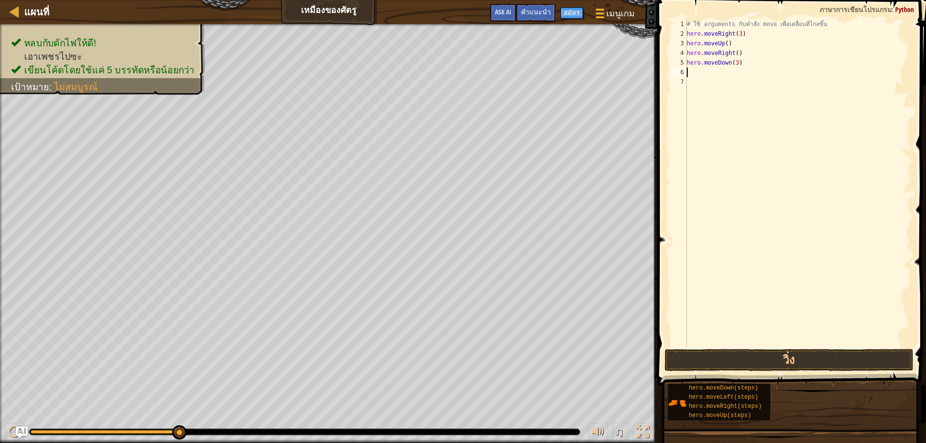
scroll to position [4, 0]
type textarea "h"
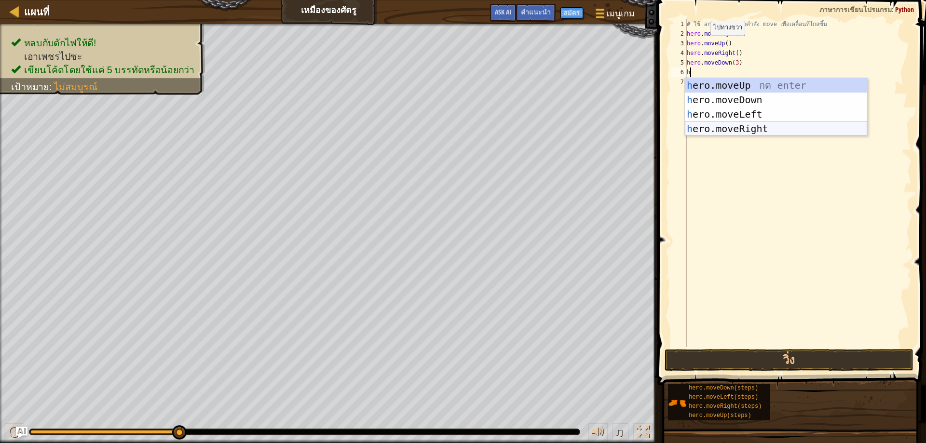
click at [716, 132] on div "h ero.moveUp กด enter h ero.moveDown กด enter h ero.moveLeft กด enter h ero.mov…" at bounding box center [776, 121] width 182 height 87
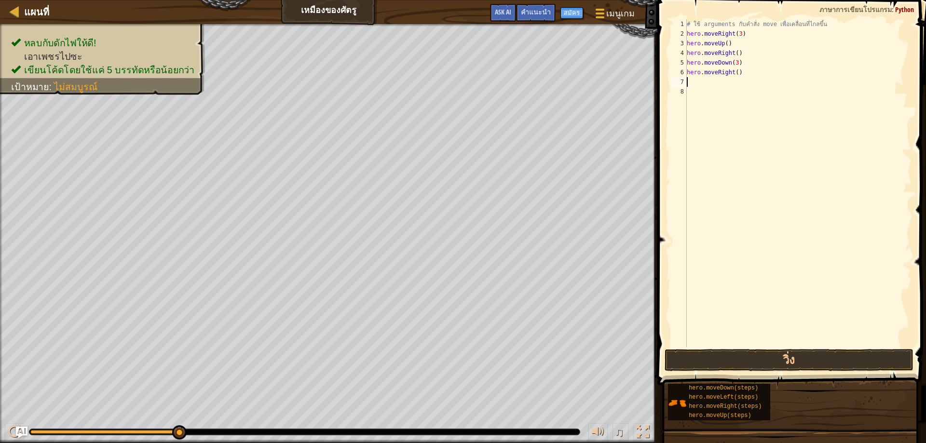
click at [691, 87] on div "# ใช้ arguments กับคำสั่ง move เพื่อเคลื่อนที่ไกลขึ้น hero . moveRight ( 3 ) he…" at bounding box center [798, 192] width 227 height 347
click at [696, 83] on div "# ใช้ arguments กับคำสั่ง move เพื่อเคลื่อนที่ไกลขึ้น hero . moveRight ( 3 ) he…" at bounding box center [798, 192] width 227 height 347
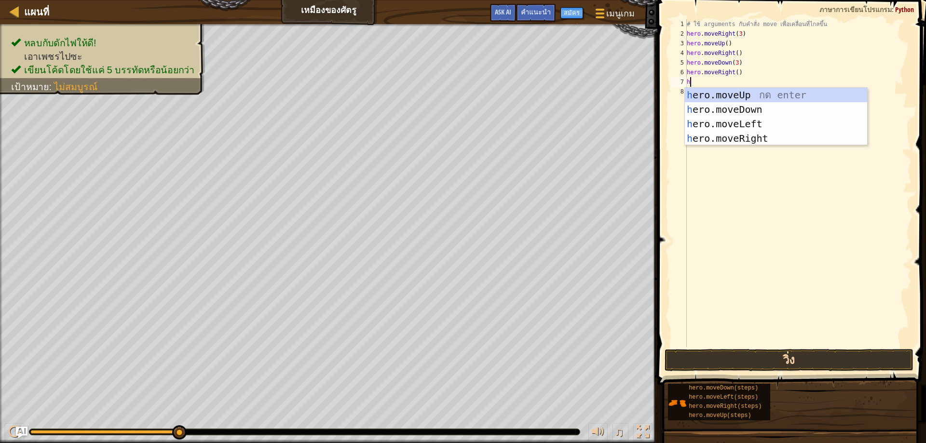
type textarea "h"
click at [760, 351] on button "วิ่ง" at bounding box center [789, 360] width 249 height 22
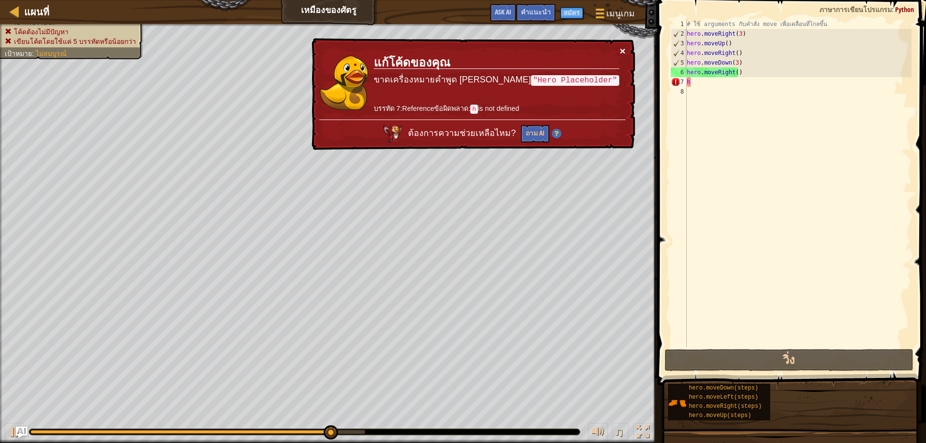
click at [626, 48] on div "× แก้โค้ดของคุณ ขาดเครื่องหมายคำพูด [PERSON_NAME] "Hero Placeholder" บรรทัด 7:R…" at bounding box center [473, 94] width 326 height 112
click at [623, 49] on button "×" at bounding box center [623, 51] width 6 height 10
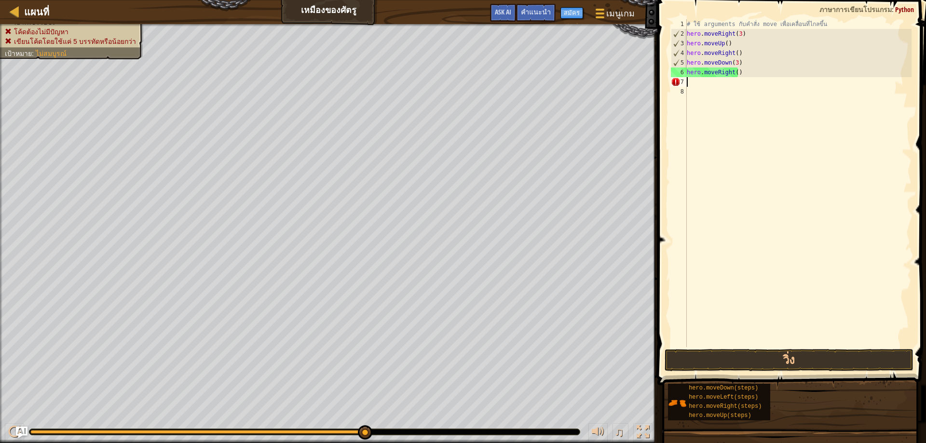
type textarea "h"
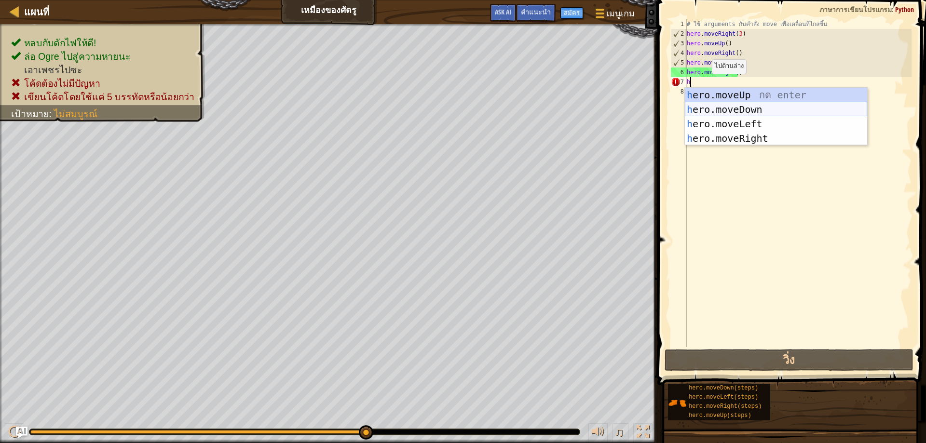
click at [731, 110] on div "h ero.moveUp กด enter h ero.moveDown กด enter h ero.moveLeft กด enter h ero.mov…" at bounding box center [776, 131] width 182 height 87
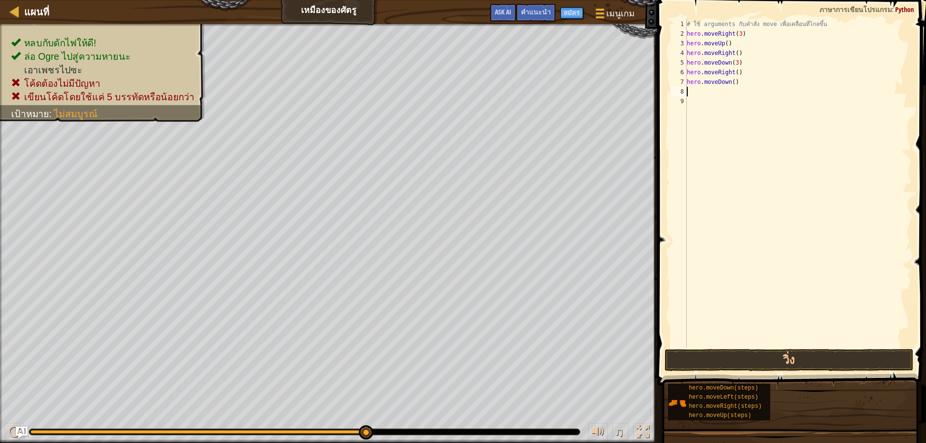
type textarea "h"
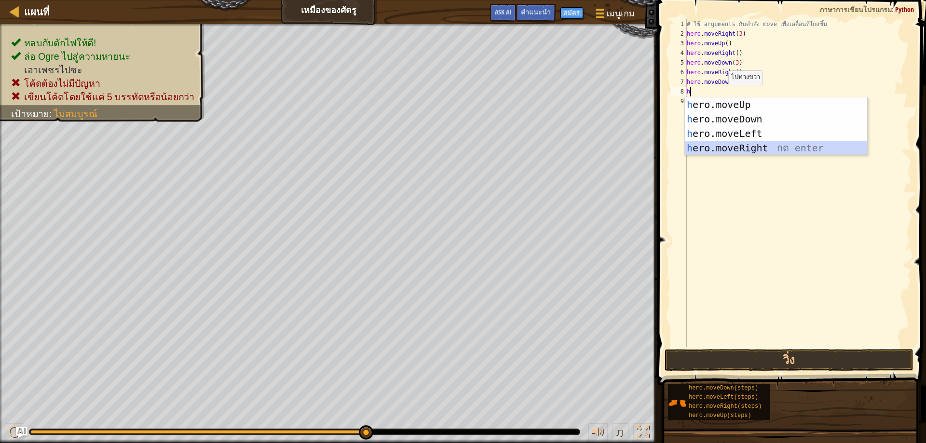
click at [747, 147] on div "h ero.moveUp กด enter h ero.moveDown กด enter h ero.moveLeft กด enter h ero.mov…" at bounding box center [776, 140] width 182 height 87
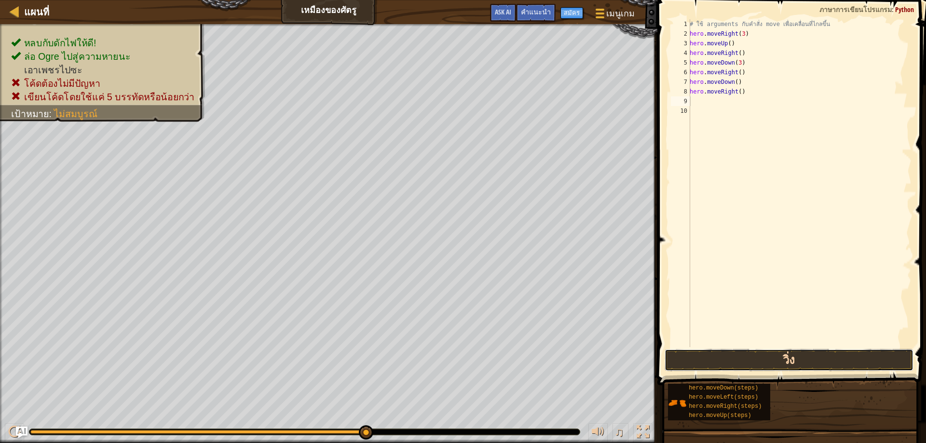
click at [735, 356] on button "วิ่ง" at bounding box center [789, 360] width 249 height 22
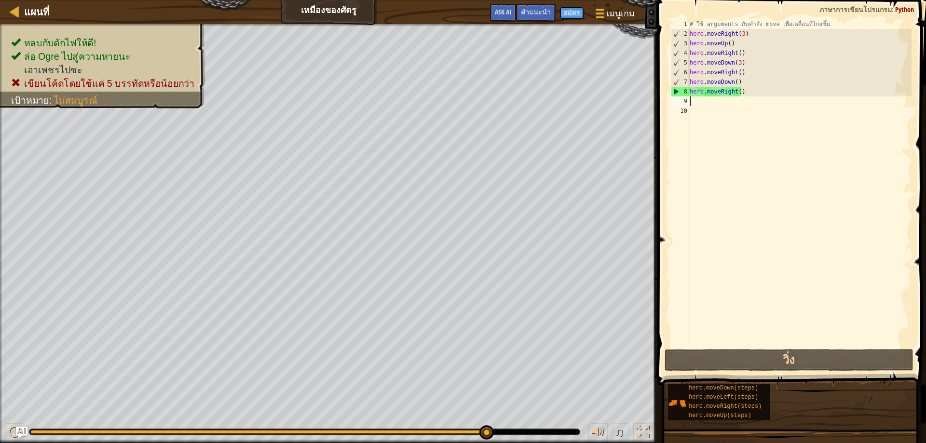
click at [703, 103] on div "# ใช้ arguments กับคำสั่ง move เพื่อเคลื่อนที่ไกลขึ้น hero . moveRight ( 3 ) he…" at bounding box center [800, 192] width 224 height 347
type textarea "h"
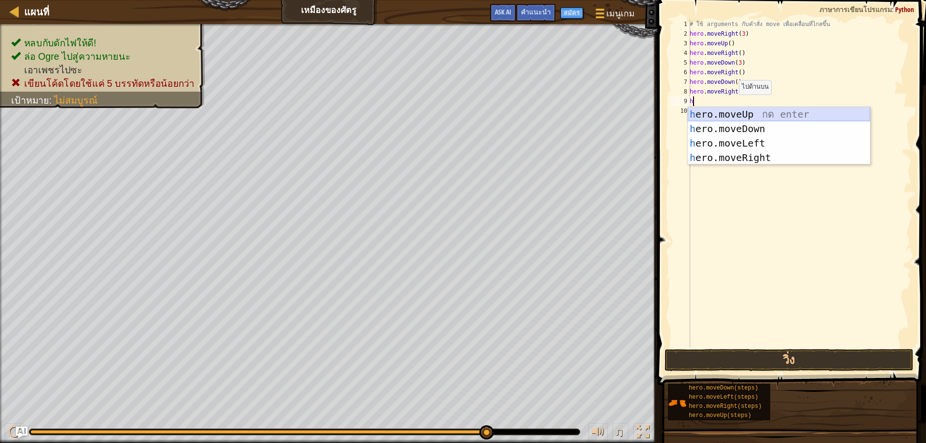
click at [729, 119] on div "h ero.moveUp กด enter h ero.moveDown กด enter h ero.moveLeft กด enter h ero.mov…" at bounding box center [779, 150] width 182 height 87
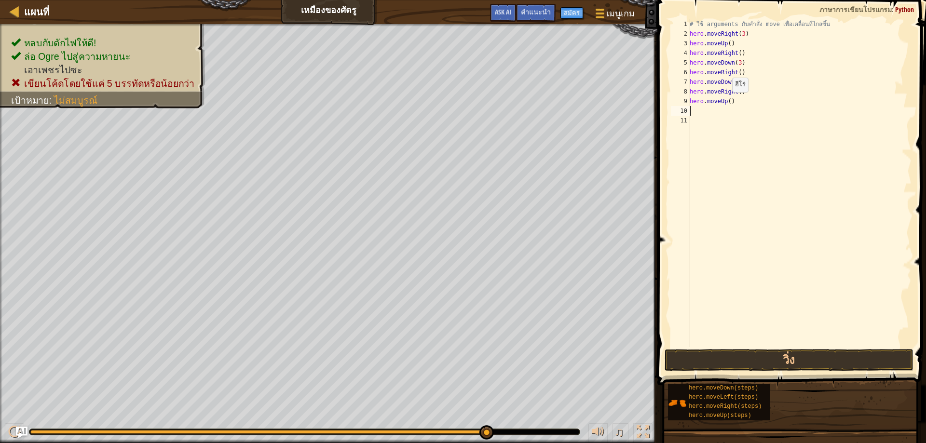
click at [727, 102] on div "# ใช้ arguments กับคำสั่ง move เพื่อเคลื่อนที่ไกลขึ้น hero . moveRight ( 3 ) he…" at bounding box center [800, 192] width 224 height 347
click at [754, 355] on button "วิ่ง" at bounding box center [789, 360] width 249 height 22
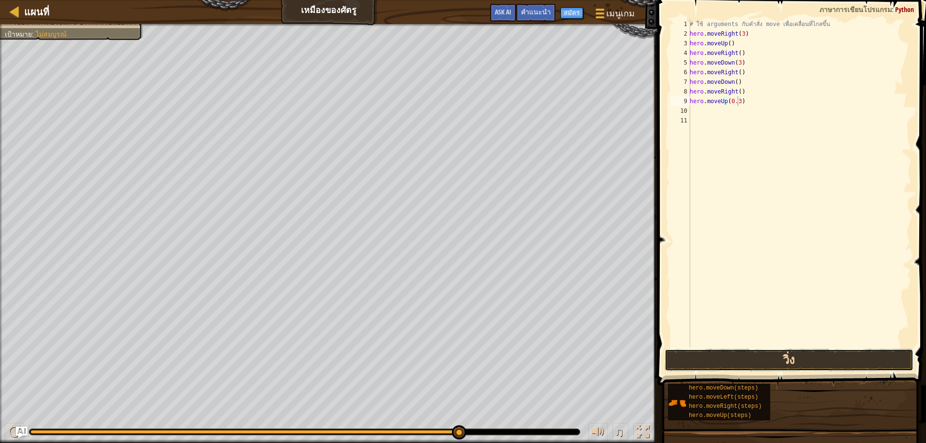
click at [827, 357] on button "วิ่ง" at bounding box center [789, 360] width 249 height 22
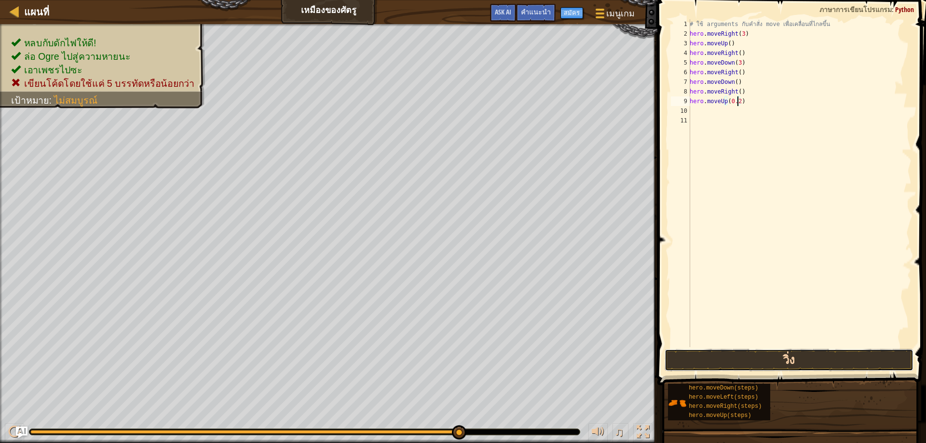
click at [745, 358] on button "วิ่ง" at bounding box center [789, 360] width 249 height 22
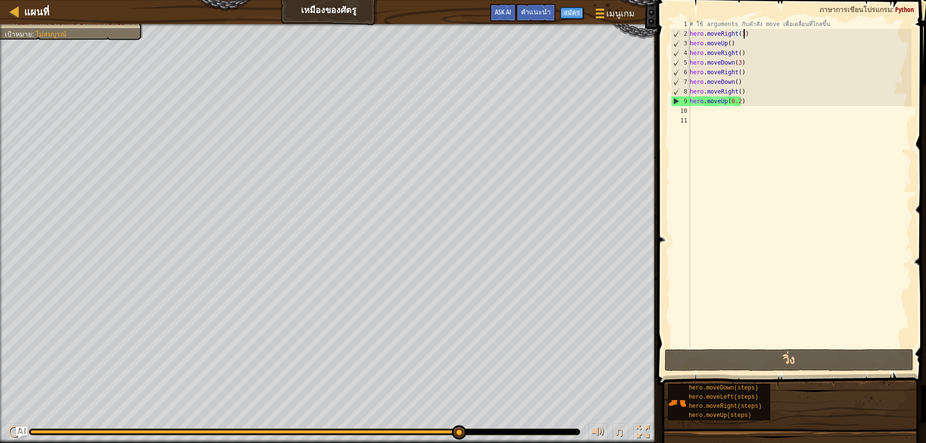
click at [753, 34] on div "# ใช้ arguments กับคำสั่ง move เพื่อเคลื่อนที่ไกลขึ้น hero . moveRight ( 3 ) he…" at bounding box center [800, 192] width 224 height 347
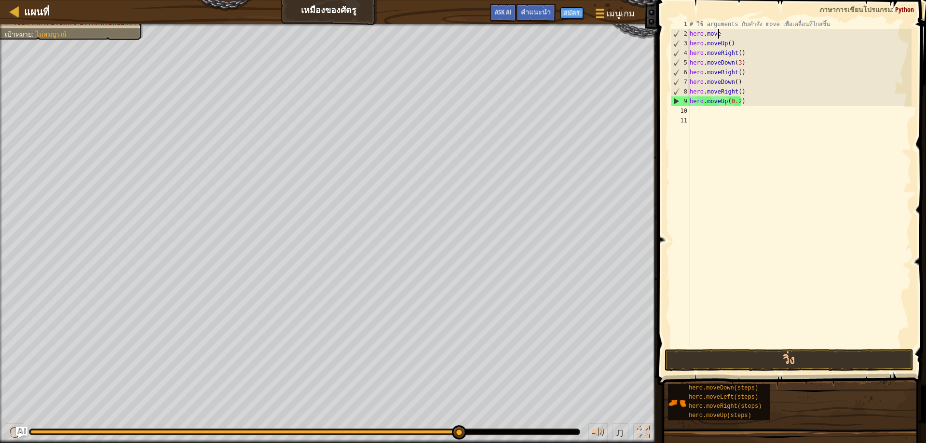
scroll to position [4, 0]
type textarea "h"
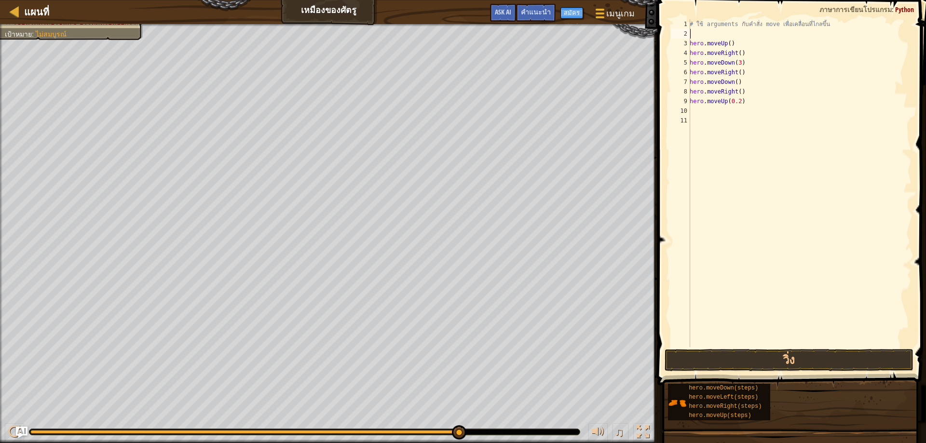
click at [763, 42] on div "# ใช้ arguments กับคำสั่ง move เพื่อเคลื่อนที่ไกลขึ้น hero . moveUp ( ) hero . …" at bounding box center [800, 192] width 224 height 347
type textarea "h"
click at [747, 54] on div "# ใช้ arguments กับคำสั่ง move เพื่อเคลื่อนที่ไกลขึ้น hero . moveRight hero . m…" at bounding box center [800, 192] width 224 height 347
type textarea "h"
click at [756, 64] on div "# ใช้ arguments กับคำสั่ง move เพื่อเคลื่อนที่ไกลขึ้น hero . moveDown ( 3 hero …" at bounding box center [800, 192] width 224 height 347
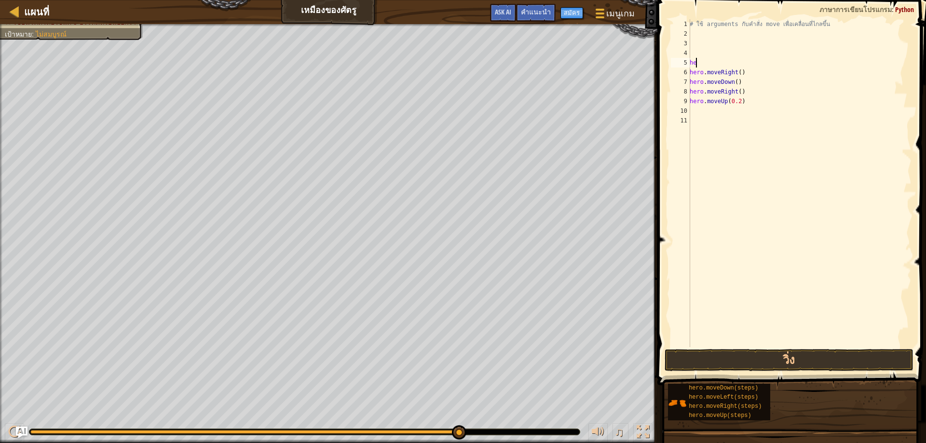
type textarea "h"
click at [751, 72] on div "# ใช้ arguments กับคำสั่ง move เพื่อเคลื่อนที่ไกลขึ้น hero . moveRight ( ) hero…" at bounding box center [800, 192] width 224 height 347
type textarea "h"
click at [754, 80] on div "# ใช้ arguments กับคำสั่ง move เพื่อเคลื่อนที่ไกลขึ้น hero . moveDown ( ) hero …" at bounding box center [800, 192] width 224 height 347
type textarea "h"
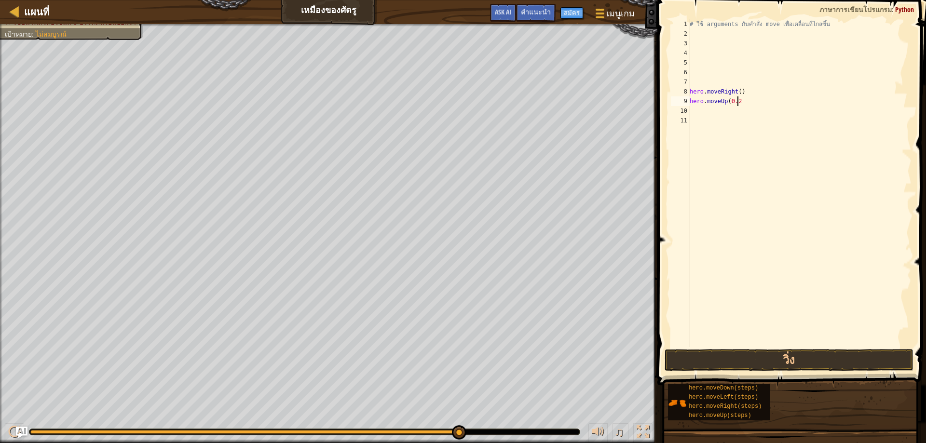
click at [759, 104] on div "# ใช้ arguments กับคำสั่ง move เพื่อเคลื่อนที่ไกลขึ้น hero . moveRight ( ) hero…" at bounding box center [800, 192] width 224 height 347
type textarea "h"
click at [755, 94] on div "# ใช้ arguments กับคำสั่ง move เพื่อเคลื่อนที่ไกลขึ้น hero . moveRight (" at bounding box center [800, 192] width 224 height 347
type textarea "h"
click at [727, 23] on div "# ใช้ arguments กับคำสั่ง move เพื่อเคลื่อนที่ไกลขึ้น" at bounding box center [800, 192] width 224 height 347
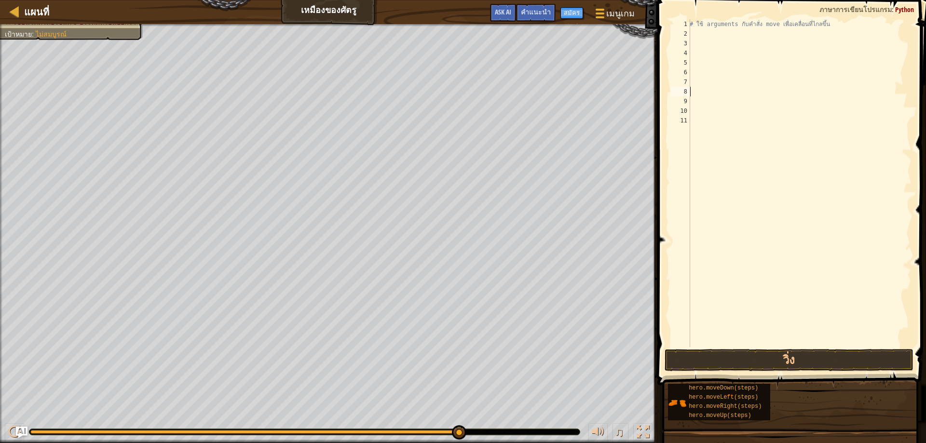
type textarea "# ใช้ arguments กับคำสั่ง move เพื่อเคลื่อนที่ไกลขึ้น"
click at [690, 34] on div "# ใช้ arguments กับคำสั่ง move เพื่อเคลื่อนที่ไกลขึ้น" at bounding box center [800, 192] width 224 height 347
type textarea "h"
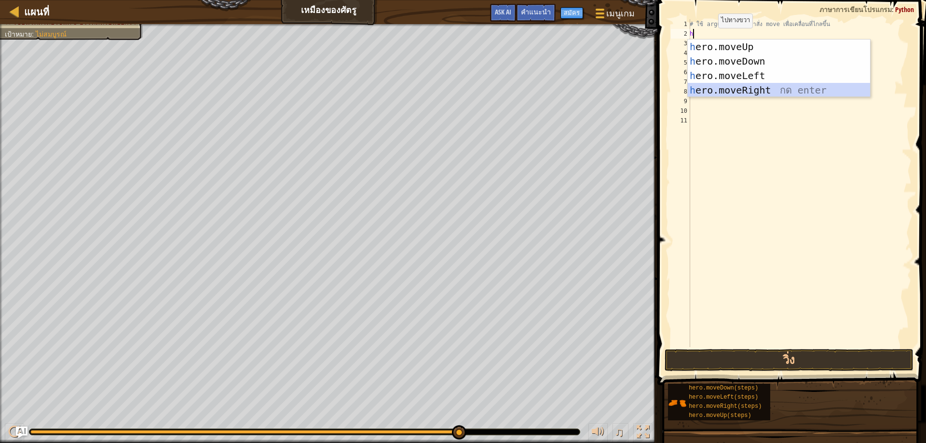
click at [713, 91] on div "h ero.moveUp กด enter h ero.moveDown กด enter h ero.moveLeft กด enter h ero.mov…" at bounding box center [779, 83] width 182 height 87
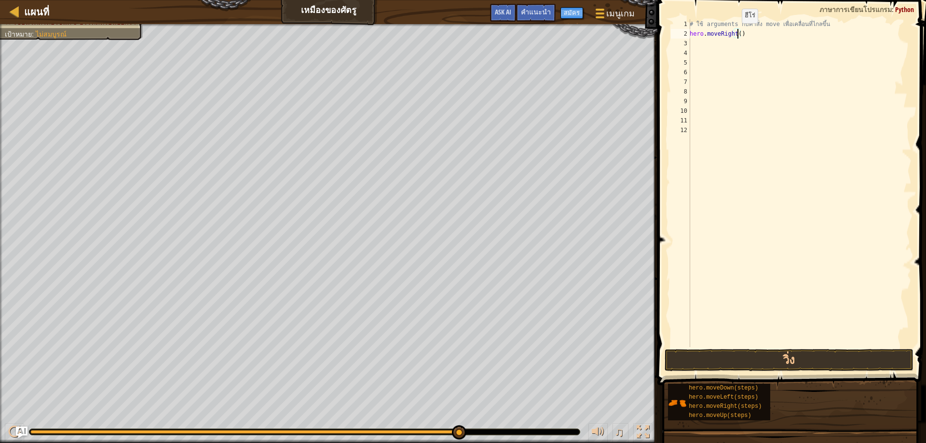
click at [737, 33] on div "# ใช้ arguments กับคำสั่ง move เพื่อเคลื่อนที่ไกลขึ้น hero . moveRight ( )" at bounding box center [800, 192] width 224 height 347
click at [791, 361] on button "วิ่ง" at bounding box center [789, 360] width 249 height 22
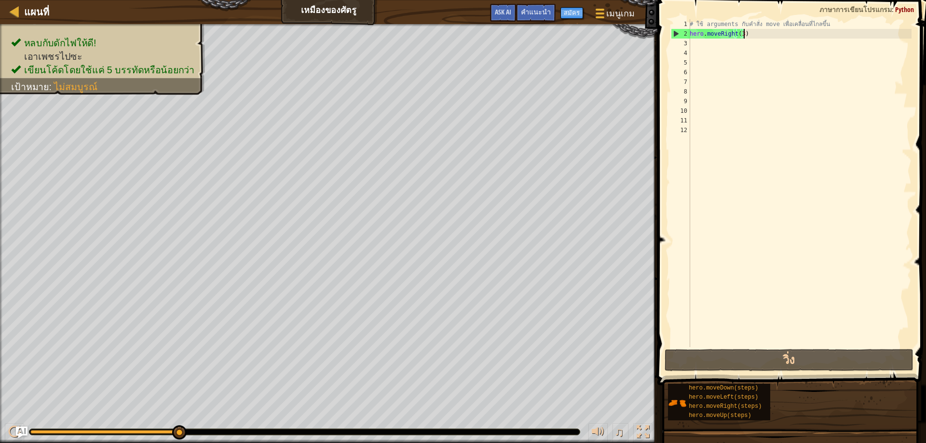
click at [747, 33] on div "# ใช้ arguments กับคำสั่ง move เพื่อเคลื่อนที่ไกลขึ้น hero . moveRight ( 3 )" at bounding box center [800, 192] width 224 height 347
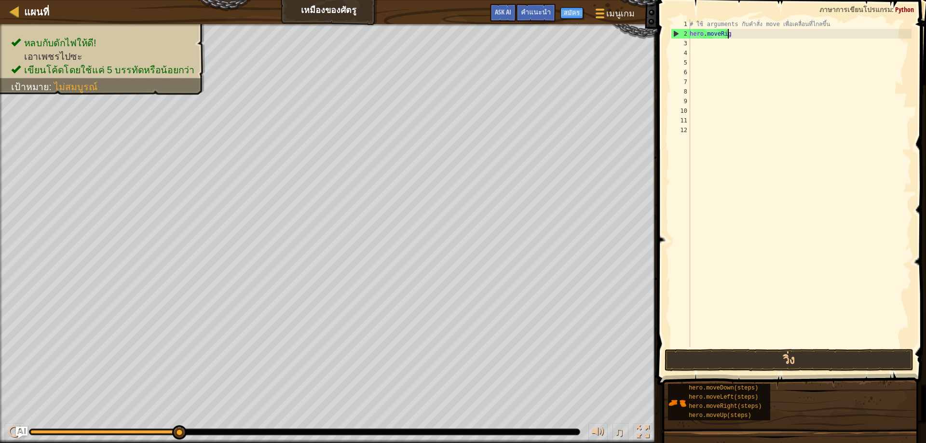
scroll to position [4, 1]
type textarea "h"
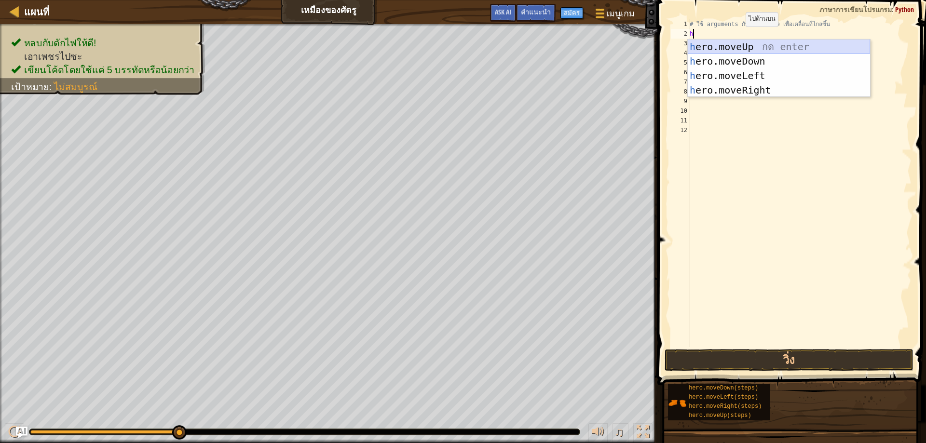
click at [721, 48] on div "h ero.moveUp กด enter h ero.moveDown กด enter h ero.moveLeft กด enter h ero.mov…" at bounding box center [779, 83] width 182 height 87
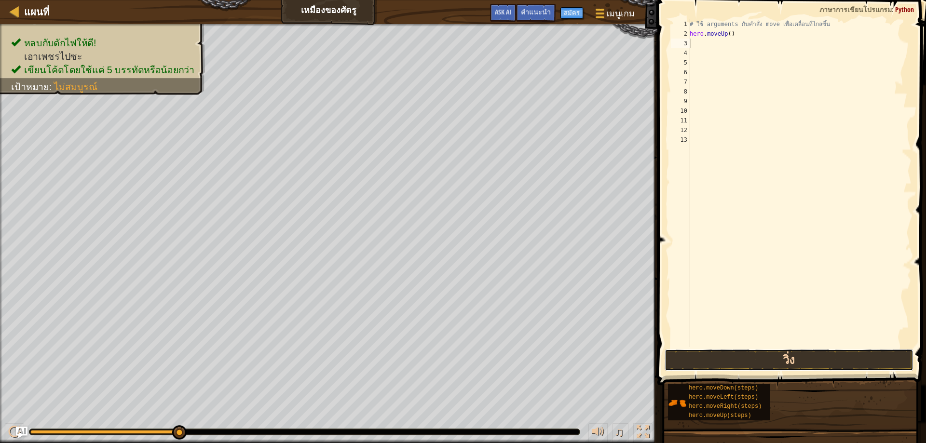
click at [724, 364] on button "วิ่ง" at bounding box center [789, 360] width 249 height 22
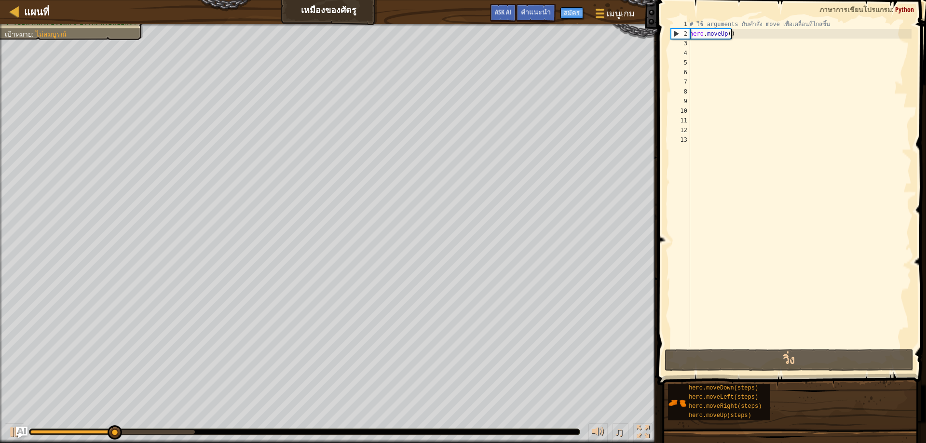
click at [741, 31] on div "# ใช้ arguments กับคำสั่ง move เพื่อเคลื่อนที่ไกลขึ้น hero . moveUp ( )" at bounding box center [800, 192] width 224 height 347
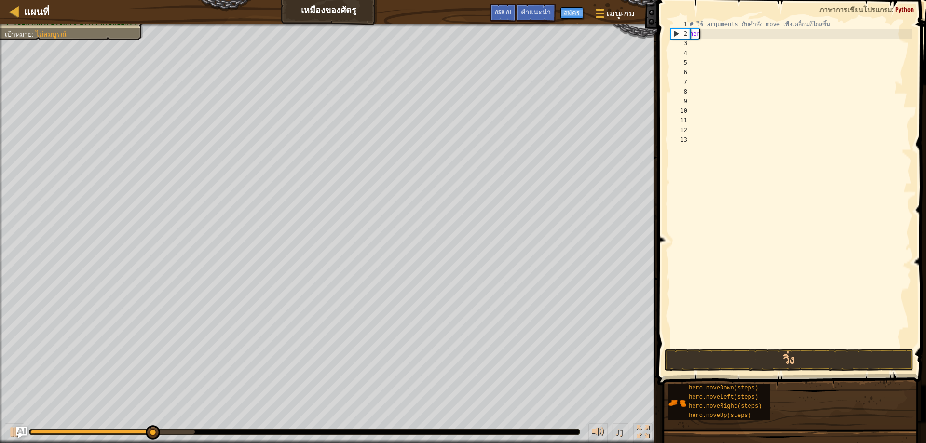
type textarea "h"
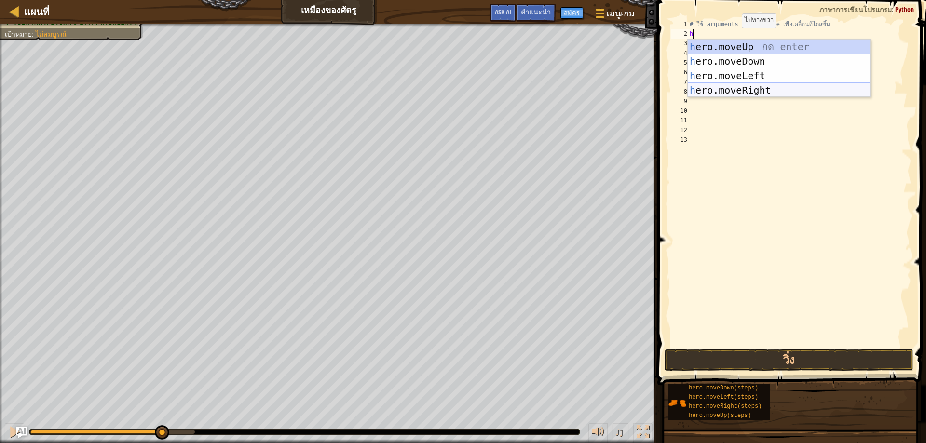
click at [726, 92] on div "h ero.moveUp กด enter h ero.moveDown กด enter h ero.moveLeft กด enter h ero.mov…" at bounding box center [779, 83] width 182 height 87
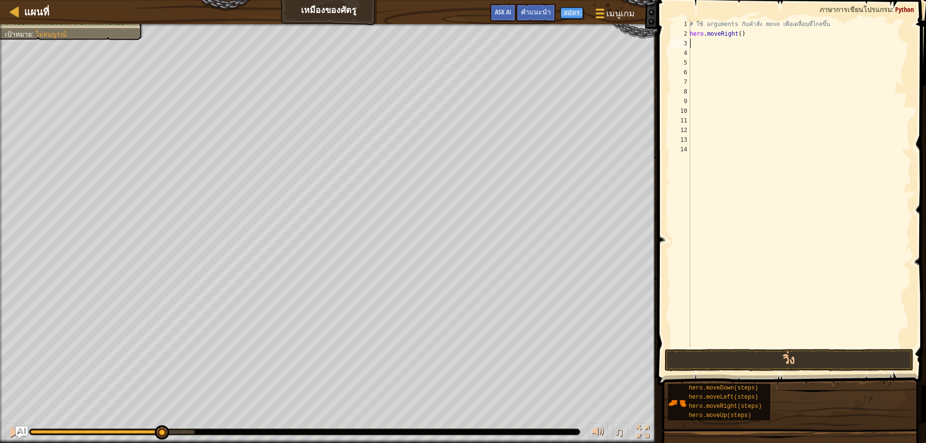
type textarea "h"
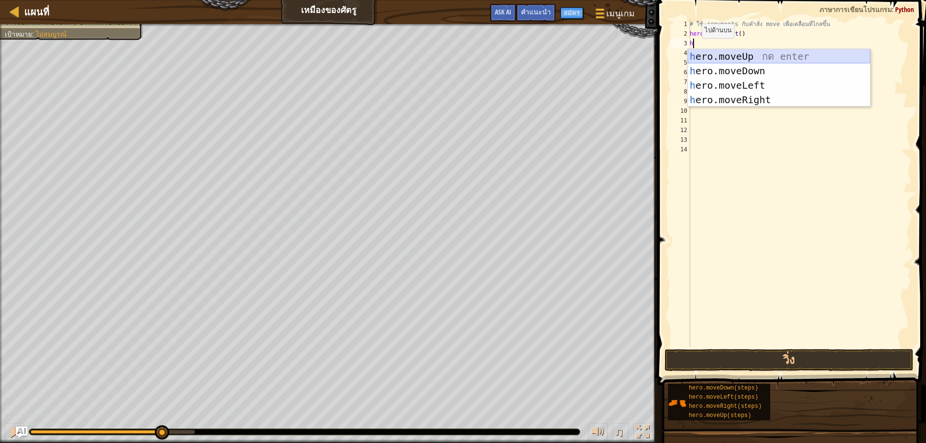
click at [705, 54] on div "h ero.moveUp กด enter h ero.moveDown กด enter h ero.moveLeft กด enter h ero.mov…" at bounding box center [779, 92] width 182 height 87
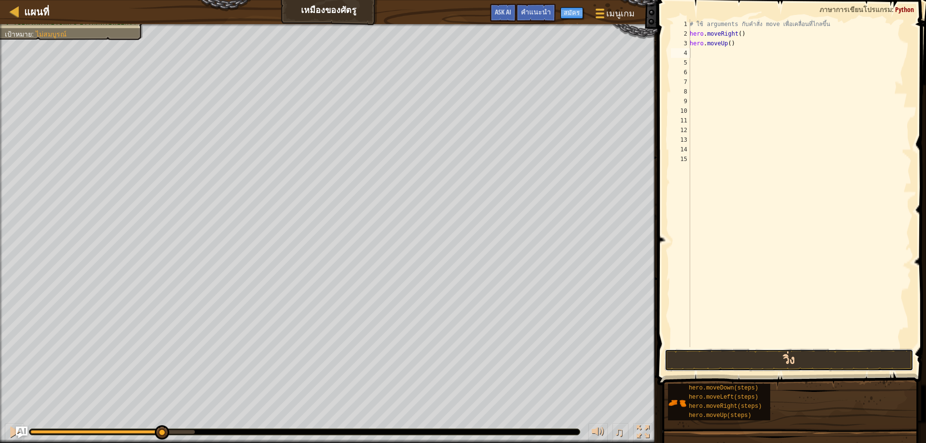
click at [787, 363] on button "วิ่ง" at bounding box center [789, 360] width 249 height 22
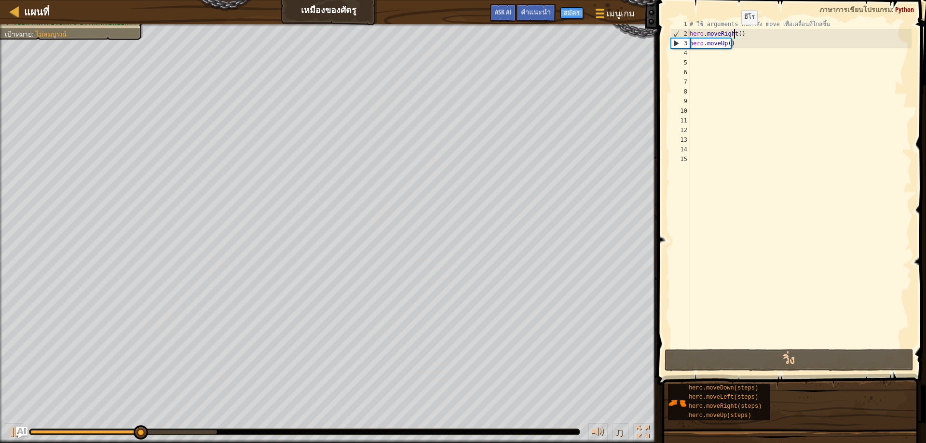
click at [736, 34] on div "# ใช้ arguments กับคำสั่ง move เพื่อเคลื่อนที่ไกลขึ้น hero . moveRight ( ) hero…" at bounding box center [800, 192] width 224 height 347
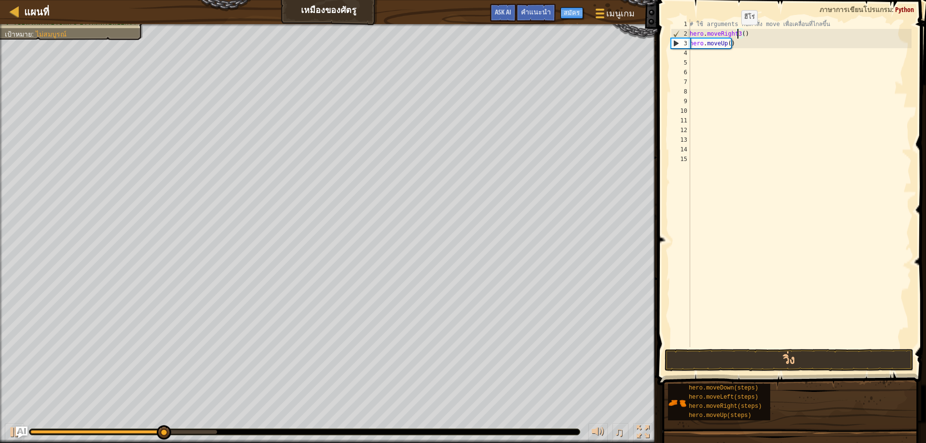
scroll to position [4, 4]
type textarea "hero.moveRight()"
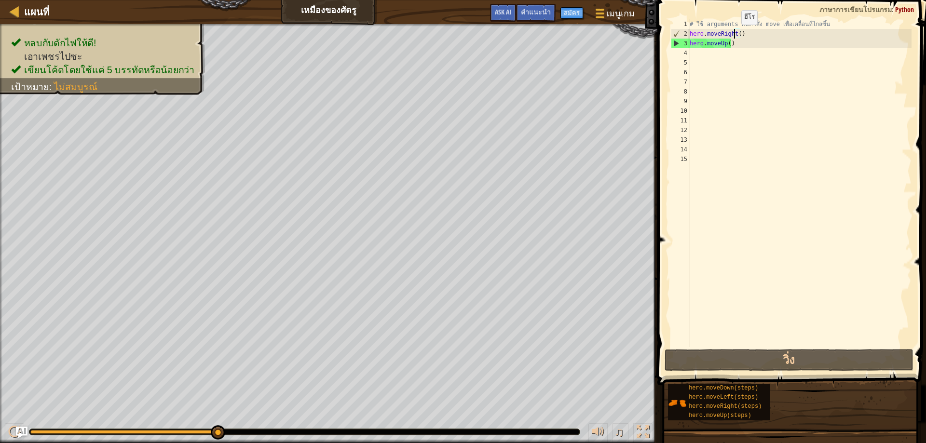
click at [736, 34] on div "# ใช้ arguments กับคำสั่ง move เพื่อเคลื่อนที่ไกลขึ้น hero . moveRight ( ) hero…" at bounding box center [800, 192] width 224 height 347
click at [741, 60] on div "# ใช้ arguments กับคำสั่ง move เพื่อเคลื่อนที่ไกลขึ้น hero . moveRight ( ) hero…" at bounding box center [800, 192] width 224 height 347
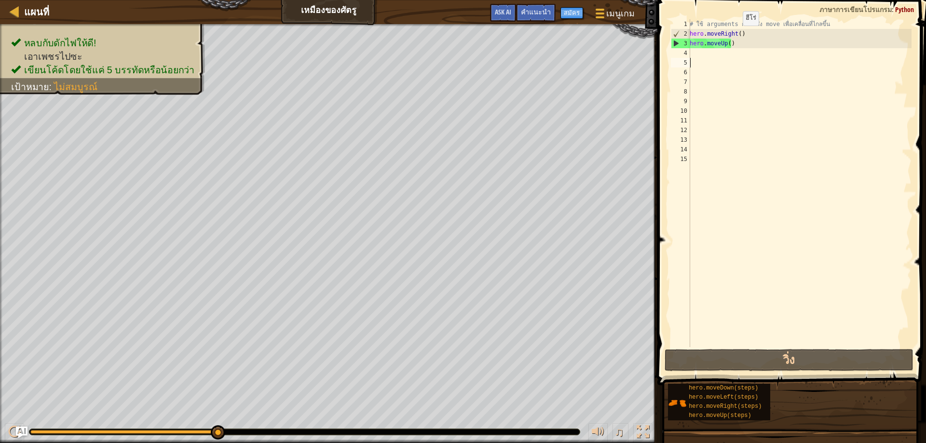
click at [738, 35] on div "# ใช้ arguments กับคำสั่ง move เพื่อเคลื่อนที่ไกลขึ้น hero . moveRight ( ) hero…" at bounding box center [800, 192] width 224 height 347
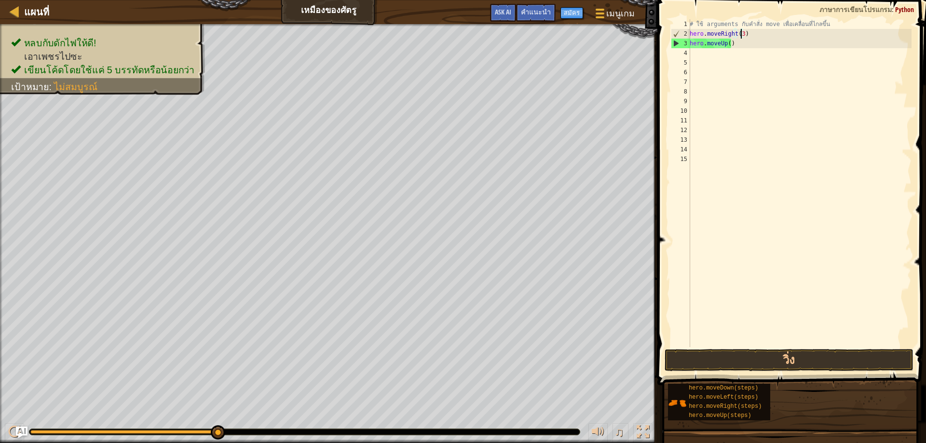
scroll to position [4, 4]
type textarea "hero.moveRight(3)"
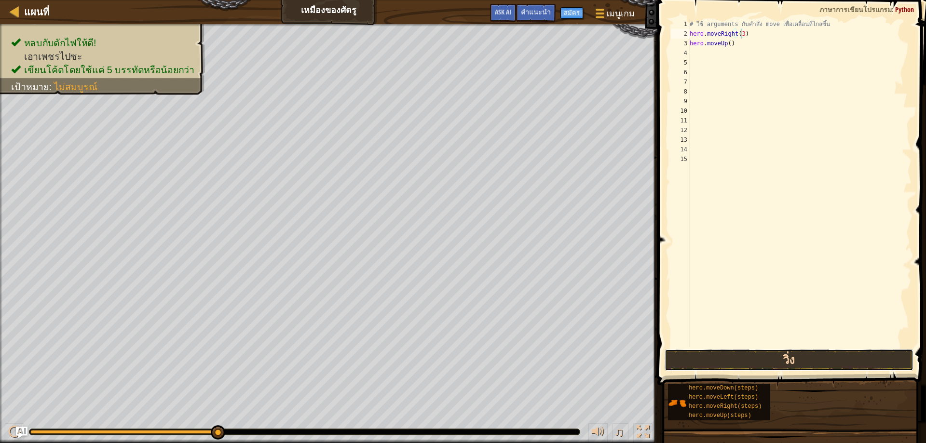
click at [780, 358] on button "วิ่ง" at bounding box center [789, 360] width 249 height 22
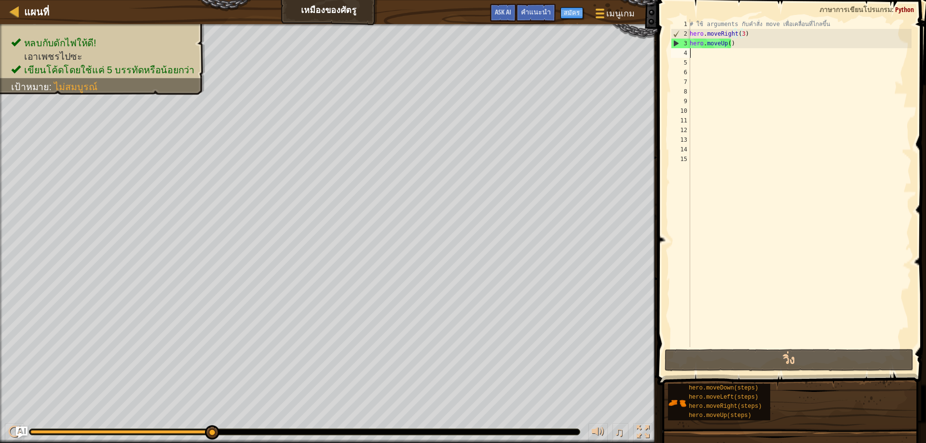
click at [703, 54] on div "# ใช้ arguments กับคำสั่ง move เพื่อเคลื่อนที่ไกลขึ้น hero . moveRight ( 3 ) he…" at bounding box center [800, 192] width 224 height 347
type textarea "h"
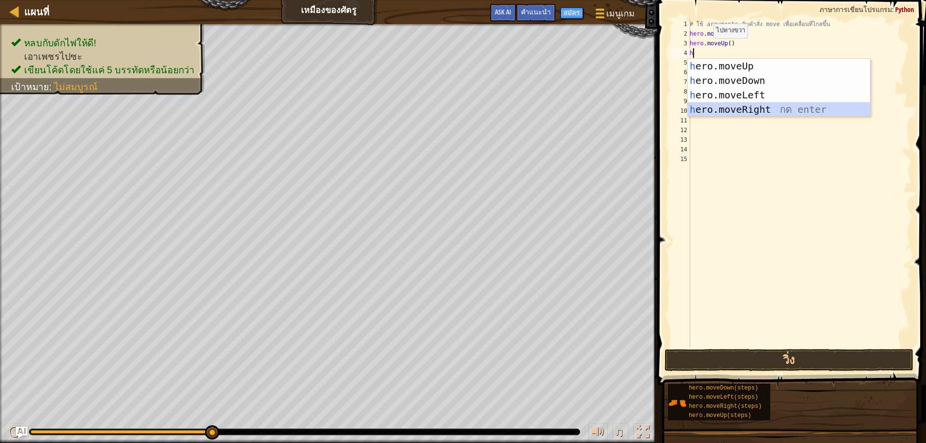
click at [733, 113] on div "h ero.moveUp กด enter h ero.moveDown กด enter h ero.moveLeft กด enter h ero.mov…" at bounding box center [779, 102] width 182 height 87
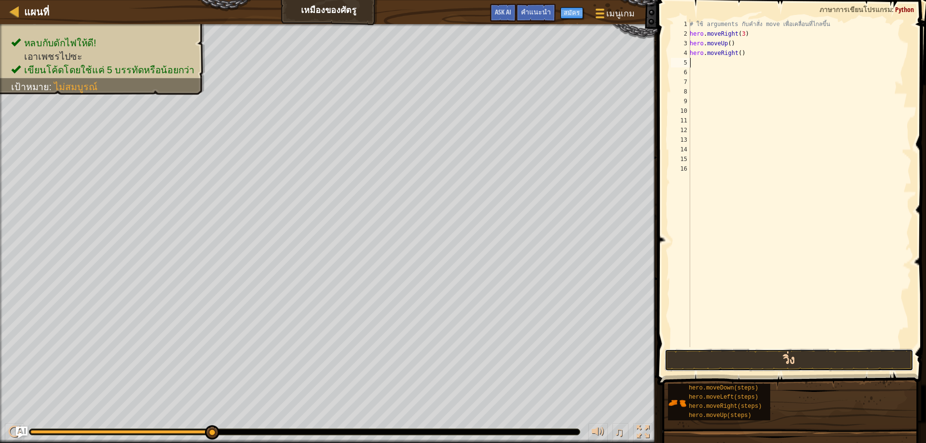
click at [775, 359] on button "วิ่ง" at bounding box center [789, 360] width 249 height 22
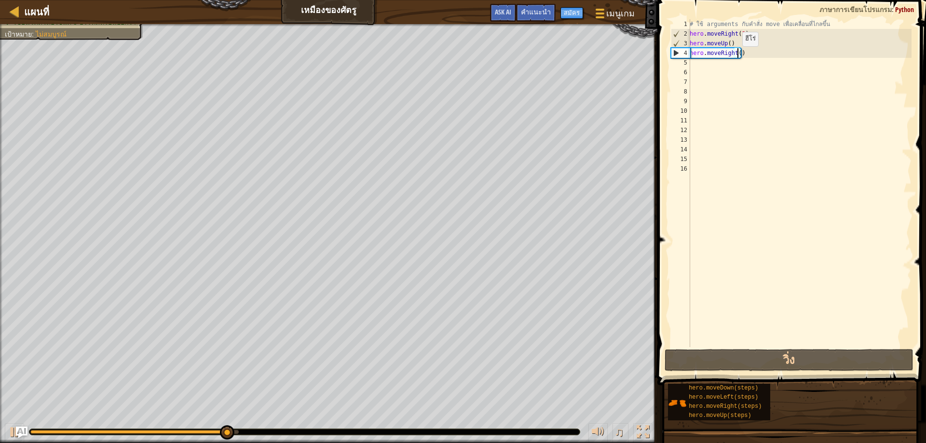
click at [737, 56] on div "# ใช้ arguments กับคำสั่ง move เพื่อเคลื่อนที่ไกลขึ้น hero . moveRight ( 3 ) he…" at bounding box center [800, 192] width 224 height 347
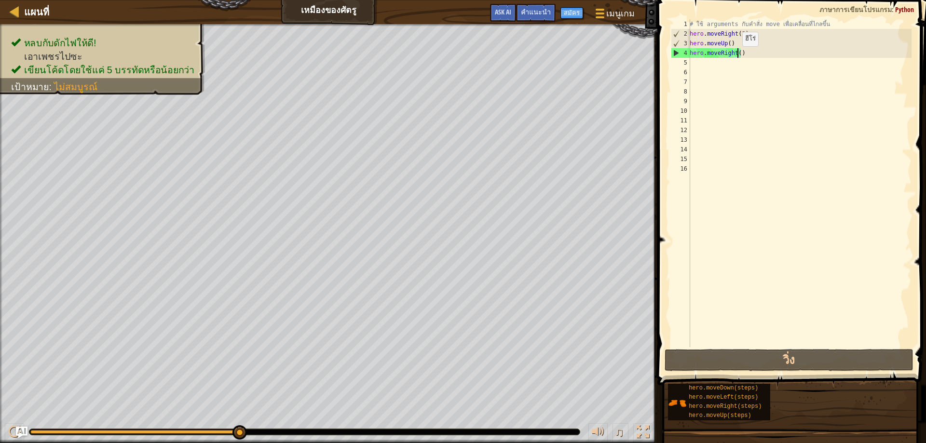
scroll to position [4, 4]
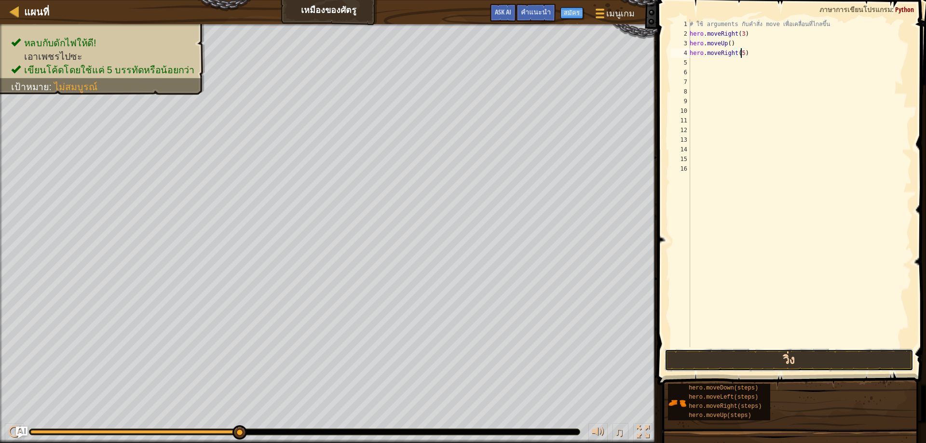
click at [758, 361] on button "วิ่ง" at bounding box center [789, 360] width 249 height 22
click at [690, 366] on button "วิ่ง" at bounding box center [789, 360] width 249 height 22
click at [728, 367] on button "วิ่ง" at bounding box center [789, 360] width 249 height 22
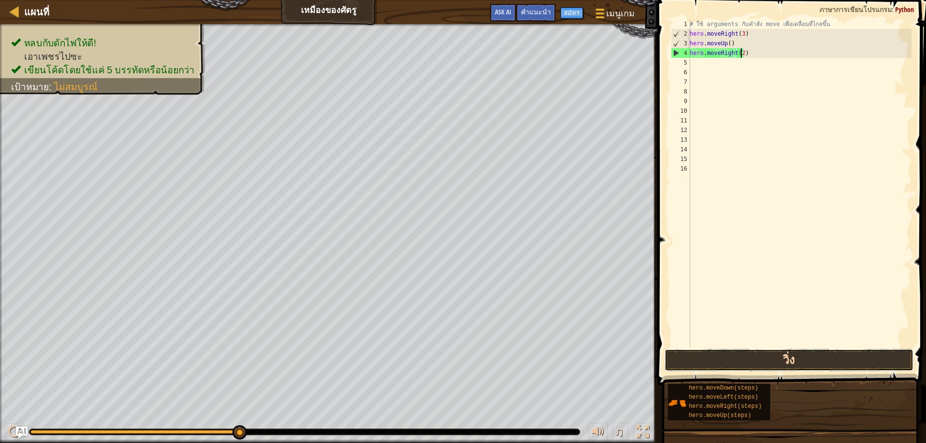
click at [739, 362] on button "วิ่ง" at bounding box center [789, 360] width 249 height 22
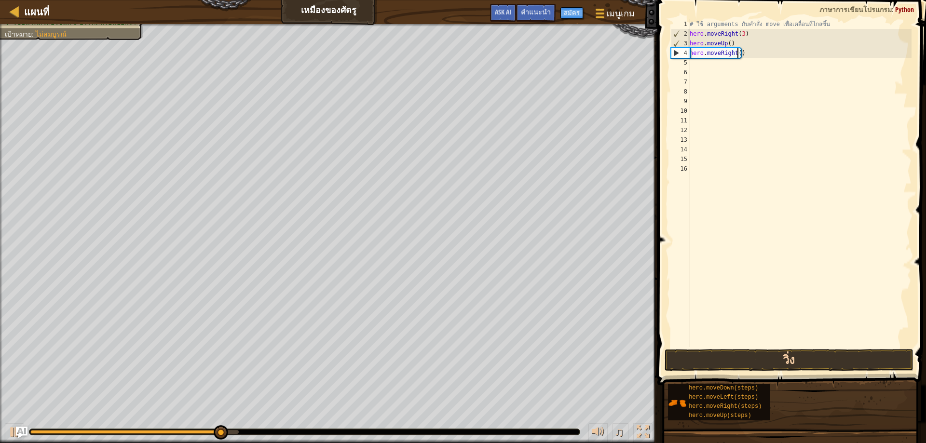
type textarea "hero.moveRight(1)"
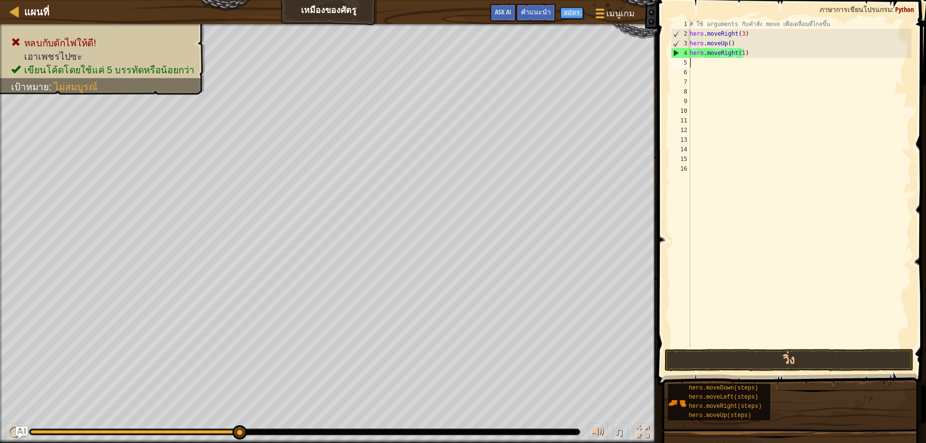
click at [705, 62] on div "# ใช้ arguments กับคำสั่ง move เพื่อเคลื่อนที่ไกลขึ้น hero . moveRight ( 3 ) he…" at bounding box center [800, 192] width 224 height 347
click at [705, 63] on div "# ใช้ arguments กับคำสั่ง move เพื่อเคลื่อนที่ไกลขึ้น hero . moveRight ( 3 ) he…" at bounding box center [800, 192] width 224 height 347
click at [834, 23] on div "# ใช้ arguments กับคำสั่ง move เพื่อเคลื่อนที่ไกลขึ้น hero . moveRight ( 3 ) he…" at bounding box center [800, 192] width 224 height 347
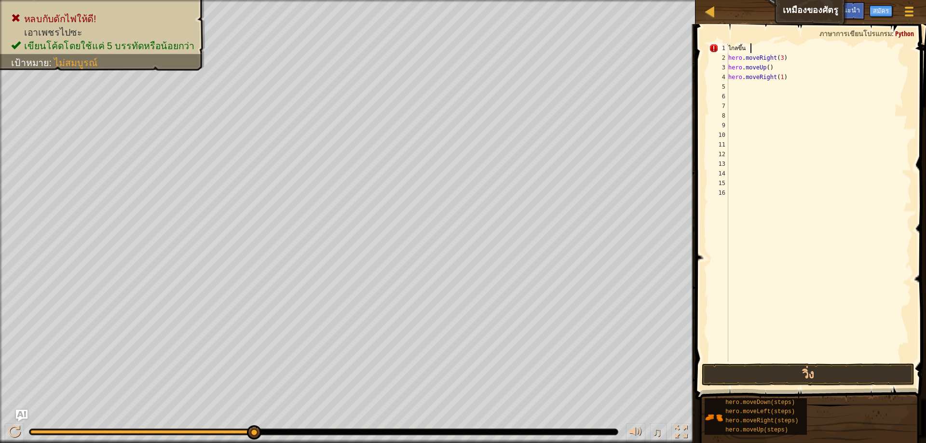
click at [751, 51] on div "่ไกลขึ้น hero . moveRight ( 3 ) hero . moveUp ( ) hero . moveRight ( 1 )" at bounding box center [819, 212] width 185 height 338
type textarea "น"
click at [735, 48] on div "น hero . moveRight ( 3 ) hero . moveUp ( ) hero . moveRight ( 1 )" at bounding box center [819, 212] width 185 height 338
type textarea "h"
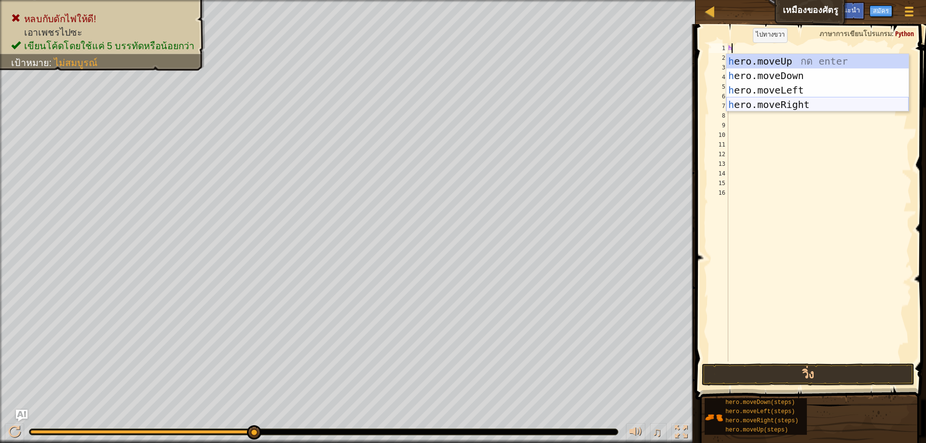
click at [763, 103] on div "h ero.moveUp กด enter h ero.moveDown กด enter h ero.moveLeft กด enter h ero.mov…" at bounding box center [818, 97] width 182 height 87
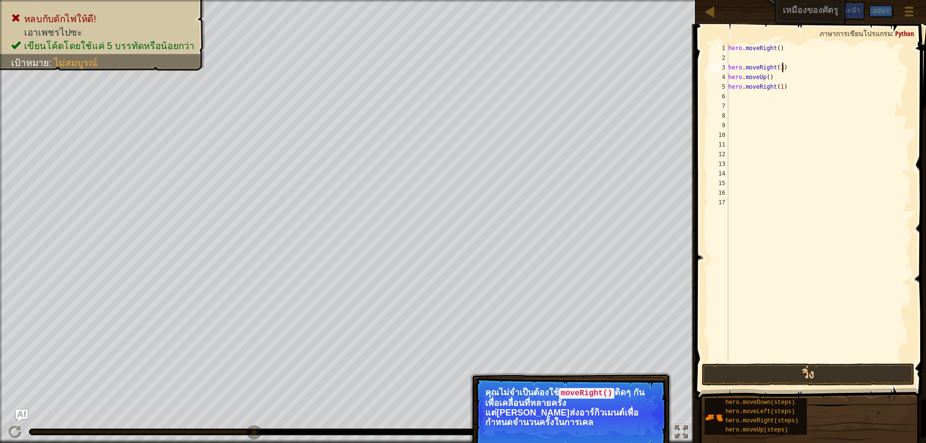
click at [786, 67] on div "hero . moveRight ( ) hero . moveRight ( 3 ) hero . moveUp ( ) hero . moveRight …" at bounding box center [819, 212] width 185 height 338
type textarea "h"
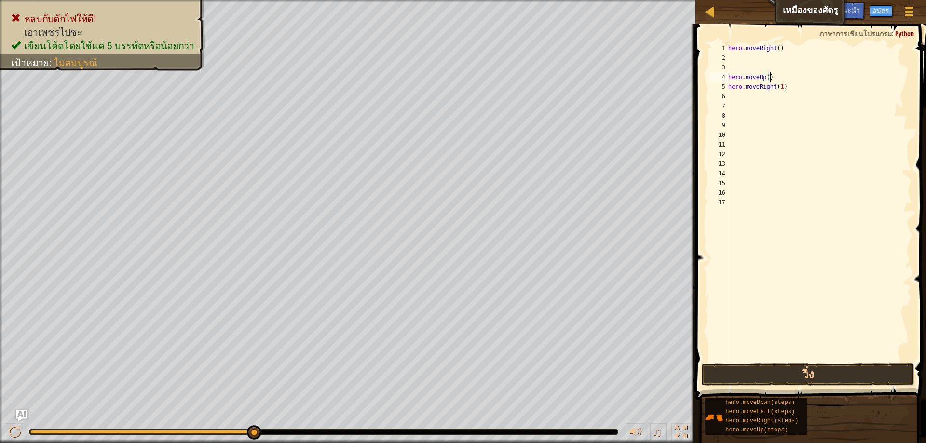
click at [778, 73] on div "hero . moveRight ( ) hero . moveUp ( ) hero . moveRight ( 1 )" at bounding box center [819, 212] width 185 height 338
type textarea "h"
click at [783, 87] on div "hero . moveRight ( ) hero . moveRight ( 1 )" at bounding box center [819, 212] width 185 height 338
type textarea "h"
click at [774, 47] on div "hero . moveRight ( )" at bounding box center [819, 212] width 185 height 338
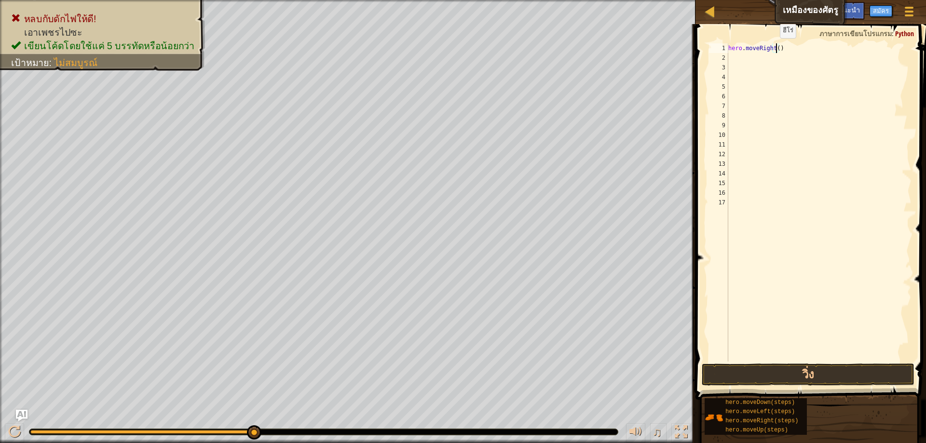
click at [775, 48] on div "hero . moveRight ( )" at bounding box center [819, 212] width 185 height 338
type textarea "hero.moveRight(3)"
click at [783, 368] on button "วิ่ง" at bounding box center [808, 375] width 213 height 22
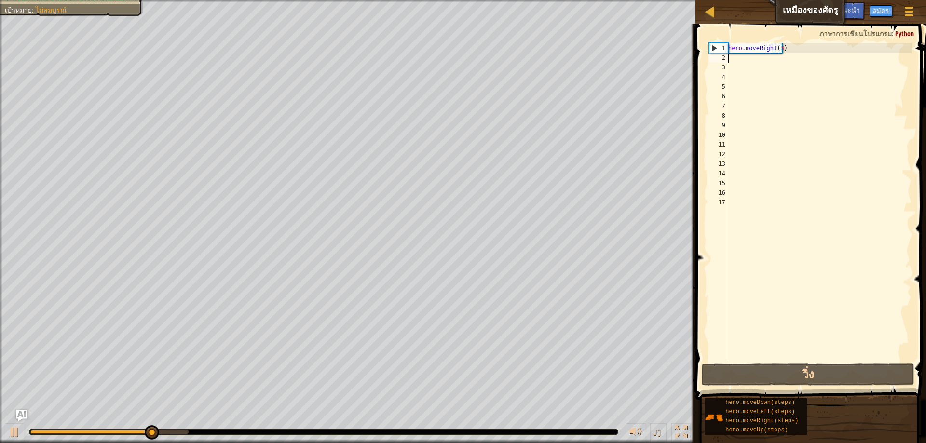
click at [731, 55] on div "hero . moveRight ( 3 )" at bounding box center [819, 212] width 185 height 338
type textarea "h"
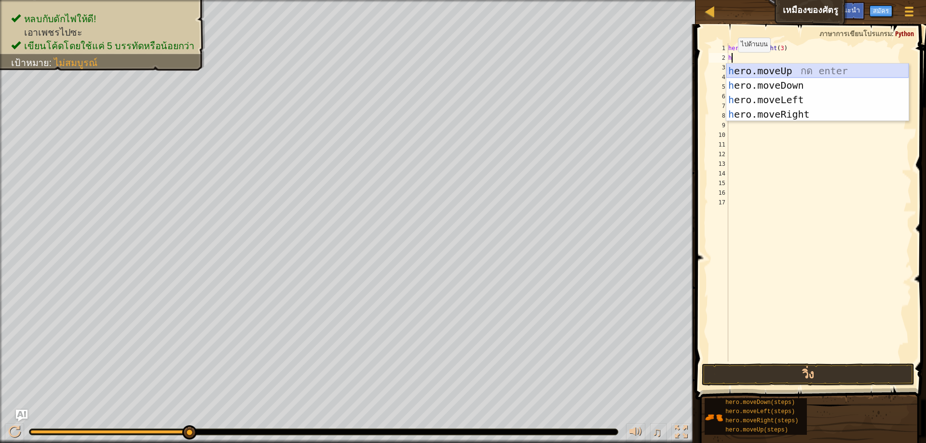
click at [757, 74] on div "h ero.moveUp กด enter h ero.moveDown กด enter h ero.moveLeft กด enter h ero.mov…" at bounding box center [818, 107] width 182 height 87
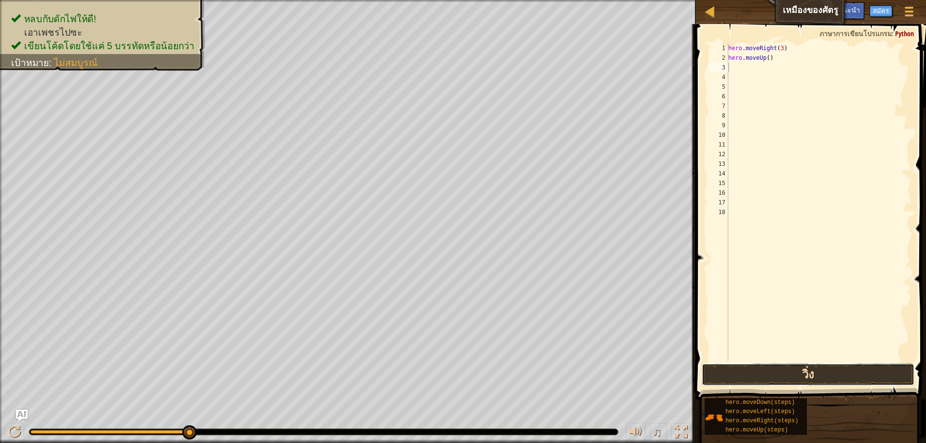
click at [763, 377] on button "วิ่ง" at bounding box center [808, 375] width 213 height 22
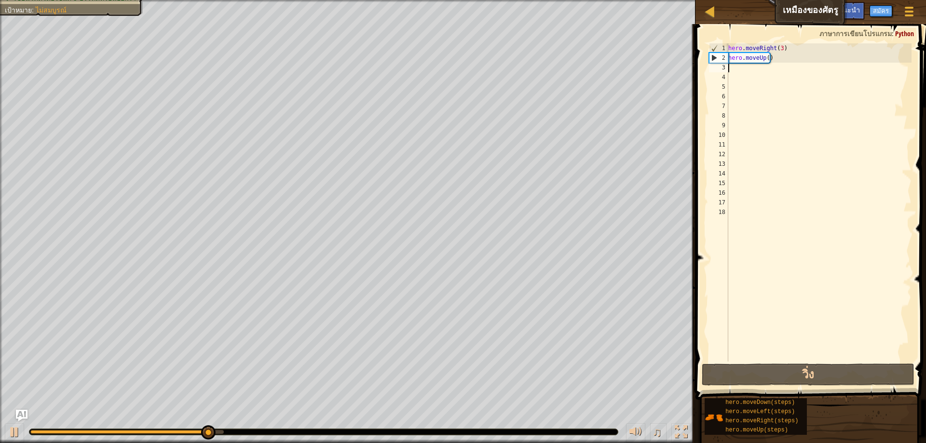
type textarea "h"
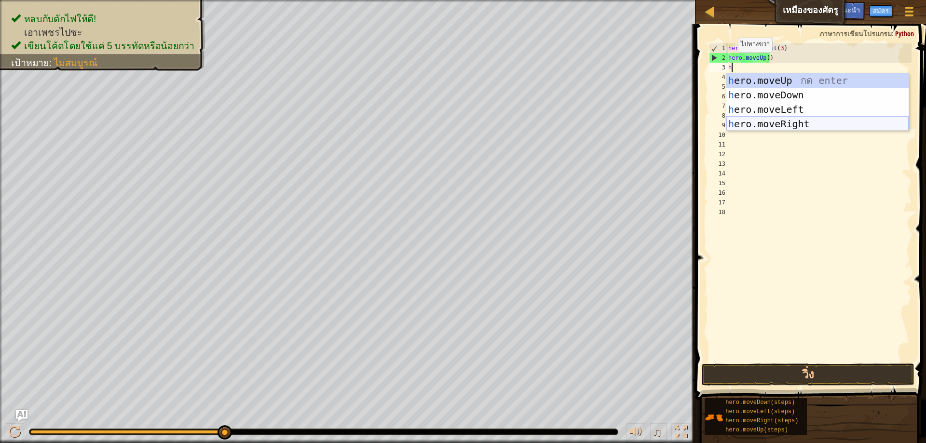
click at [746, 123] on div "h ero.moveUp กด enter h ero.moveDown กด enter h ero.moveLeft กด enter h ero.mov…" at bounding box center [818, 116] width 182 height 87
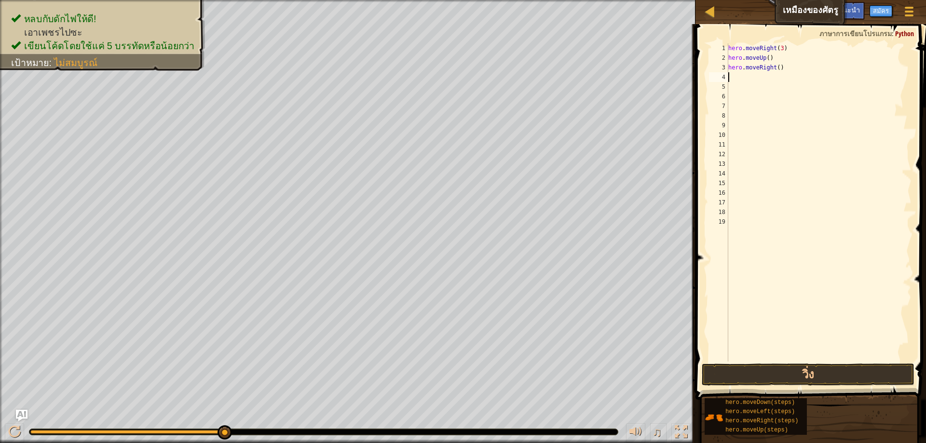
type textarea "h"
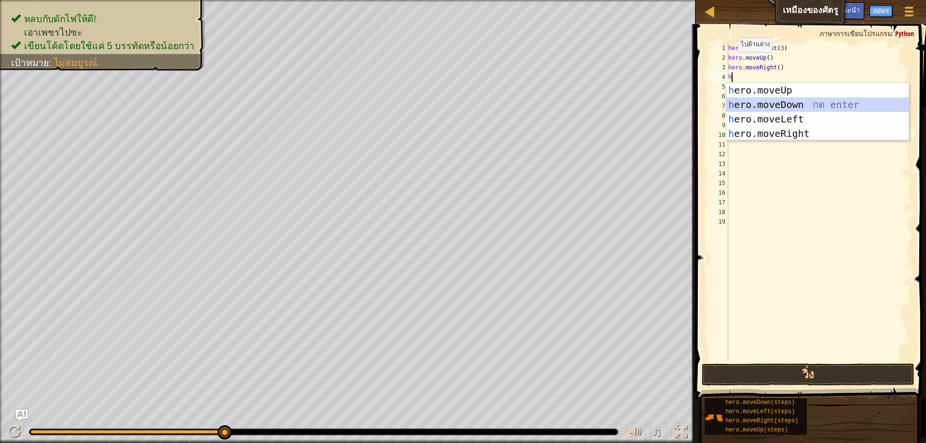
click at [767, 105] on div "h ero.moveUp กด enter h ero.moveDown กด enter h ero.moveLeft กด enter h ero.mov…" at bounding box center [818, 126] width 182 height 87
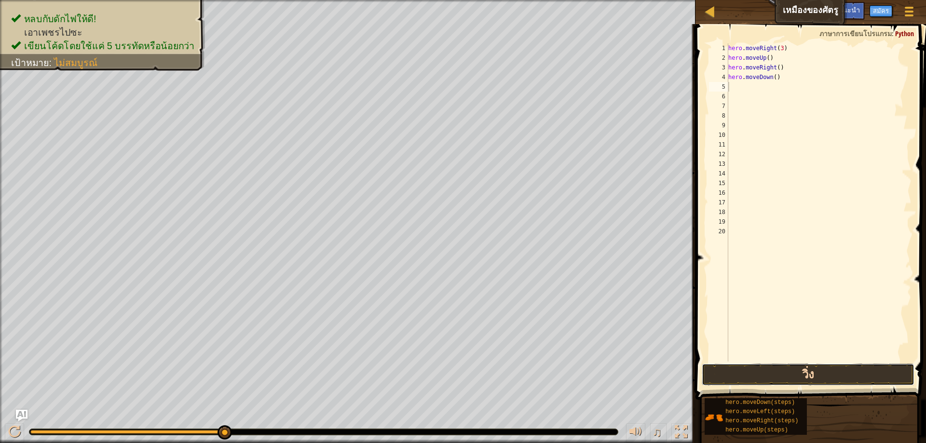
click at [785, 373] on button "วิ่ง" at bounding box center [808, 375] width 213 height 22
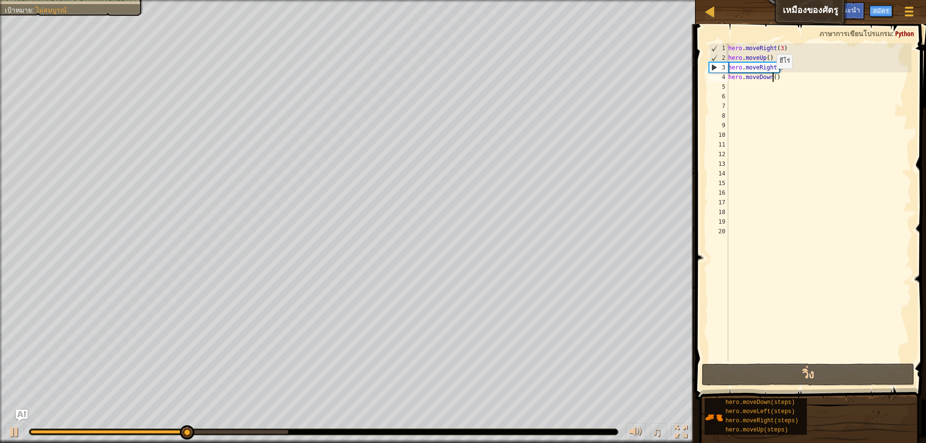
click at [772, 78] on div "hero . moveRight ( 3 ) hero . moveUp ( ) hero . moveRight ( ) hero . moveDown (…" at bounding box center [819, 212] width 185 height 338
type textarea "hero.moveDown()"
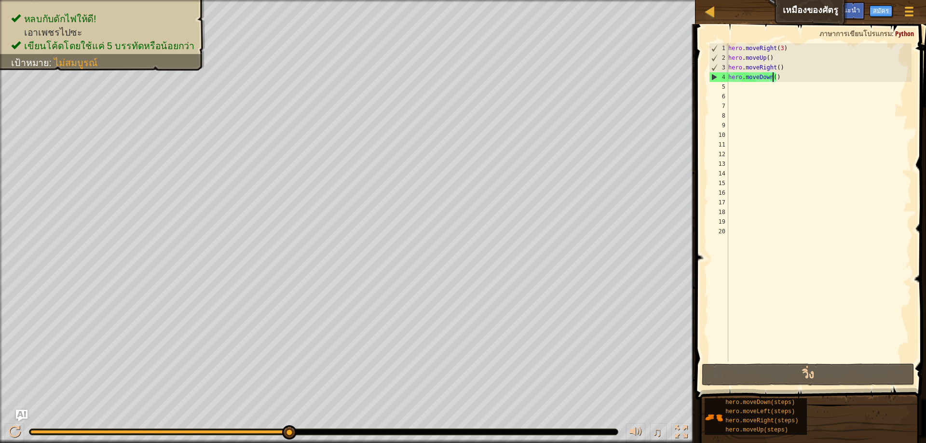
click at [756, 90] on div "hero . moveRight ( 3 ) hero . moveUp ( ) hero . moveRight ( ) hero . moveDown (…" at bounding box center [819, 212] width 185 height 338
click at [772, 78] on div "hero . moveRight ( 3 ) hero . moveUp ( ) hero . moveRight ( ) hero . moveDown (…" at bounding box center [819, 212] width 185 height 338
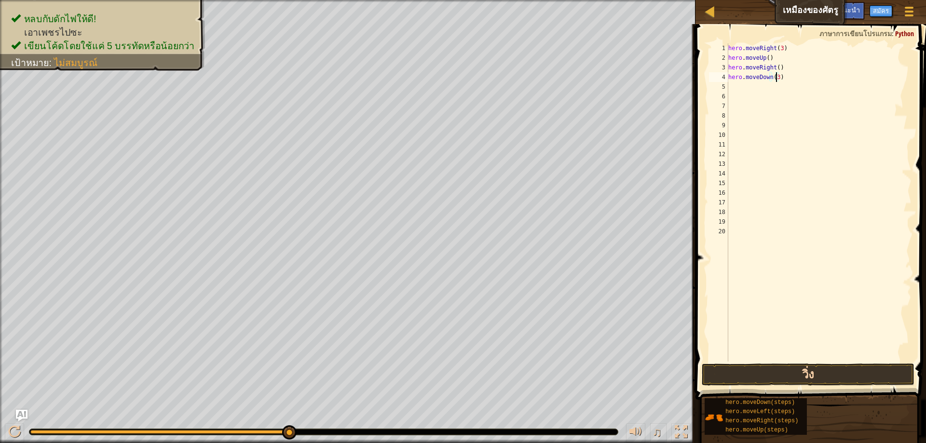
type textarea "hero.moveDown(3)"
click at [785, 366] on button "วิ่ง" at bounding box center [808, 375] width 213 height 22
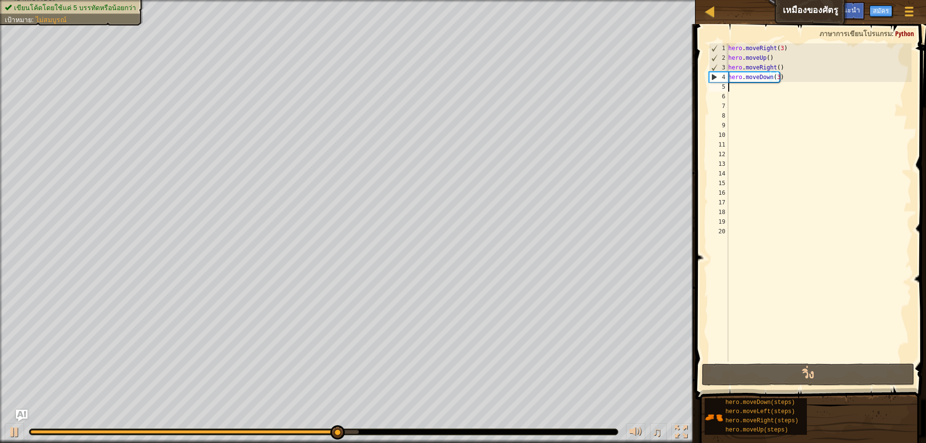
click at [742, 88] on div "hero . moveRight ( 3 ) hero . moveUp ( ) hero . moveRight ( ) hero . moveDown (…" at bounding box center [819, 212] width 185 height 338
type textarea "h"
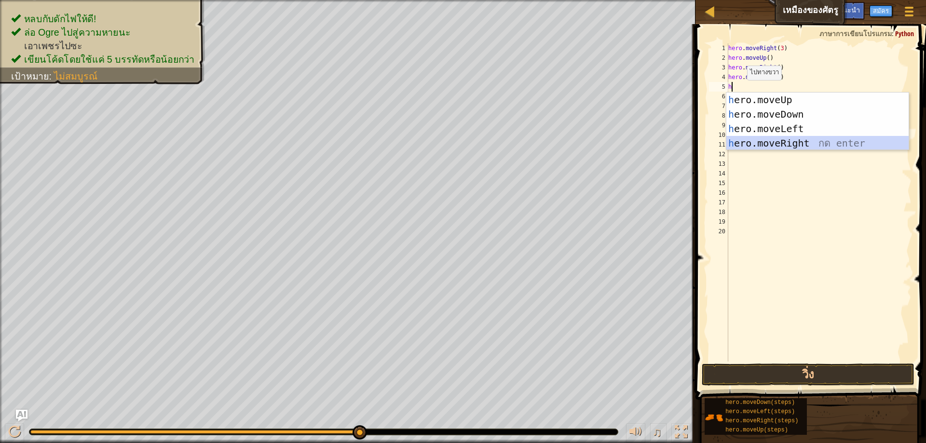
click at [769, 147] on div "h ero.moveUp กด enter h ero.moveDown กด enter h ero.moveLeft กด enter h ero.mov…" at bounding box center [818, 136] width 182 height 87
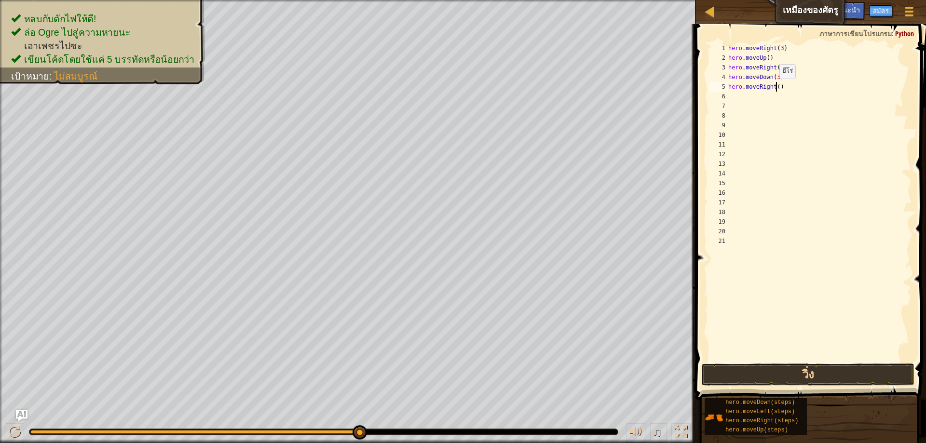
click at [775, 88] on div "hero . moveRight ( 3 ) hero . moveUp ( ) hero . moveRight ( ) hero . moveDown (…" at bounding box center [819, 212] width 185 height 338
type textarea "hero.moveRight(2)"
click at [813, 365] on button "วิ่ง" at bounding box center [808, 375] width 213 height 22
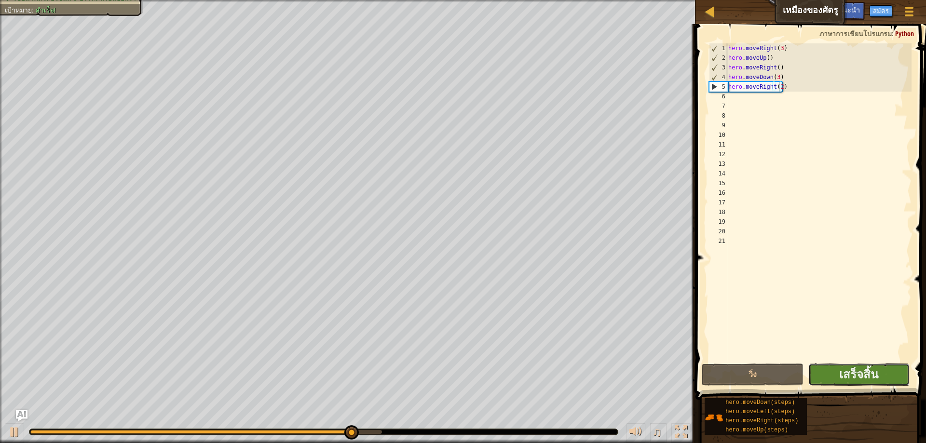
click at [830, 373] on button "เสร็จสิ้น" at bounding box center [859, 375] width 101 height 22
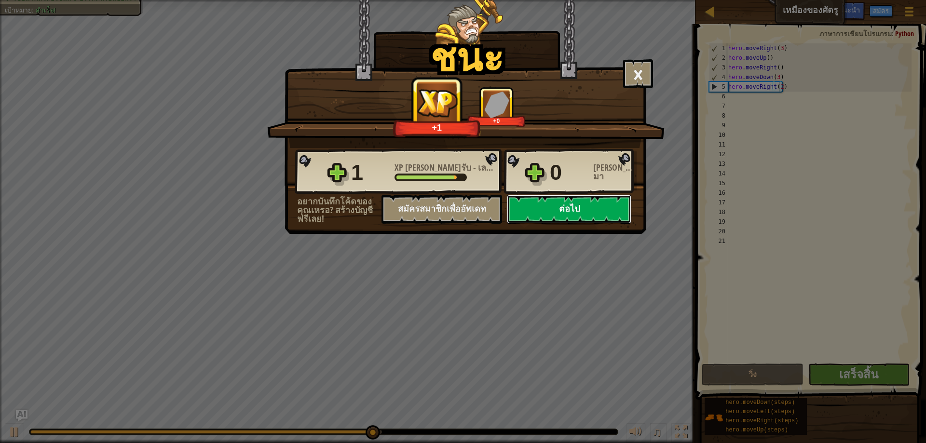
click at [581, 210] on button "ต่อไป" at bounding box center [569, 209] width 124 height 29
select select "th"
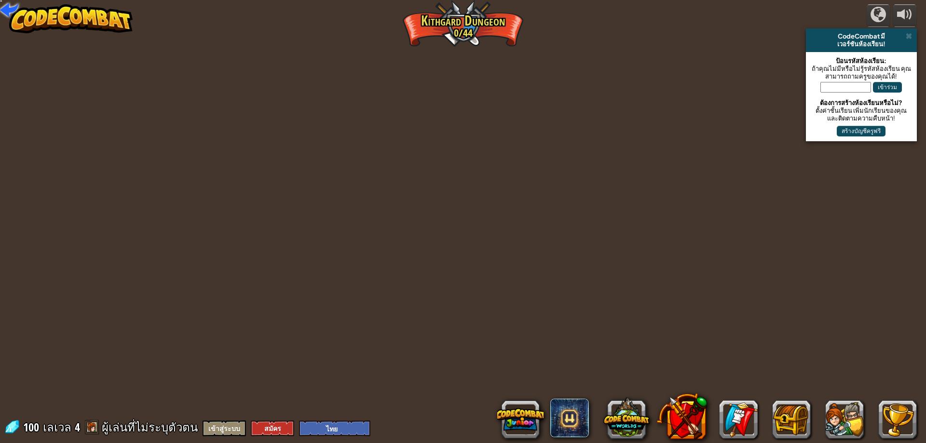
select select "th"
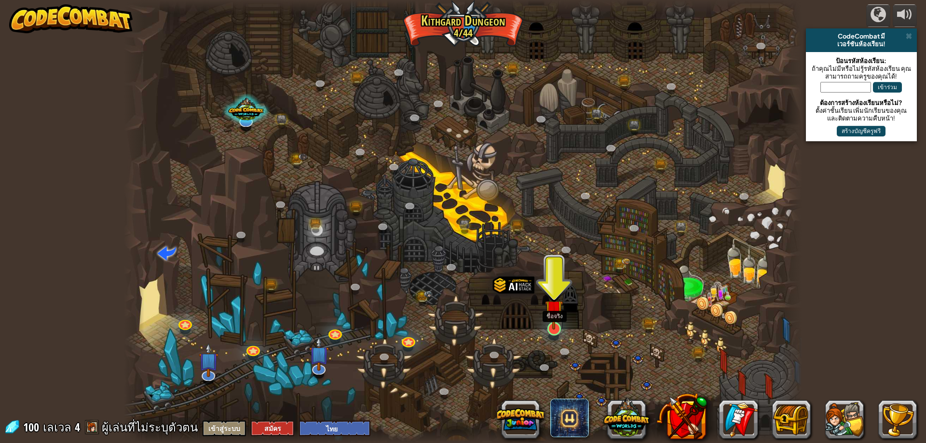
click at [558, 305] on img at bounding box center [554, 309] width 18 height 41
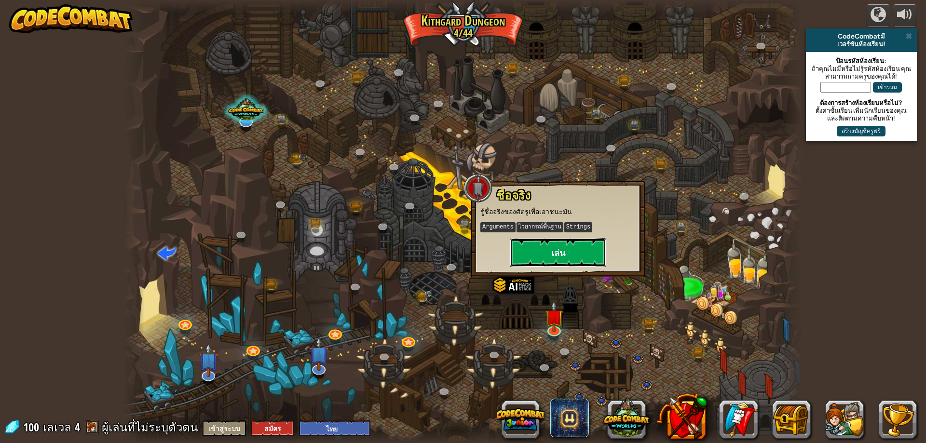
click at [576, 239] on button "เล่น" at bounding box center [558, 252] width 97 height 29
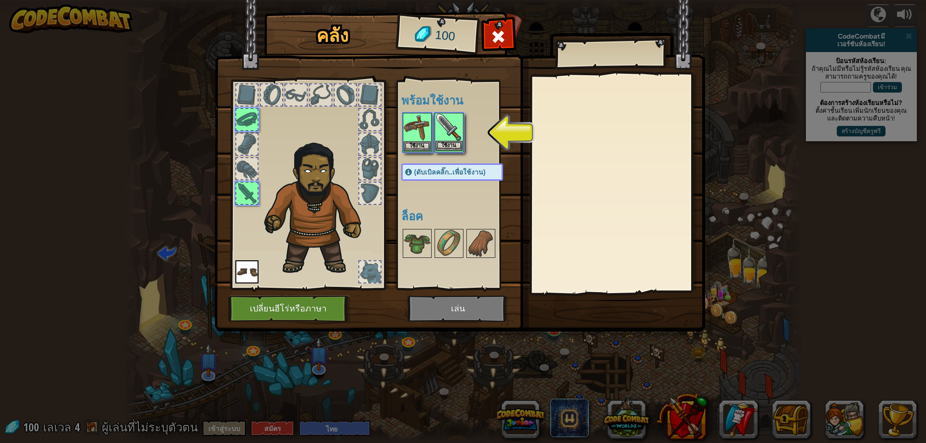
click at [444, 127] on img at bounding box center [449, 127] width 27 height 27
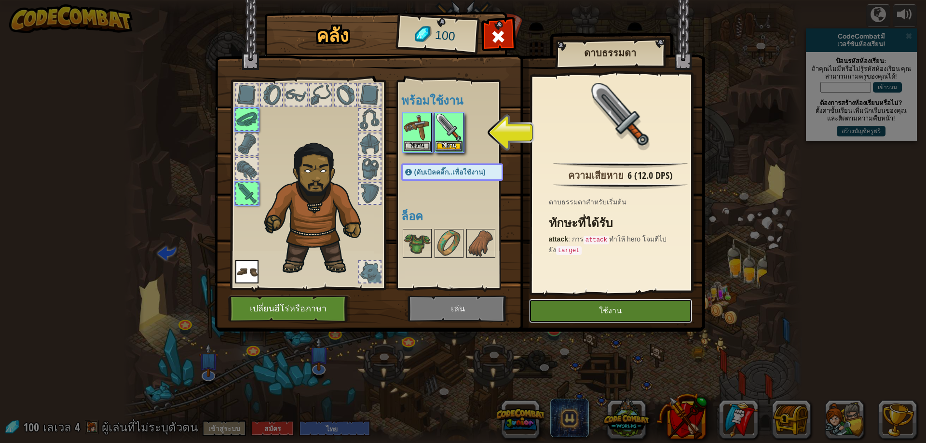
click at [576, 313] on button "ใช้งาน" at bounding box center [610, 311] width 163 height 24
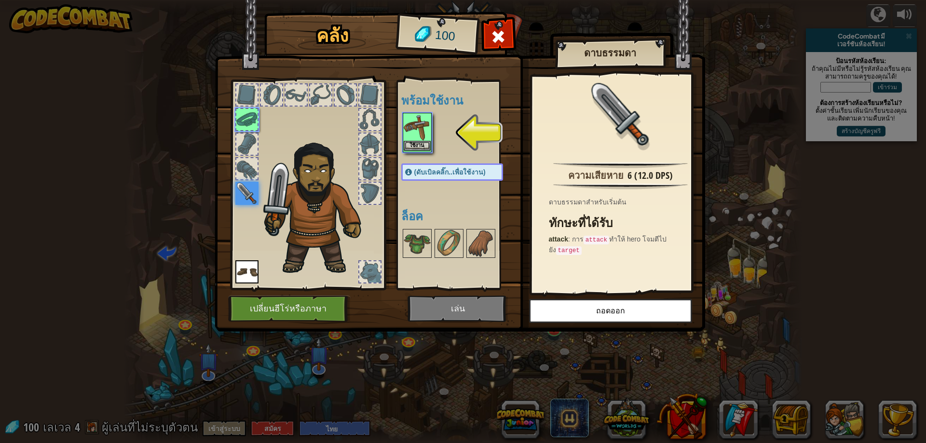
click at [426, 122] on img at bounding box center [417, 127] width 27 height 27
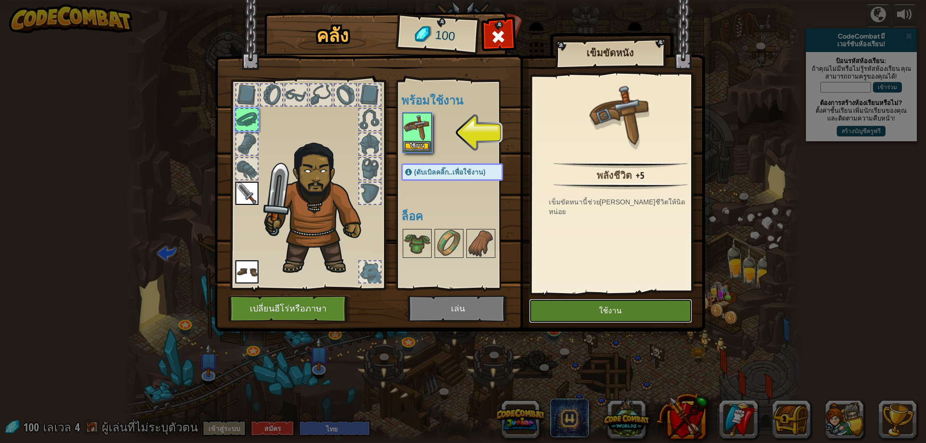
click at [615, 316] on button "ใช้งาน" at bounding box center [610, 311] width 163 height 24
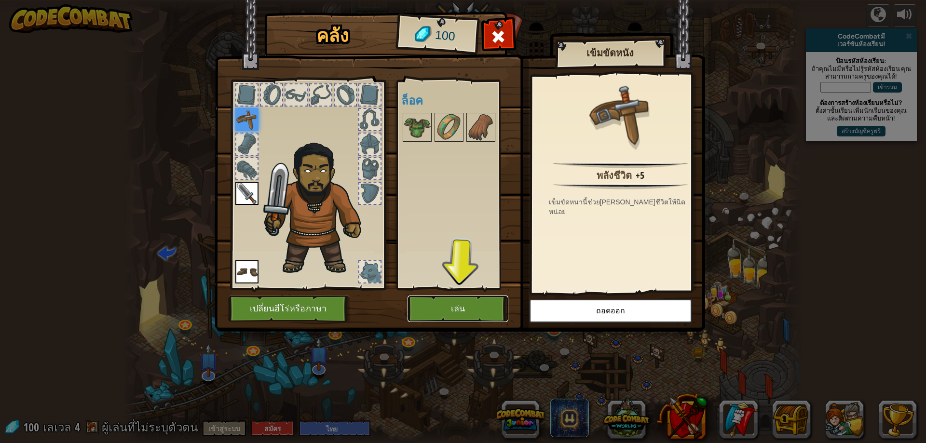
click at [462, 309] on button "เล่น" at bounding box center [458, 309] width 101 height 27
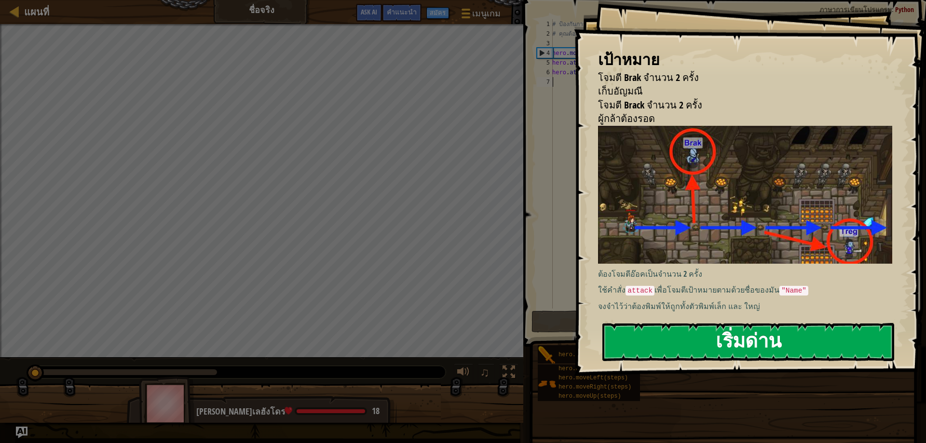
click at [661, 355] on button "เริ่มด่าน" at bounding box center [749, 342] width 292 height 38
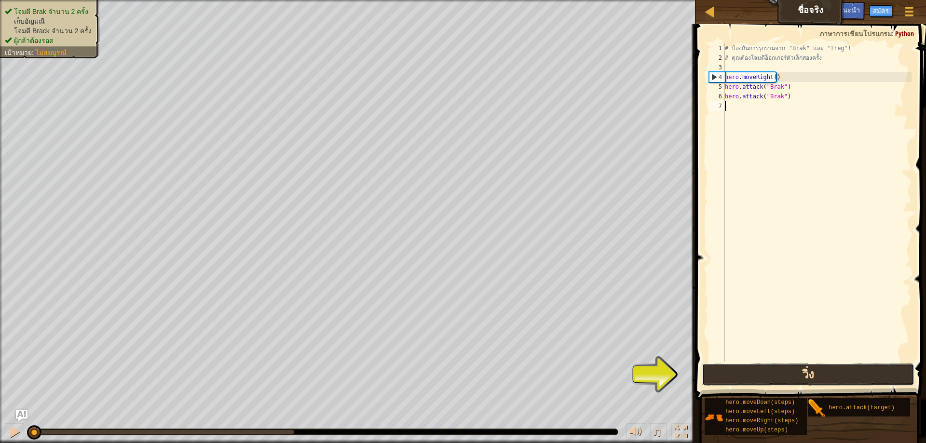
click at [743, 371] on button "วิ่ง" at bounding box center [808, 375] width 213 height 22
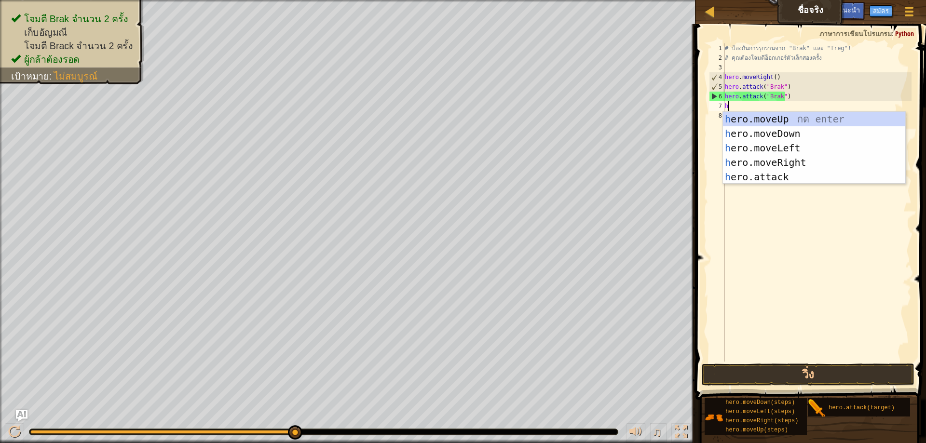
scroll to position [4, 0]
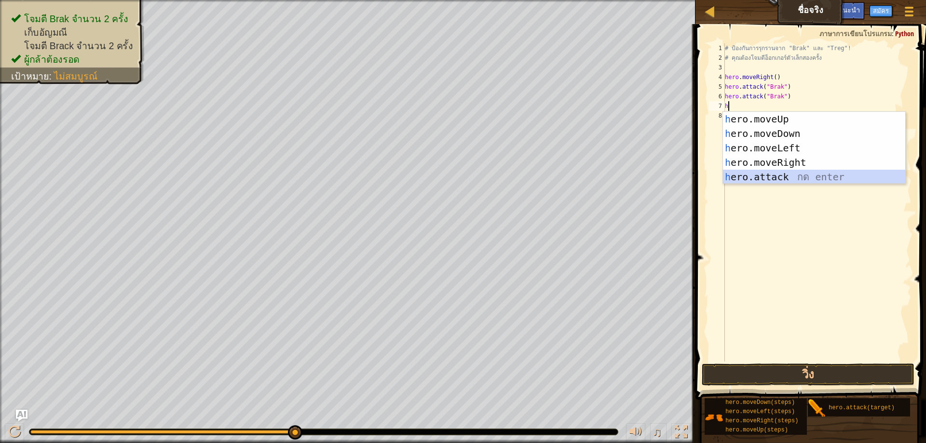
click at [771, 172] on div "h ero.moveUp กด enter h ero.moveDown กด enter h ero.moveLeft กด enter h ero.mov…" at bounding box center [814, 162] width 182 height 101
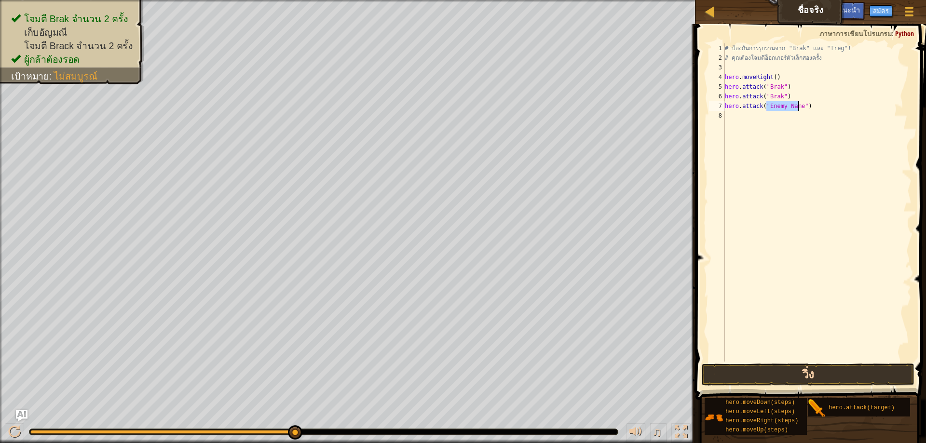
type textarea "hero.attack("Enemy Name")"
click at [788, 372] on button "วิ่ง" at bounding box center [808, 375] width 213 height 22
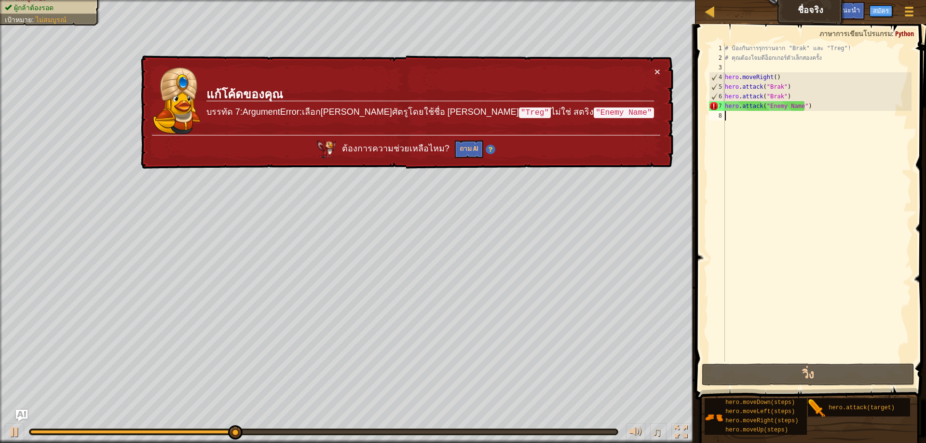
click at [825, 111] on div "# ป้องกันการรุกรานจาก "Brak" และ "Treg"! # คุณต้องโจมตีอ็อกเกอร์ตัวเล็กสองครั้ง…" at bounding box center [817, 212] width 189 height 338
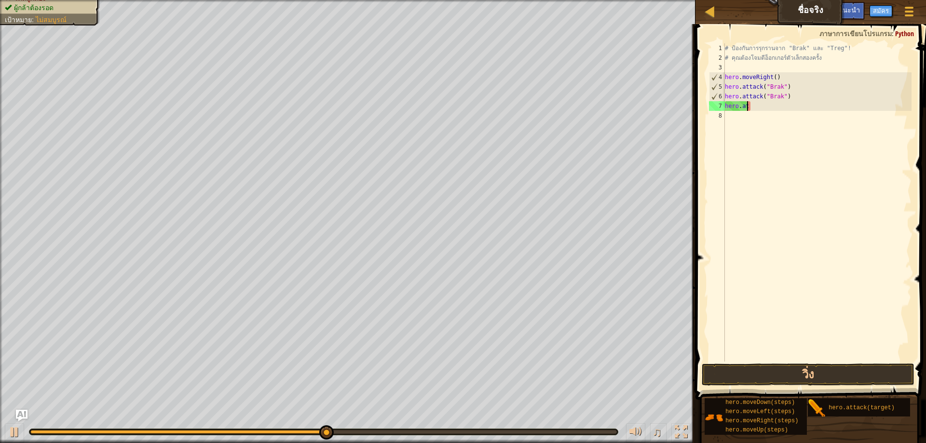
type textarea "h"
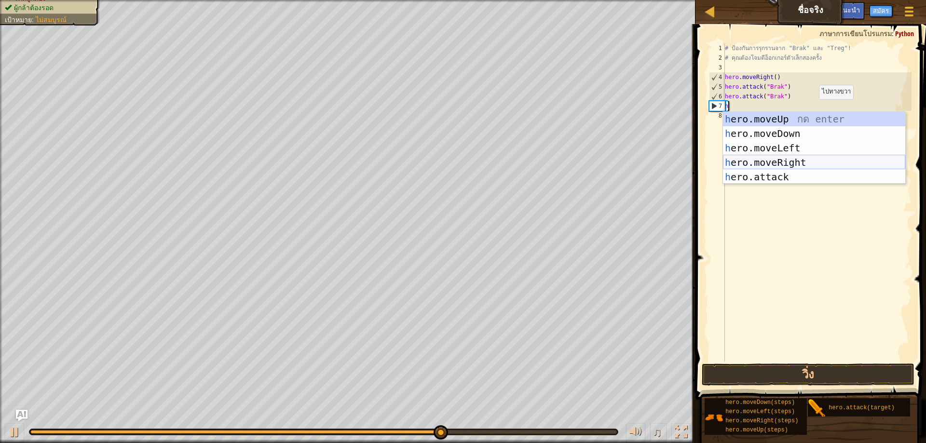
click at [781, 167] on div "h ero.moveUp กด enter h ero.moveDown กด enter h ero.moveLeft กด enter h ero.mov…" at bounding box center [814, 162] width 182 height 101
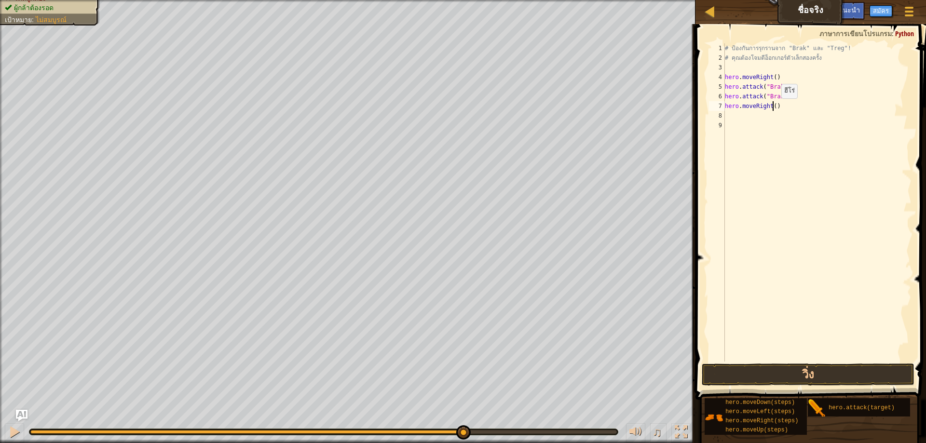
click at [773, 108] on div "# ป้องกันการรุกรานจาก "Brak" และ "Treg"! # คุณต้องโจมตีอ็อกเกอร์ตัวเล็กสองครั้ง…" at bounding box center [817, 212] width 189 height 338
type textarea "hero.moveRight(2)"
click at [736, 116] on div "# ป้องกันการรุกรานจาก "Brak" และ "Treg"! # คุณต้องโจมตีอ็อกเกอร์ตัวเล็กสองครั้ง…" at bounding box center [817, 212] width 189 height 338
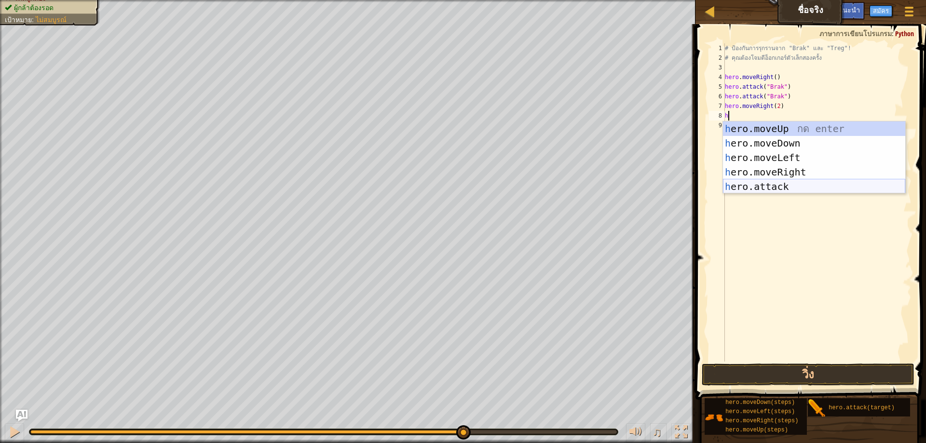
click at [750, 182] on div "h ero.moveUp กด enter h ero.moveDown กด enter h ero.moveLeft กด enter h ero.mov…" at bounding box center [814, 172] width 182 height 101
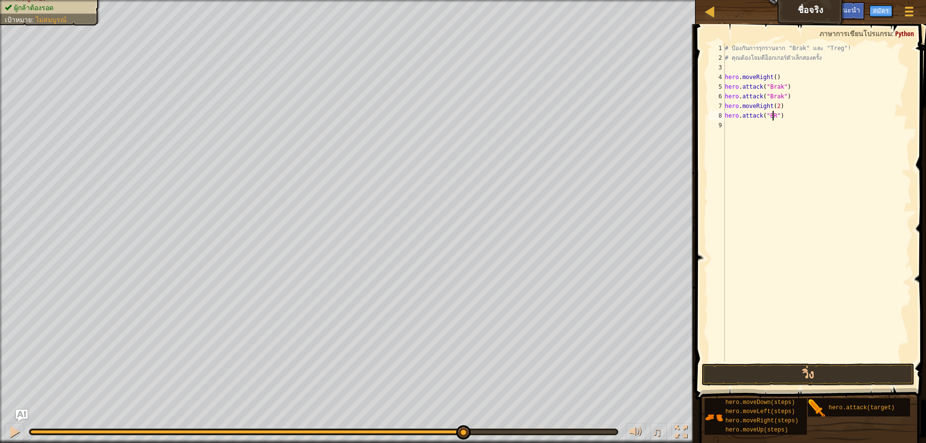
scroll to position [4, 4]
type textarea "hero.attack("Brak")"
drag, startPoint x: 767, startPoint y: 117, endPoint x: 779, endPoint y: 115, distance: 12.7
drag, startPoint x: 779, startPoint y: 115, endPoint x: 774, endPoint y: 197, distance: 81.7
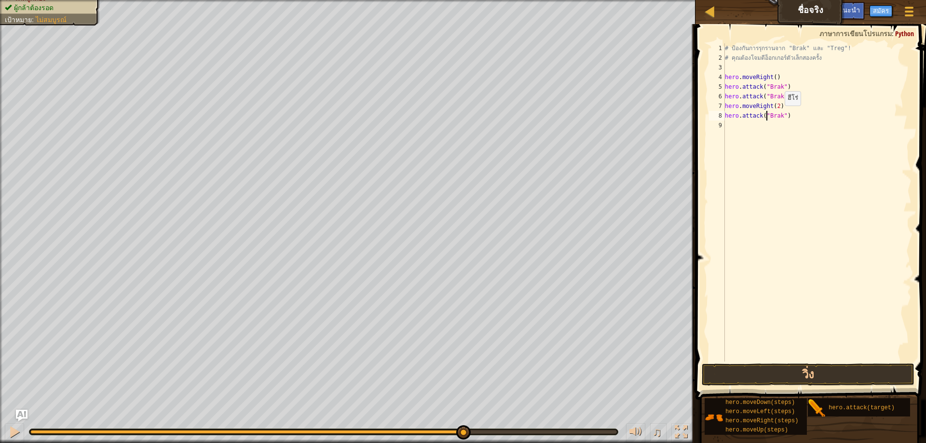
click at [775, 197] on div "# ป้องกันการรุกรานจาก "Brak" และ "Treg"! # คุณต้องโจมตีอ็อกเกอร์ตัวเล็กสองครั้ง…" at bounding box center [817, 212] width 189 height 338
click at [799, 368] on button "วิ่ง" at bounding box center [808, 375] width 213 height 22
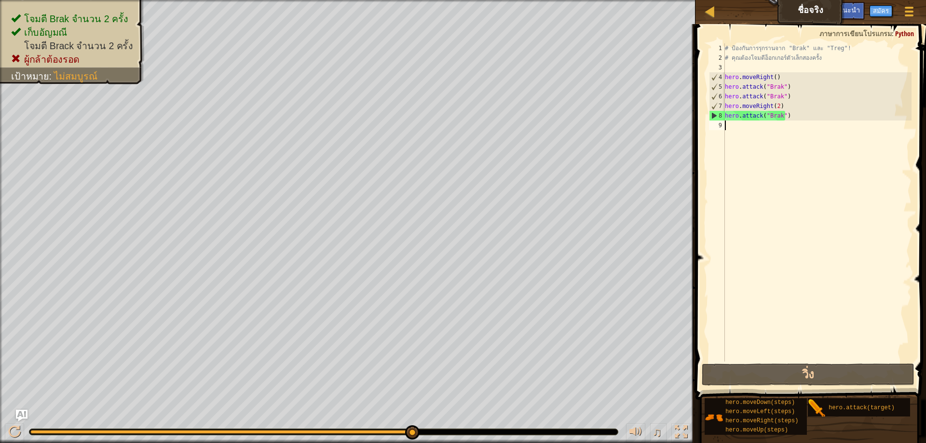
click at [790, 116] on div "# ป้องกันการรุกรานจาก "Brak" และ "Treg"! # คุณต้องโจมตีอ็อกเกอร์ตัวเล็กสองครั้ง…" at bounding box center [817, 212] width 189 height 338
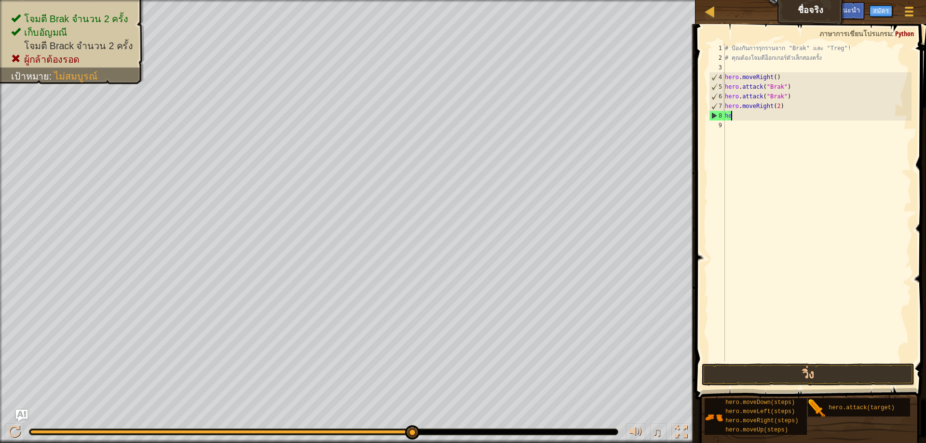
type textarea "h"
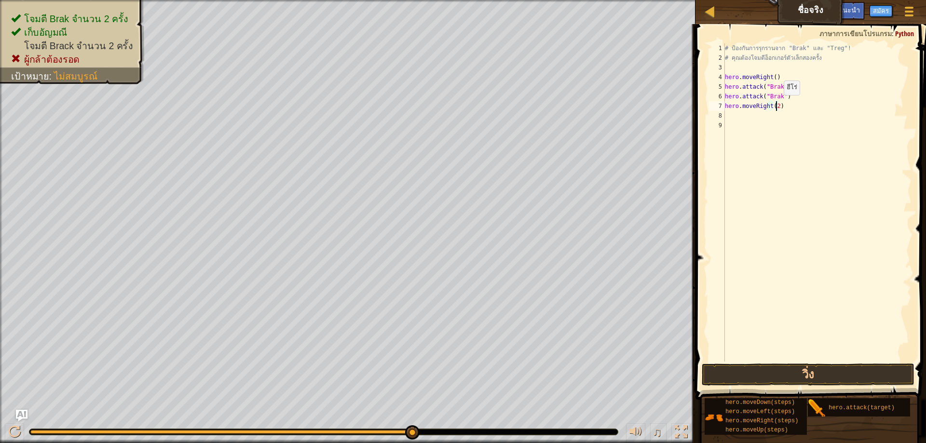
click at [776, 105] on div "# ป้องกันการรุกรานจาก "Brak" และ "Treg"! # คุณต้องโจมตีอ็อกเกอร์ตัวเล็กสองครั้ง…" at bounding box center [817, 212] width 189 height 338
type textarea "hero.moveRight(3)"
click at [789, 375] on button "วิ่ง" at bounding box center [808, 375] width 213 height 22
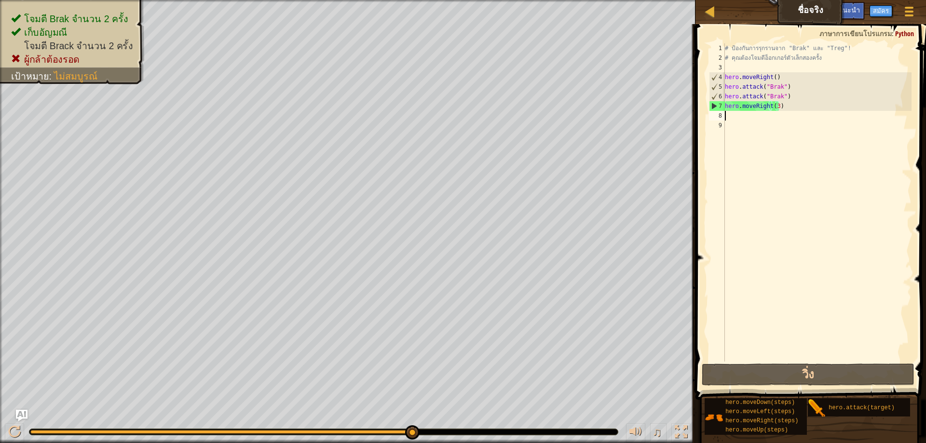
click at [749, 118] on div "# ป้องกันการรุกรานจาก "Brak" และ "Treg"! # คุณต้องโจมตีอ็อกเกอร์ตัวเล็กสองครั้ง…" at bounding box center [817, 212] width 189 height 338
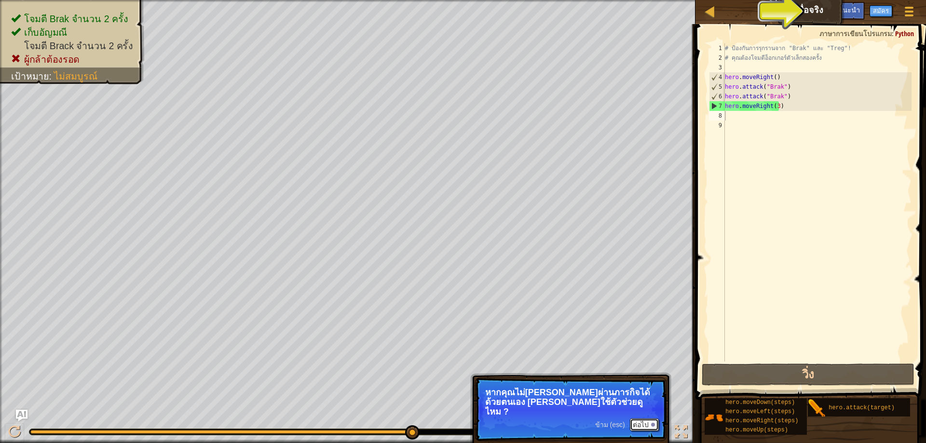
click at [646, 419] on button "ต่อไป" at bounding box center [644, 425] width 29 height 13
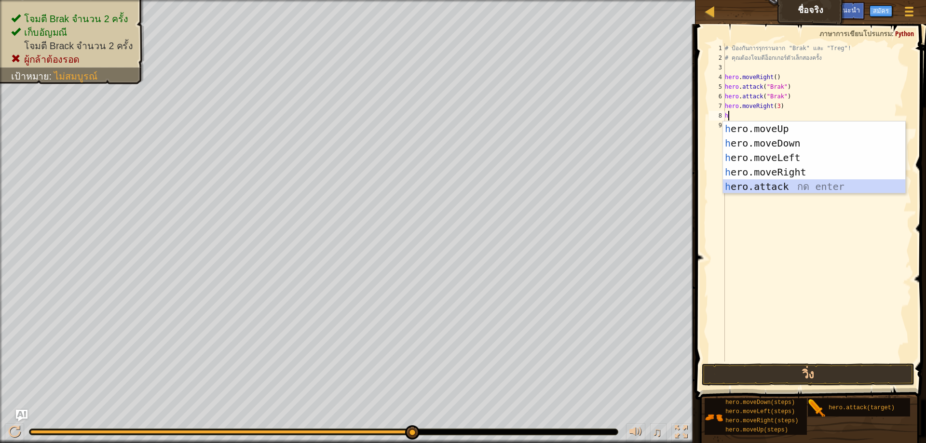
click at [785, 186] on div "h ero.moveUp กด enter h ero.moveDown กด enter h ero.moveLeft กด enter h ero.mov…" at bounding box center [814, 172] width 182 height 101
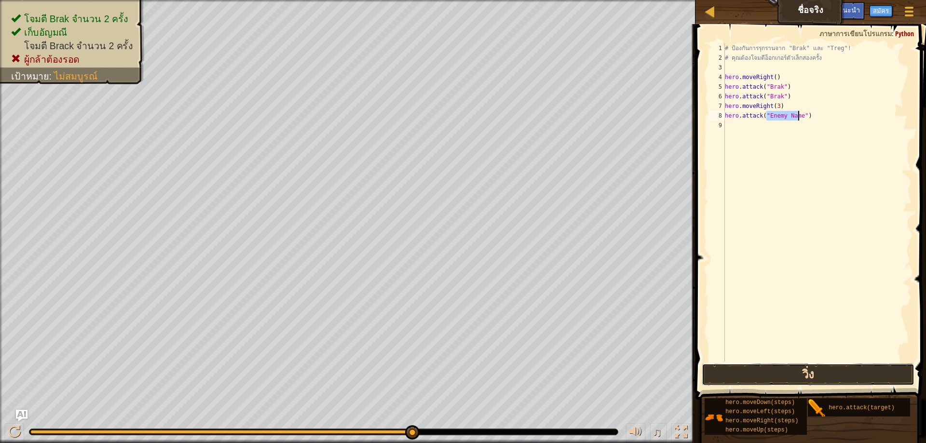
click at [795, 366] on button "วิ่ง" at bounding box center [808, 375] width 213 height 22
click at [793, 365] on button "วิ่ง" at bounding box center [808, 375] width 213 height 22
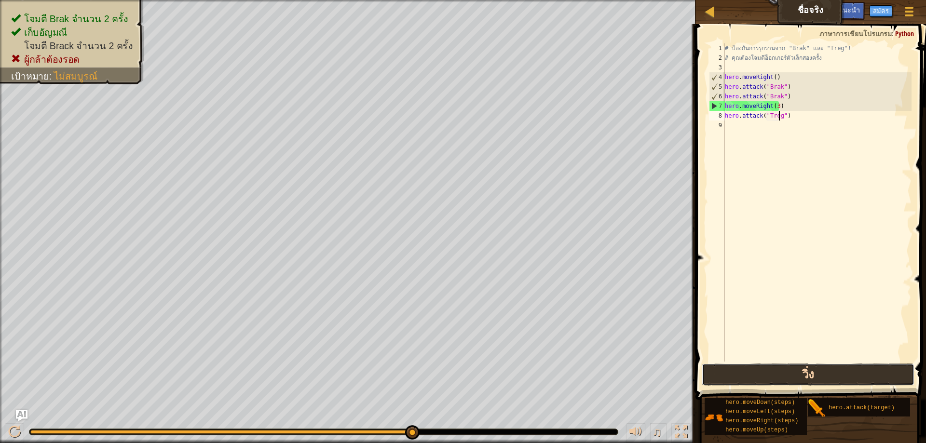
click at [824, 376] on button "วิ่ง" at bounding box center [808, 375] width 213 height 22
click at [776, 106] on div "# ป้องกันการรุกรานจาก "Brak" และ "Treg"! # คุณต้องโจมตีอ็อกเกอร์ตัวเล็กสองครั้ง…" at bounding box center [817, 212] width 189 height 338
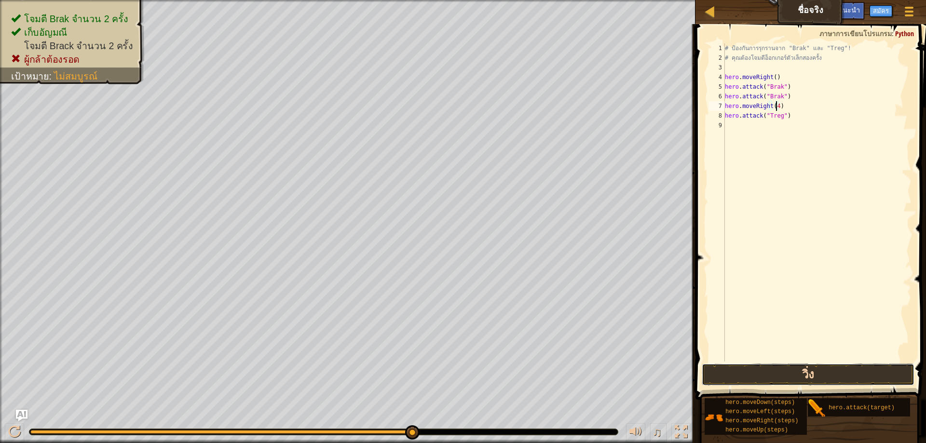
click at [800, 376] on button "วิ่ง" at bounding box center [808, 375] width 213 height 22
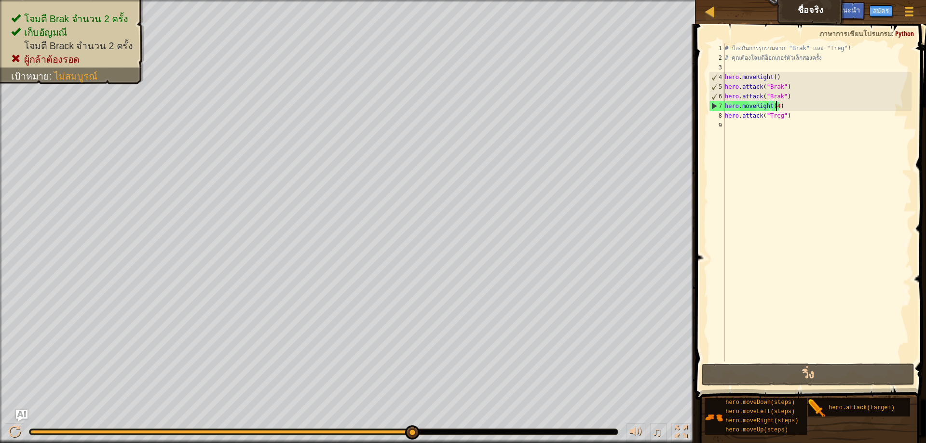
type textarea "hero.moveRight()"
